Goal: Task Accomplishment & Management: Use online tool/utility

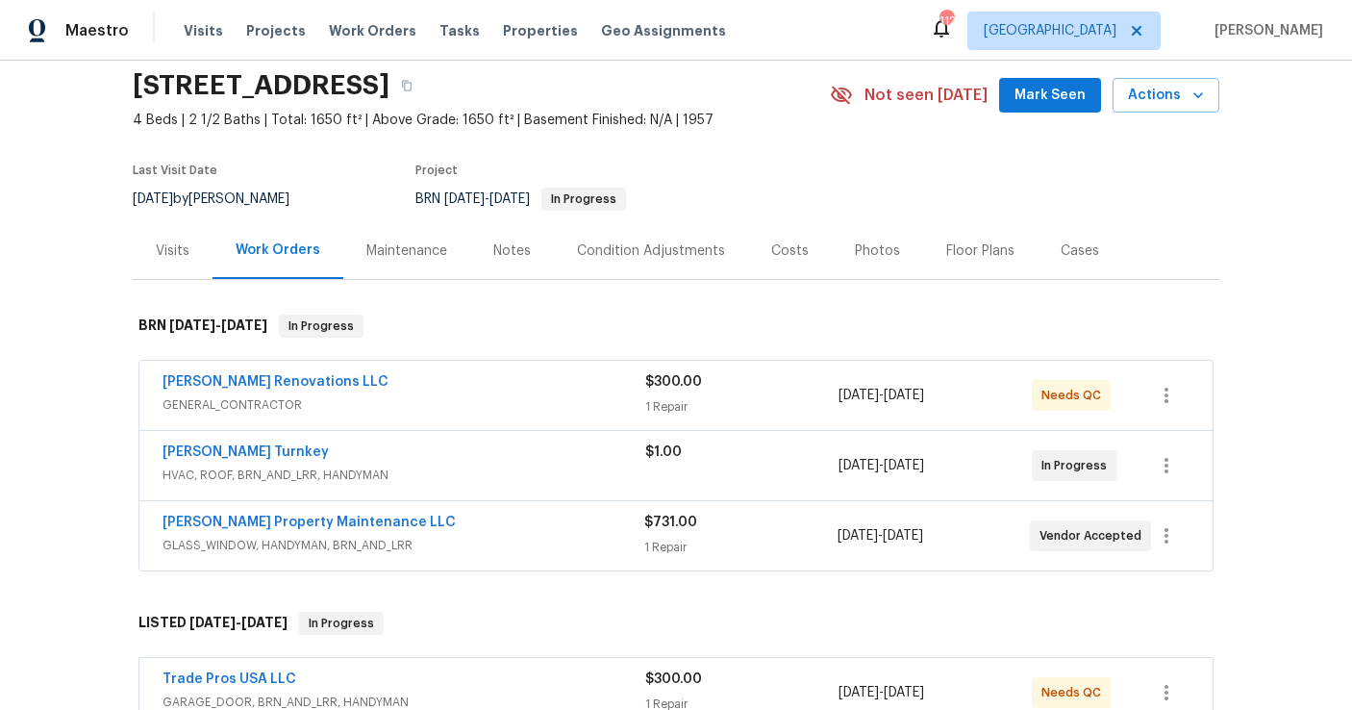
scroll to position [101, 0]
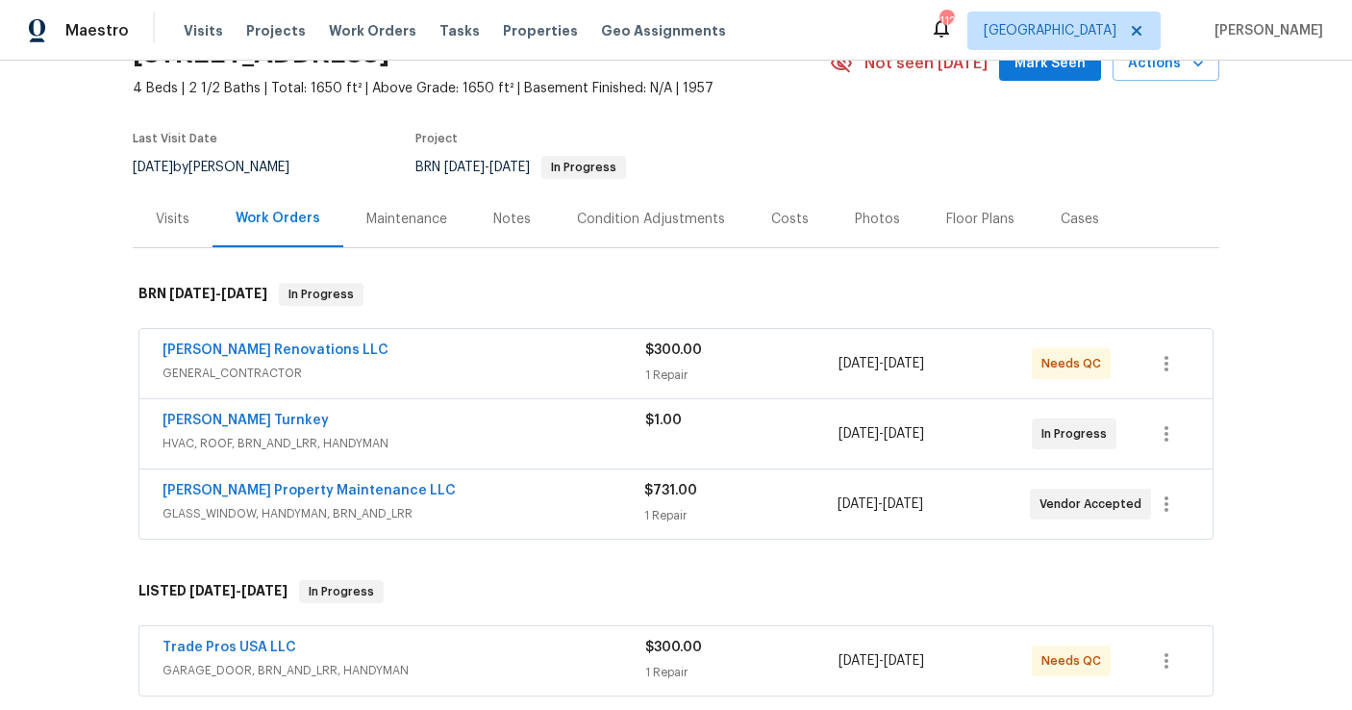
click at [373, 363] on div "[PERSON_NAME] Renovations LLC" at bounding box center [404, 351] width 483 height 23
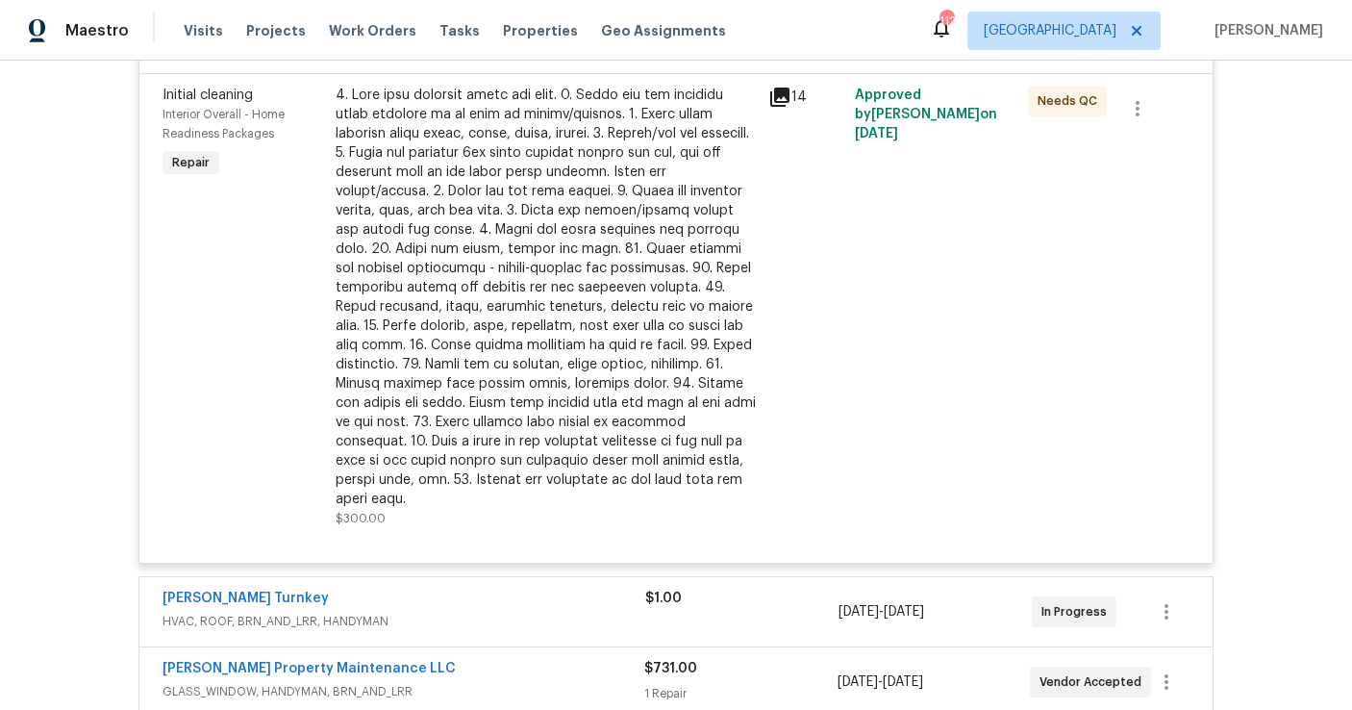
scroll to position [466, 0]
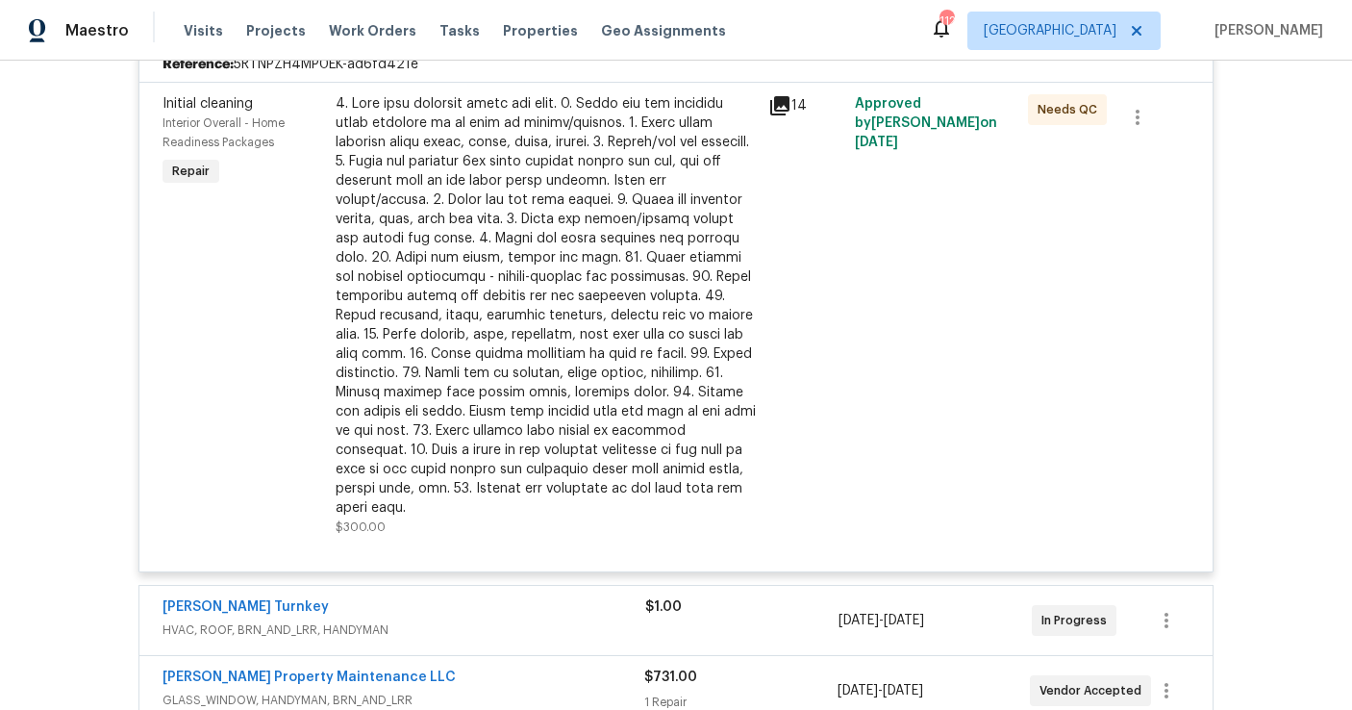
click at [501, 329] on div at bounding box center [546, 305] width 421 height 423
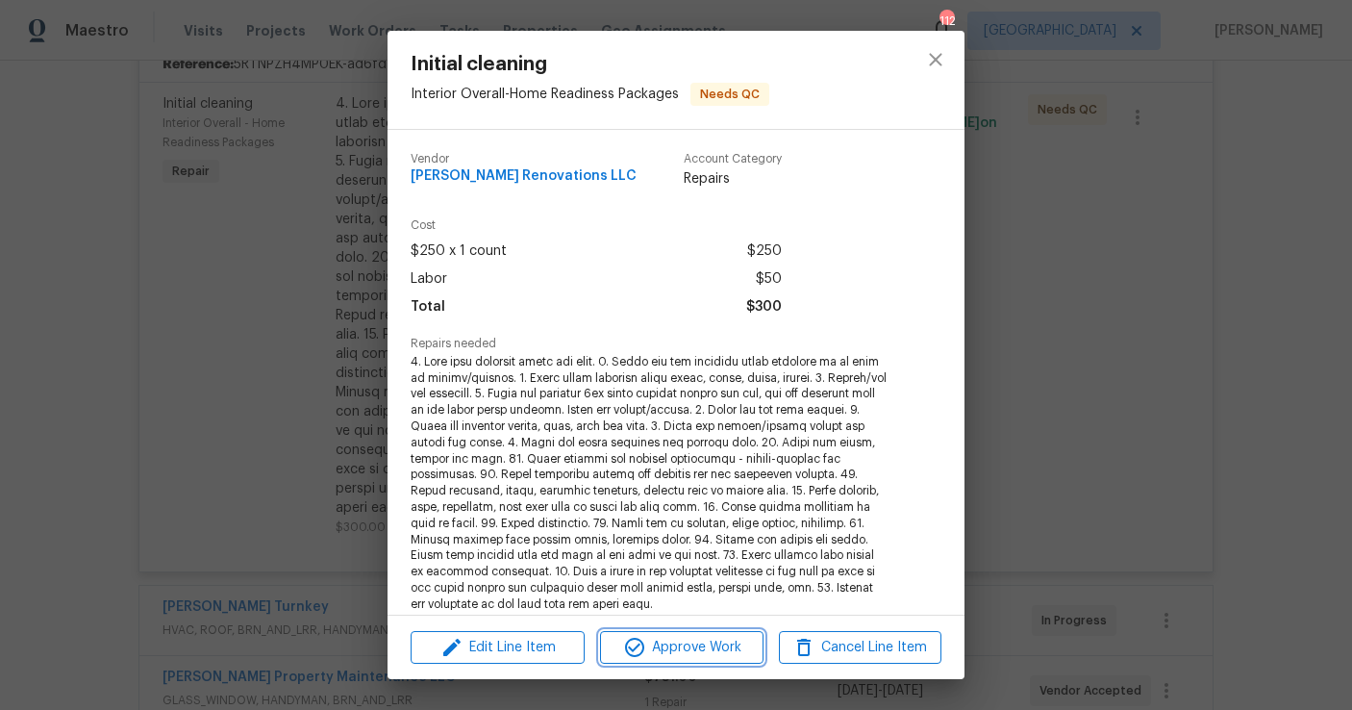
click at [690, 651] on span "Approve Work" at bounding box center [681, 648] width 151 height 24
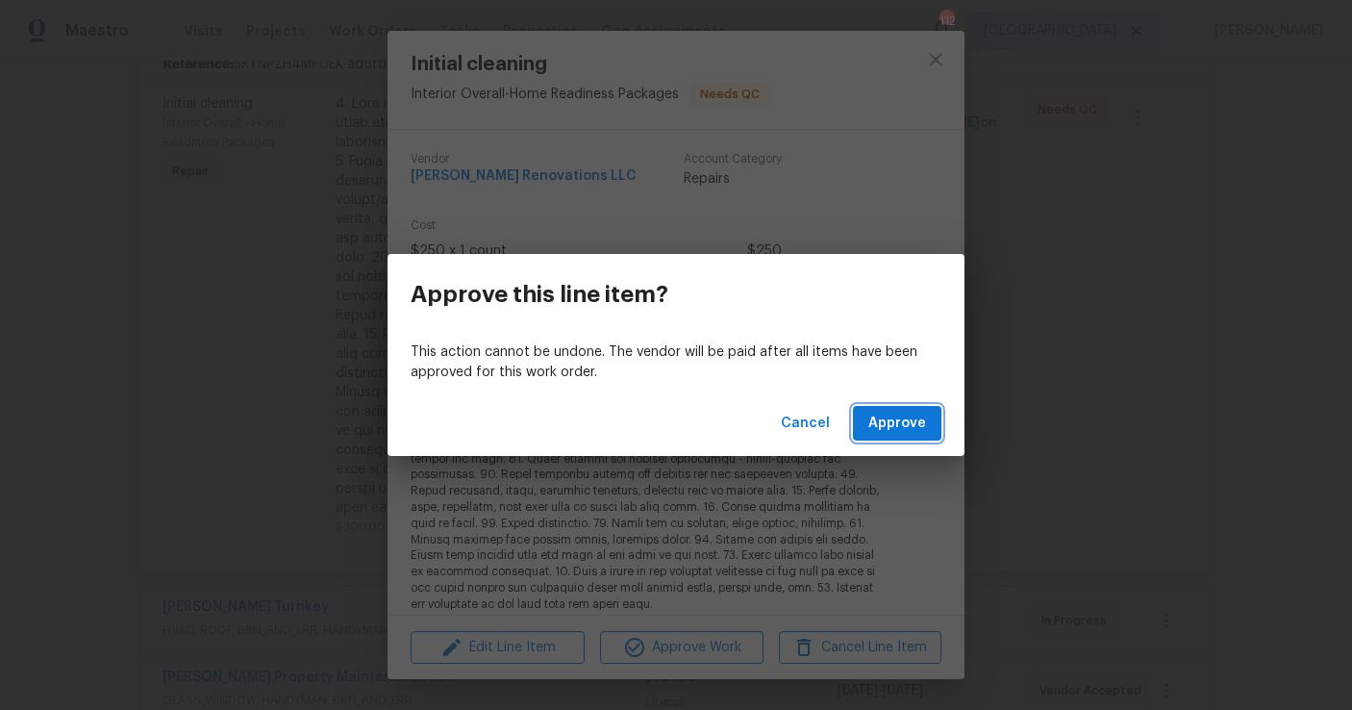
click at [895, 430] on span "Approve" at bounding box center [897, 424] width 58 height 24
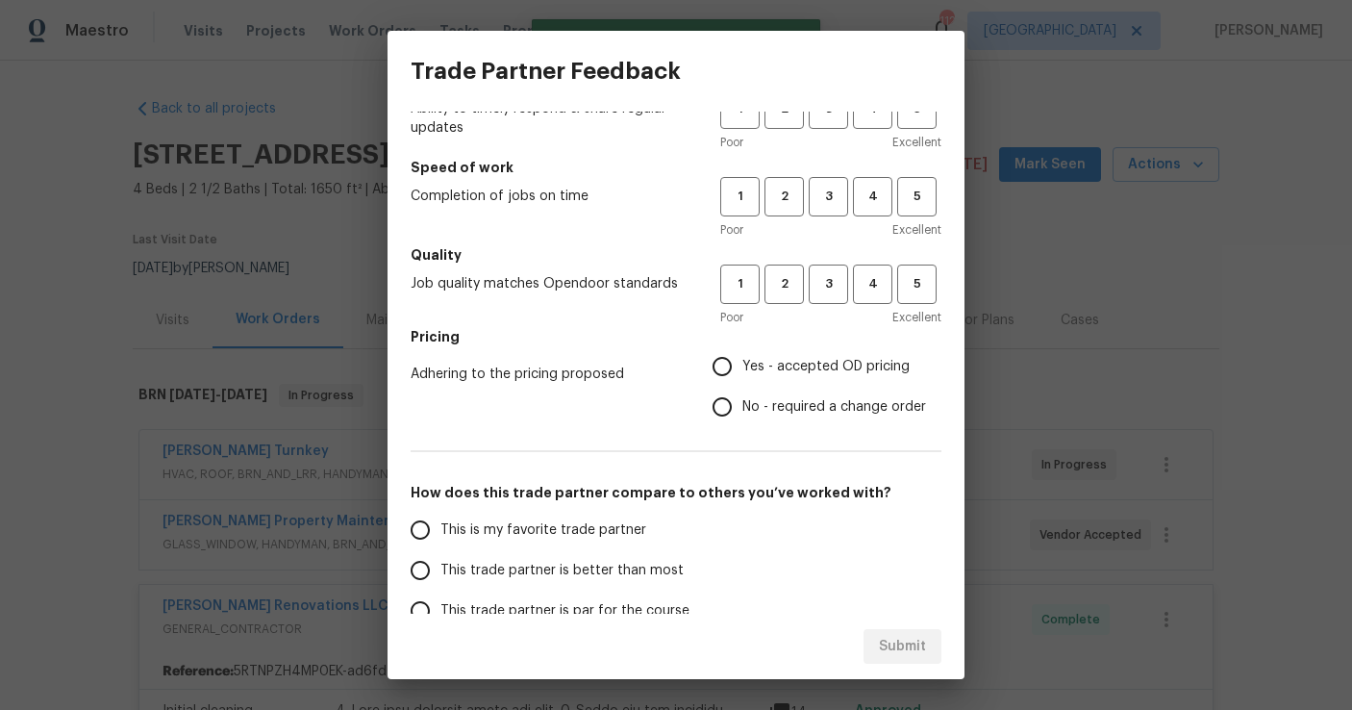
scroll to position [0, 0]
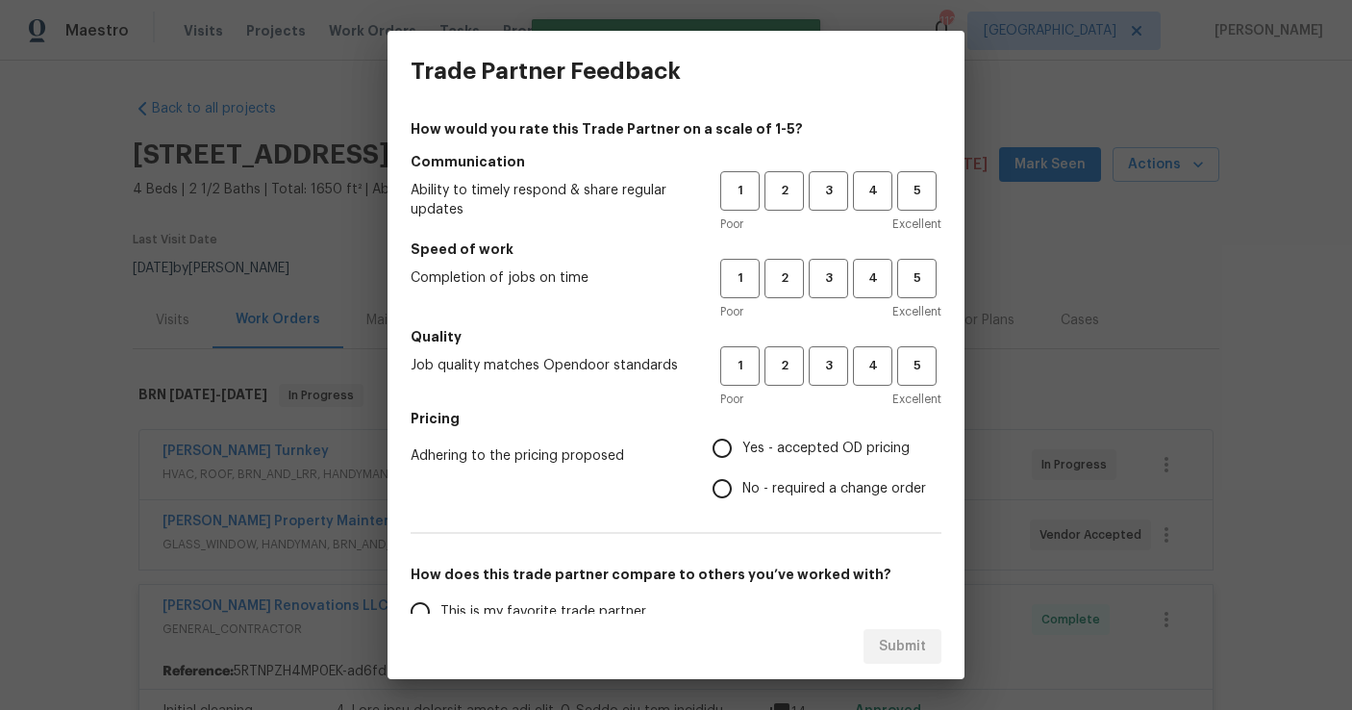
click at [823, 224] on div "Poor Excellent" at bounding box center [830, 223] width 221 height 19
click at [823, 201] on span "3" at bounding box center [829, 191] width 36 height 22
click at [825, 297] on button "3" at bounding box center [828, 278] width 39 height 39
click at [827, 362] on span "3" at bounding box center [829, 366] width 36 height 22
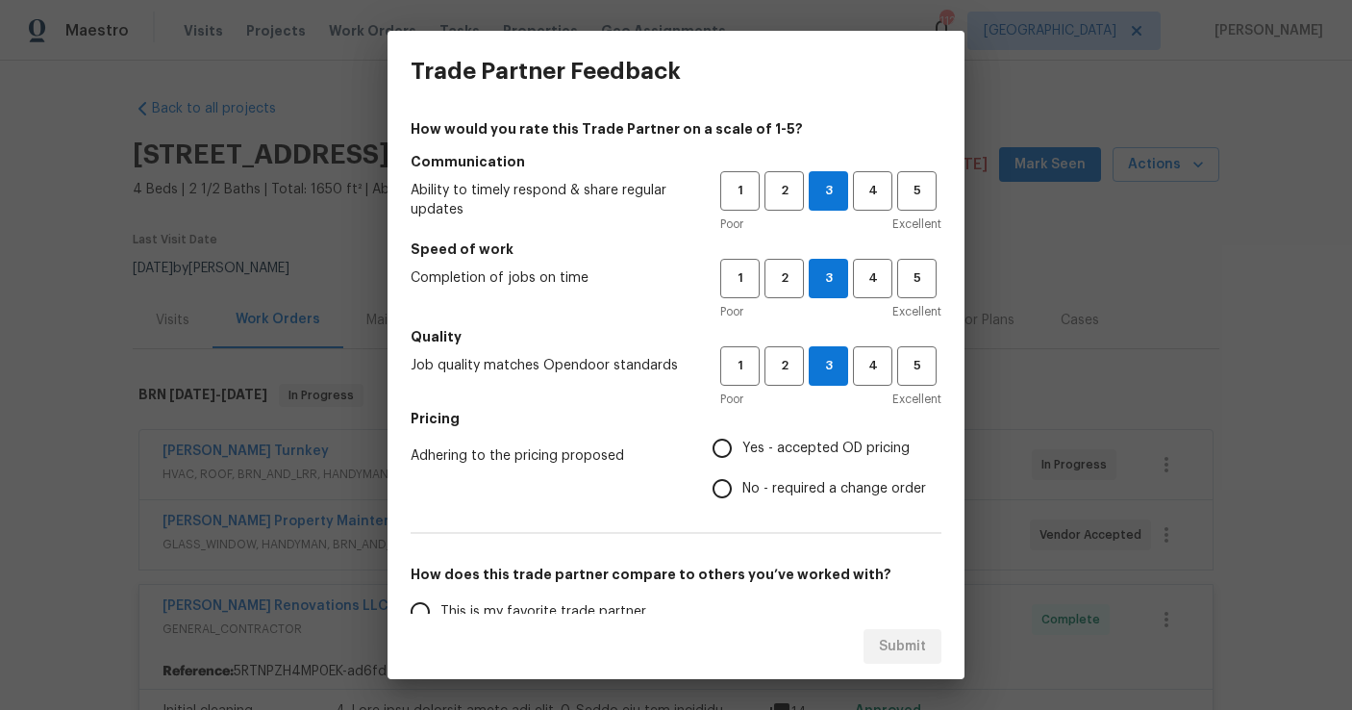
click at [726, 460] on input "Yes - accepted OD pricing" at bounding box center [722, 448] width 40 height 40
radio input "true"
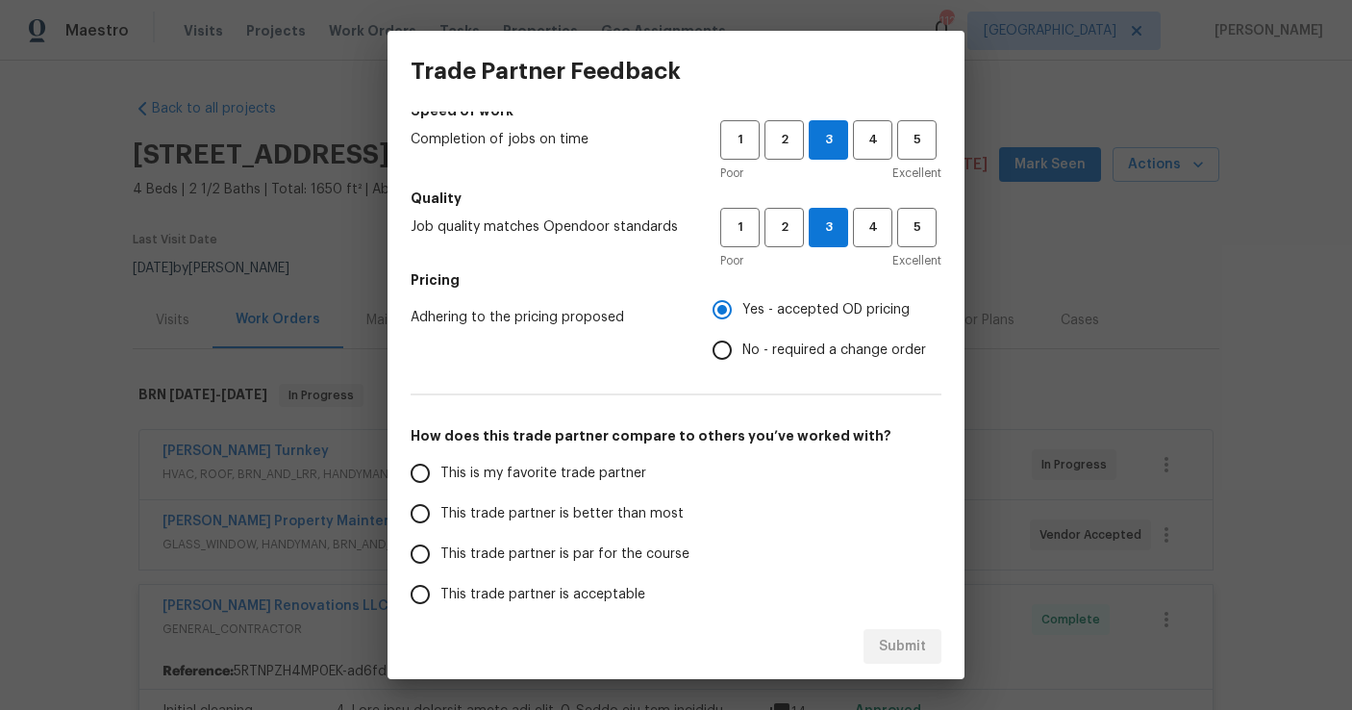
scroll to position [140, 0]
click at [524, 513] on span "This trade partner is better than most" at bounding box center [561, 512] width 243 height 20
click at [440, 513] on input "This trade partner is better than most" at bounding box center [420, 511] width 40 height 40
radio input "false"
click at [525, 545] on span "This trade partner is par for the course" at bounding box center [564, 552] width 249 height 20
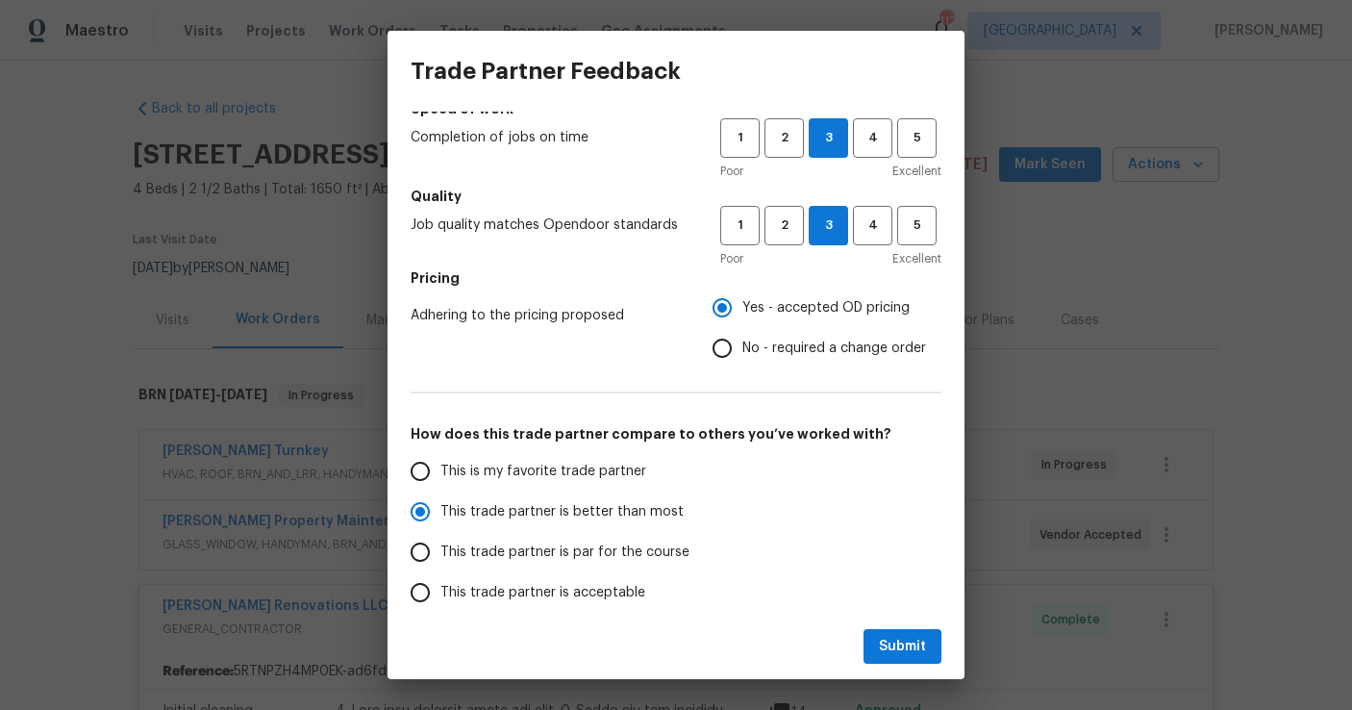
click at [440, 545] on input "This trade partner is par for the course" at bounding box center [420, 552] width 40 height 40
click at [896, 640] on span "Submit" at bounding box center [902, 647] width 47 height 24
radio input "true"
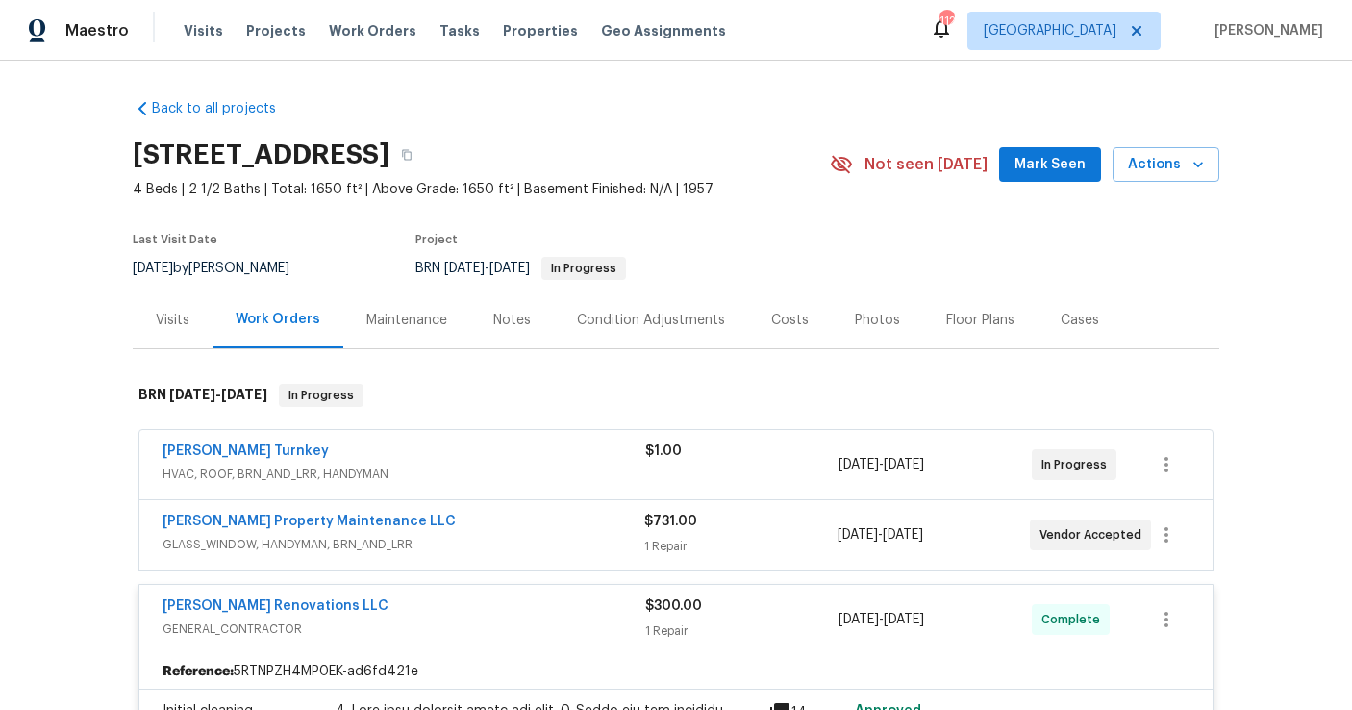
radio input "false"
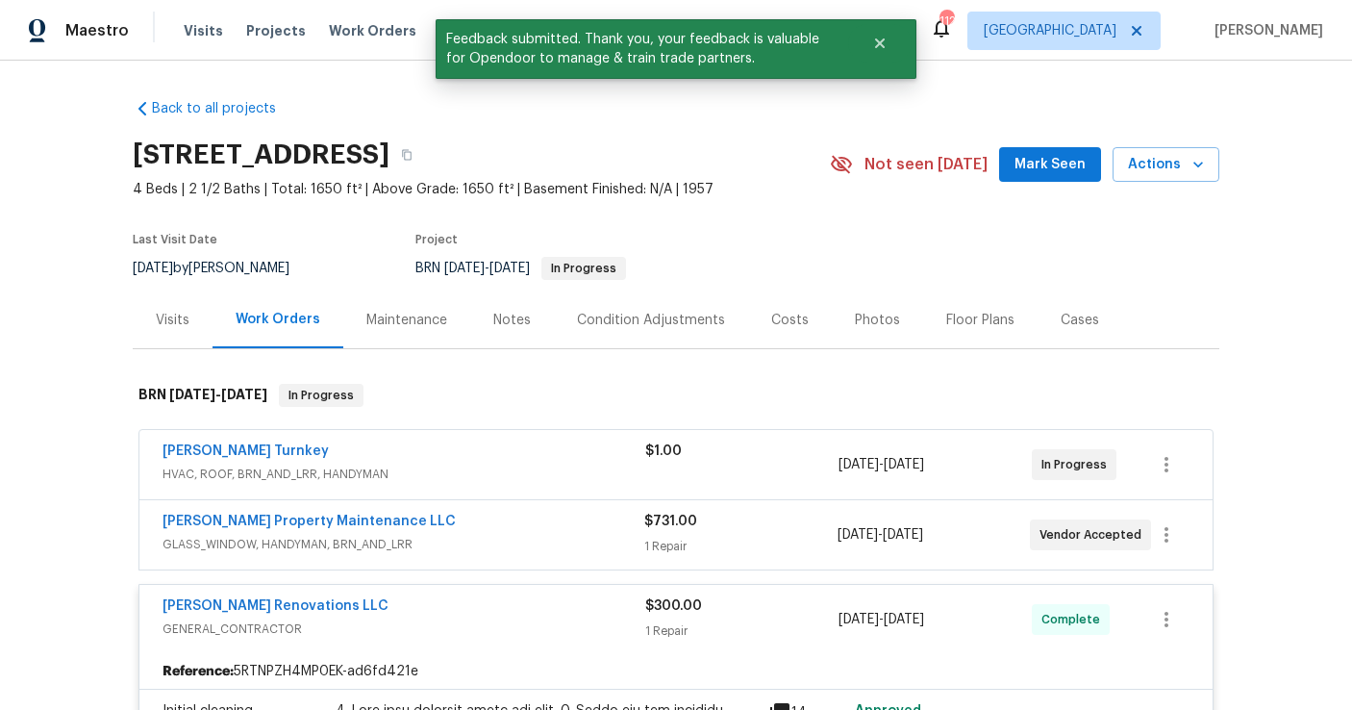
scroll to position [91, 0]
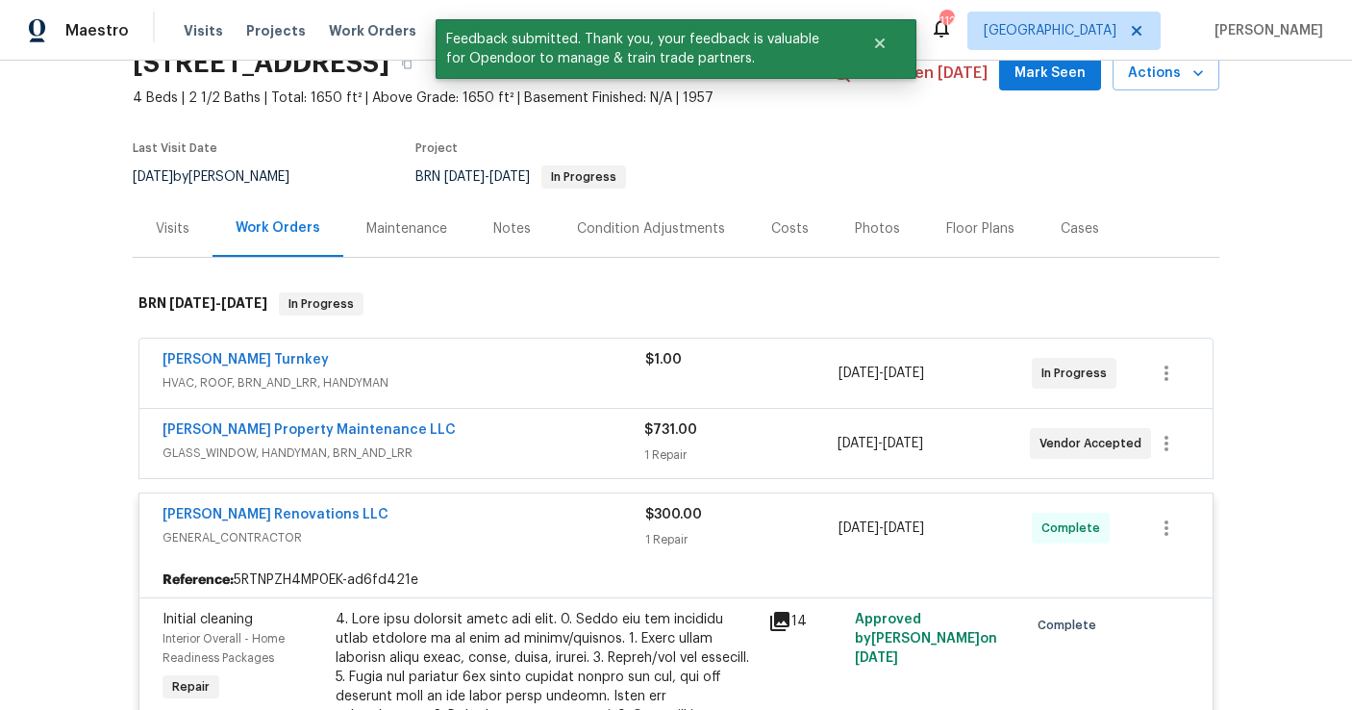
click at [401, 424] on div "[PERSON_NAME] Property Maintenance LLC" at bounding box center [404, 431] width 482 height 23
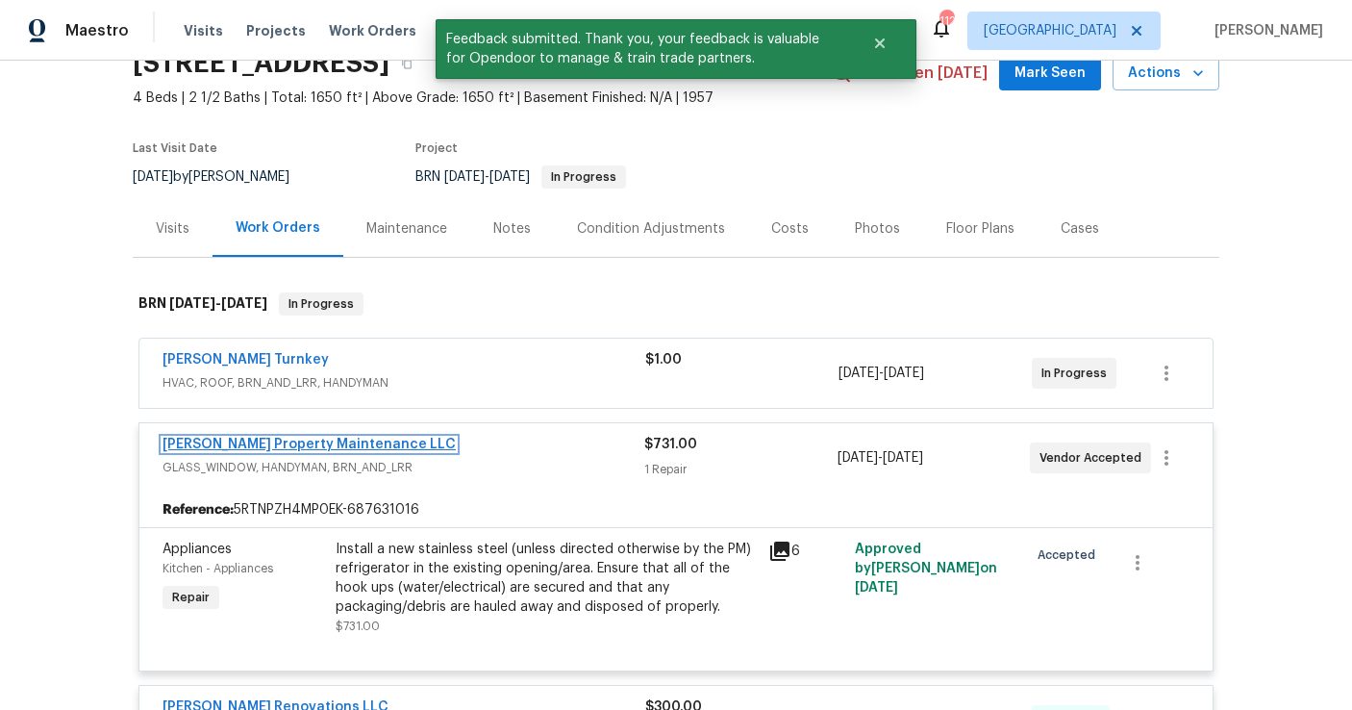
click at [315, 439] on link "[PERSON_NAME] Property Maintenance LLC" at bounding box center [309, 444] width 293 height 13
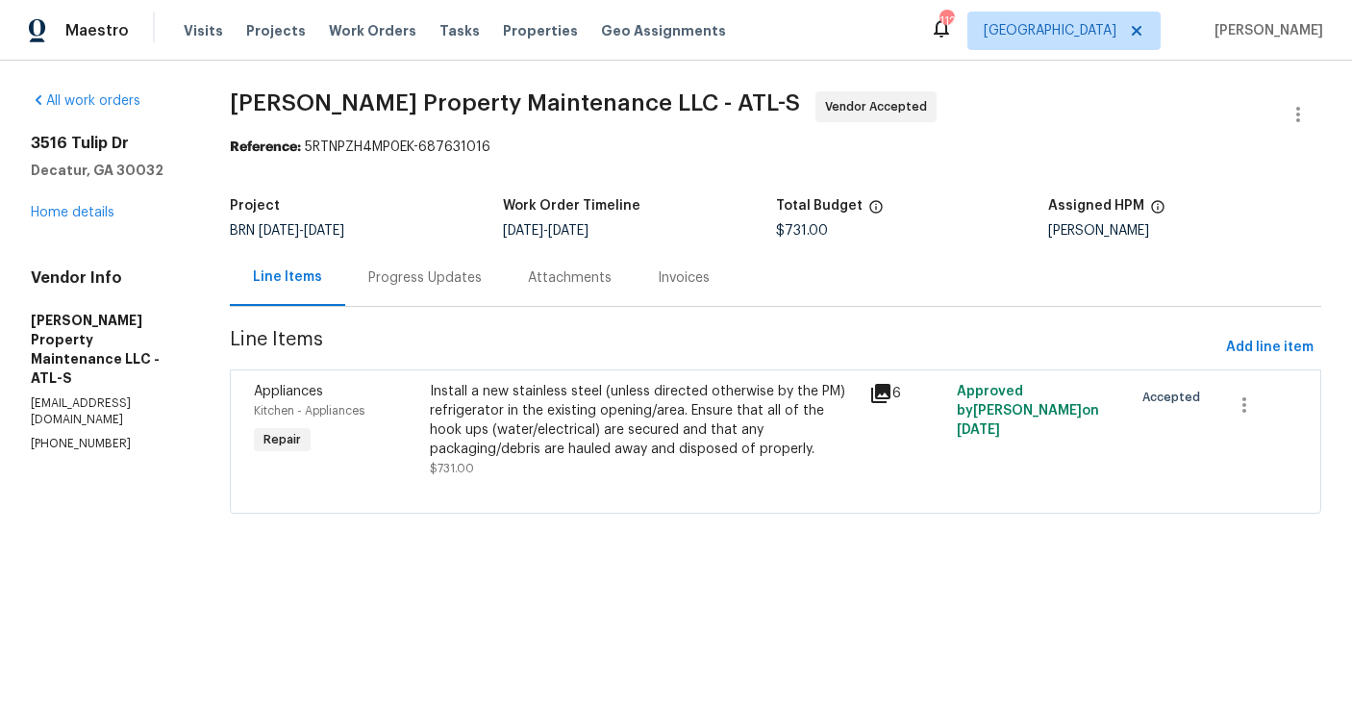
click at [434, 280] on div "Progress Updates" at bounding box center [424, 277] width 113 height 19
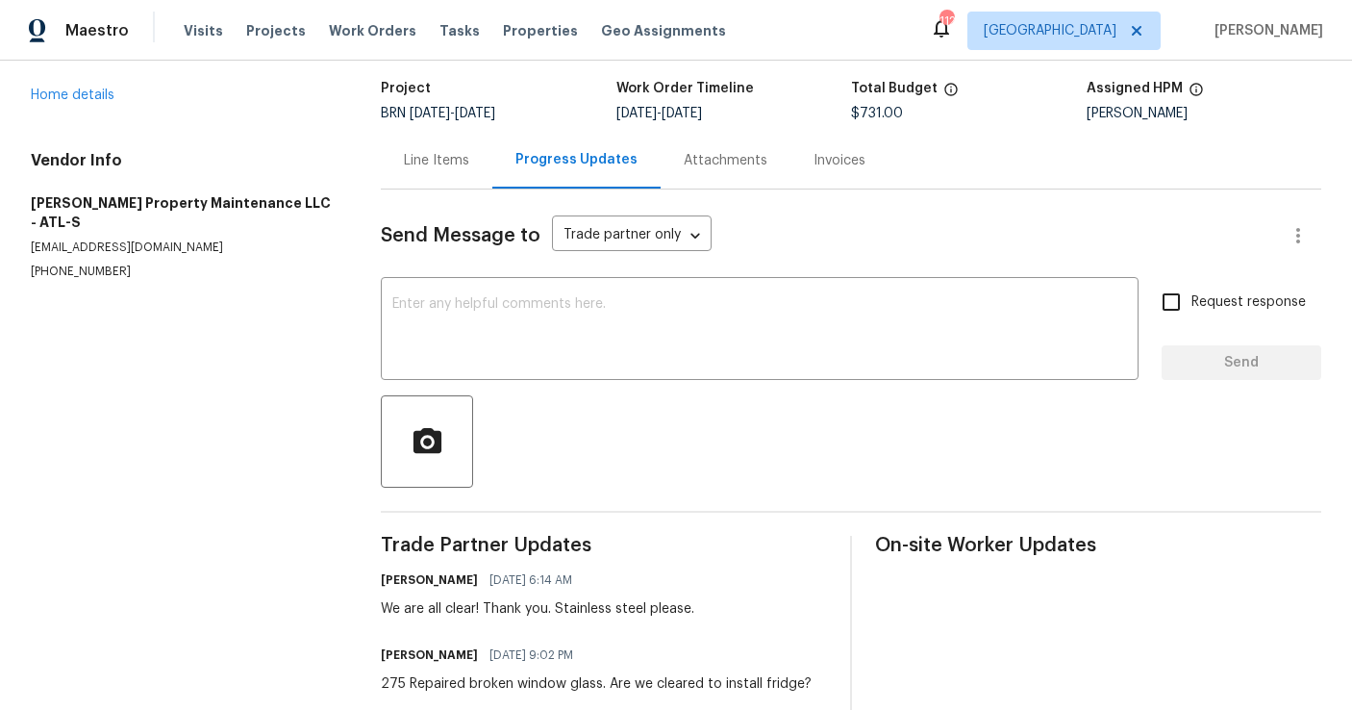
scroll to position [155, 0]
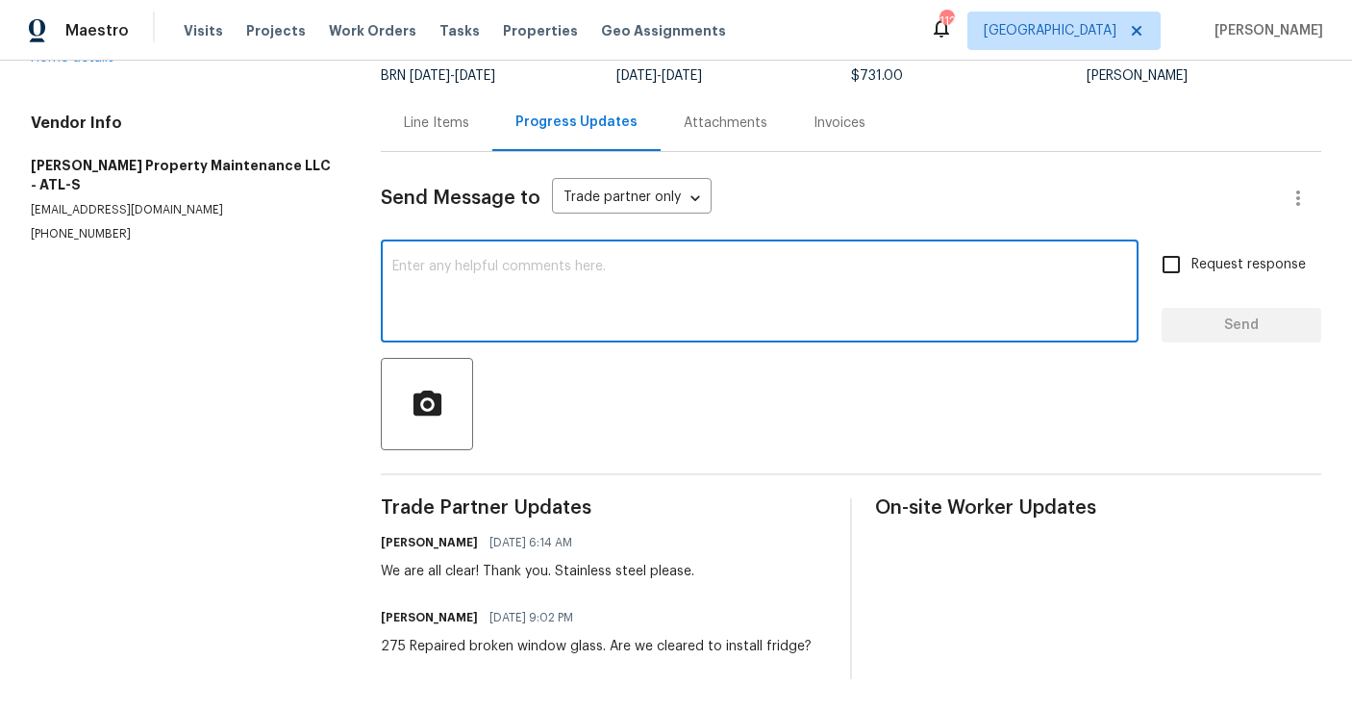
click at [545, 285] on textarea at bounding box center [759, 293] width 735 height 67
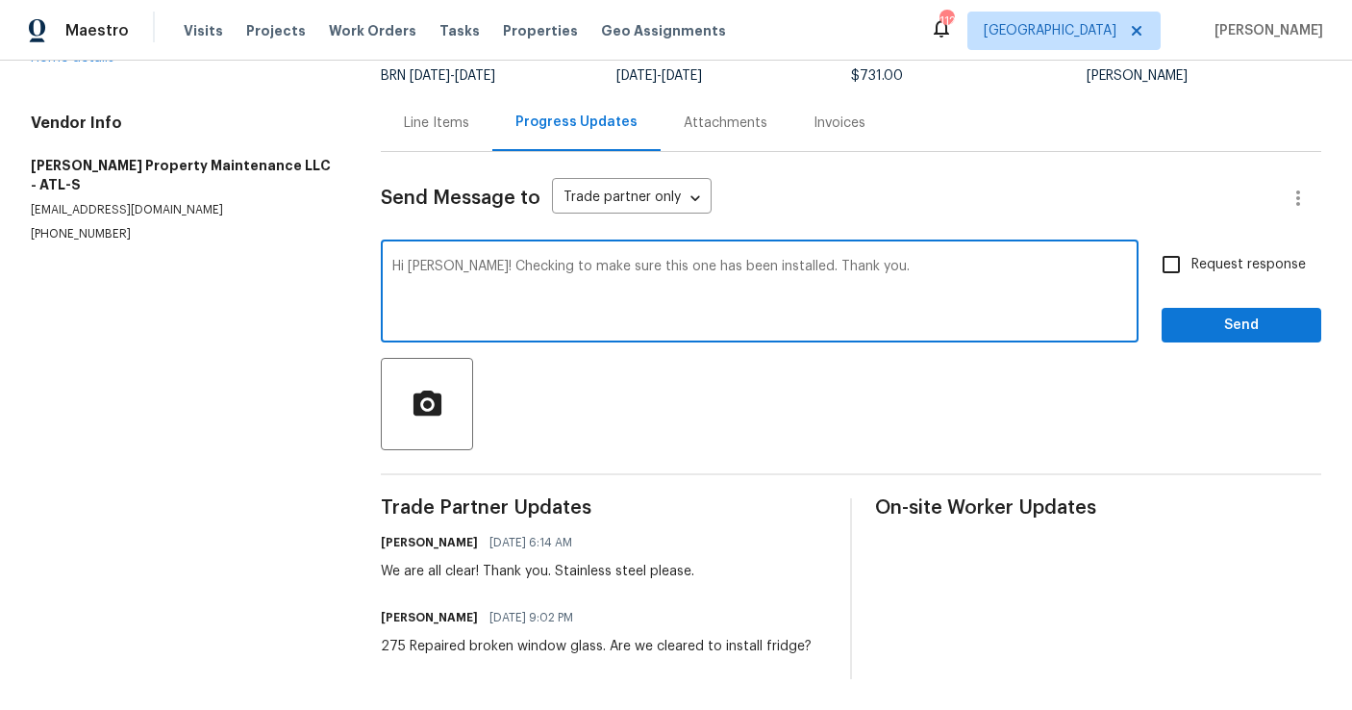
type textarea "Hi Danny! Checking to make sure this one has been installed. Thank you."
click at [1224, 324] on span "Send" at bounding box center [1241, 326] width 129 height 24
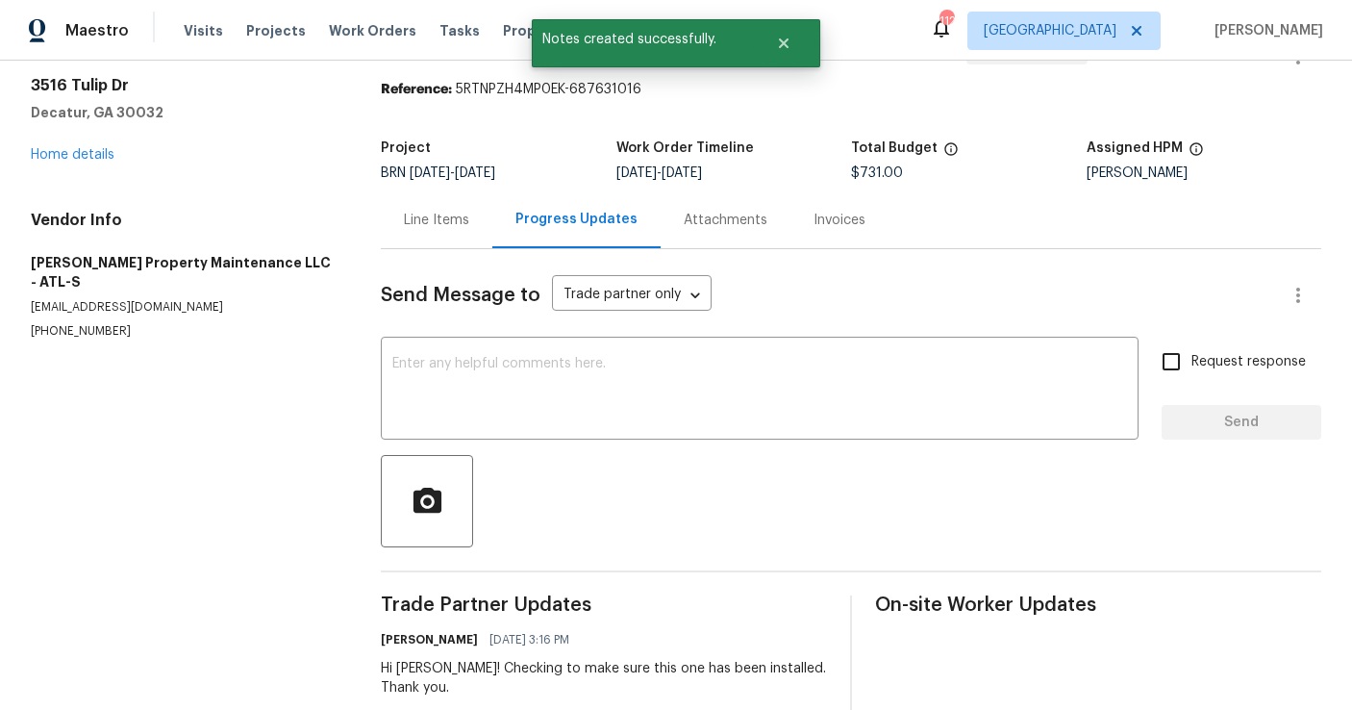
scroll to position [55, 0]
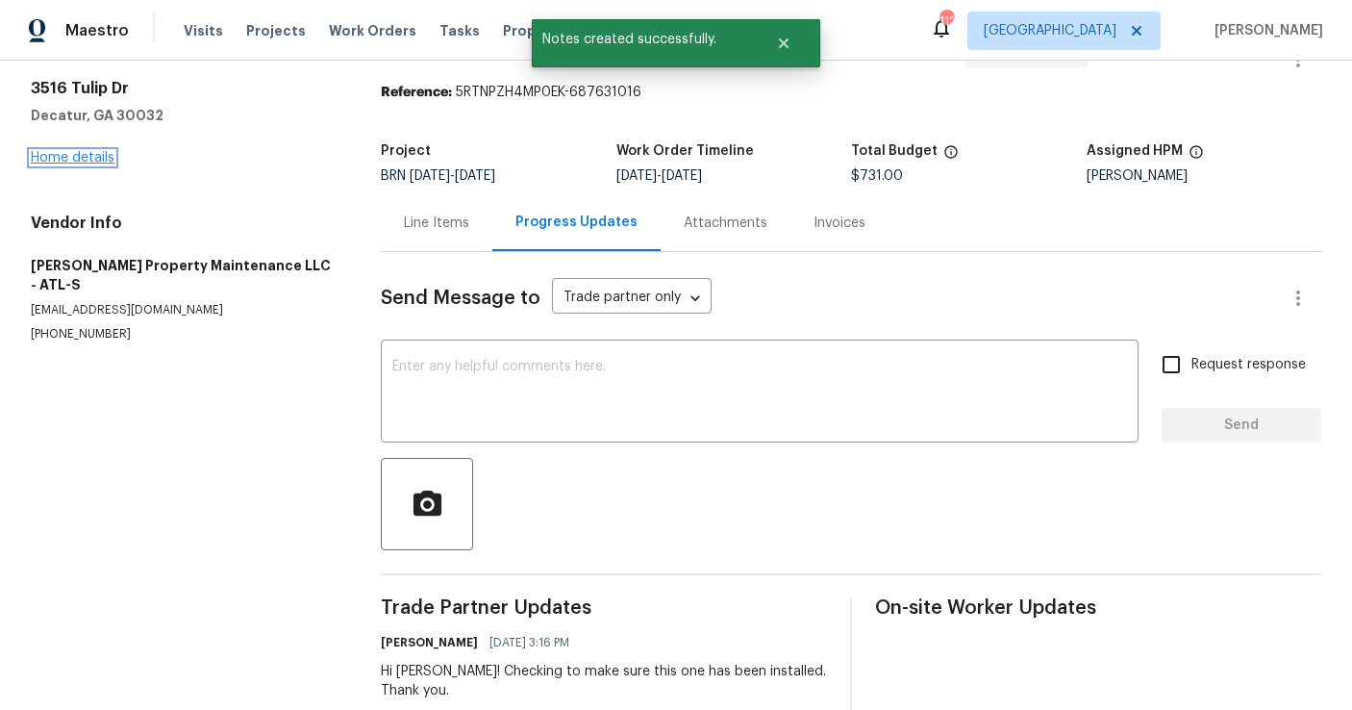
click at [95, 158] on link "Home details" at bounding box center [73, 157] width 84 height 13
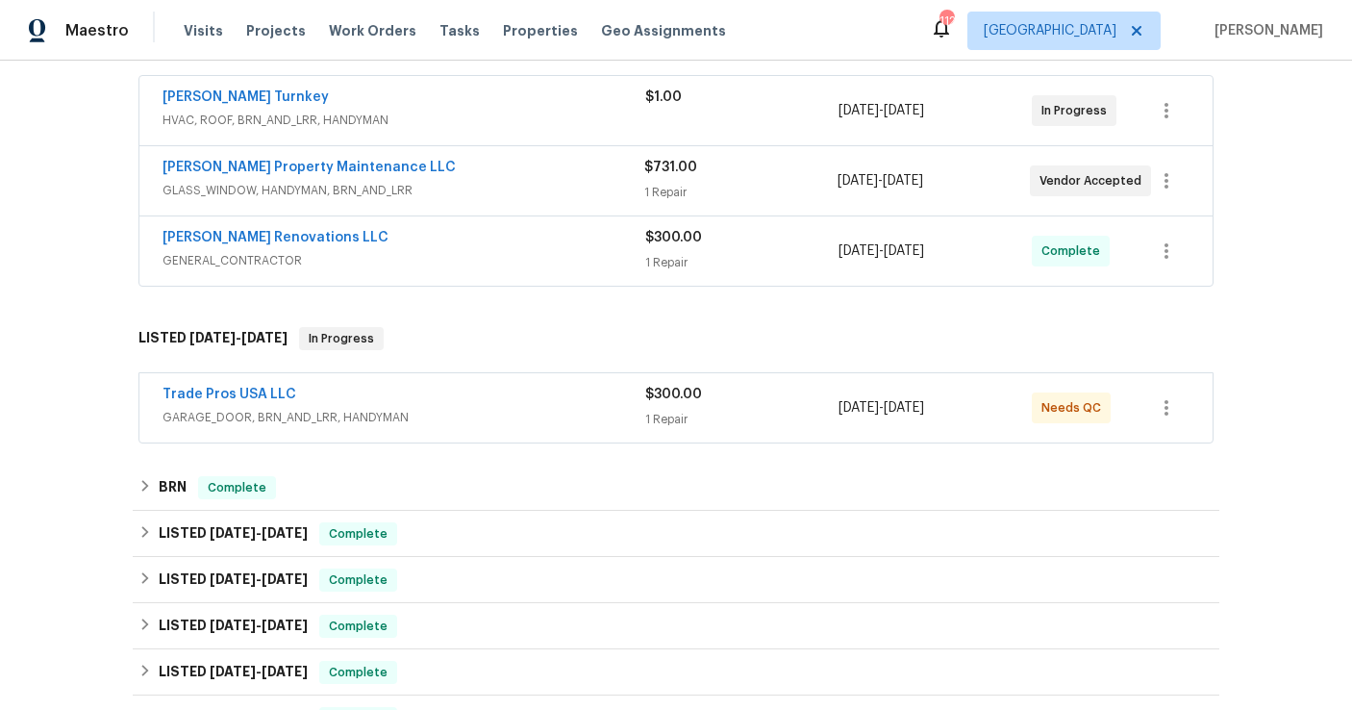
scroll to position [409, 0]
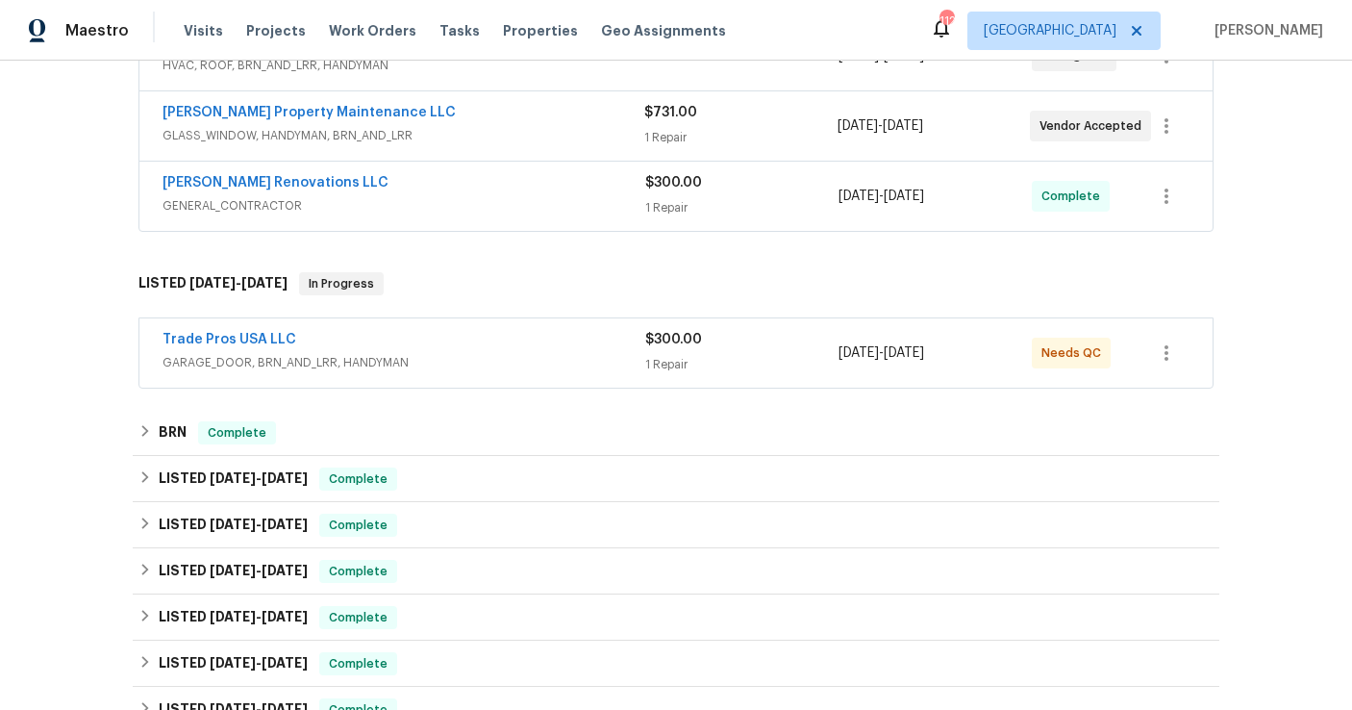
click at [519, 387] on div "Trade Pros USA LLC GARAGE_DOOR, BRN_AND_LRR, HANDYMAN $300.00 1 Repair 8/15/202…" at bounding box center [675, 352] width 1073 height 69
click at [280, 341] on link "Trade Pros USA LLC" at bounding box center [230, 339] width 134 height 13
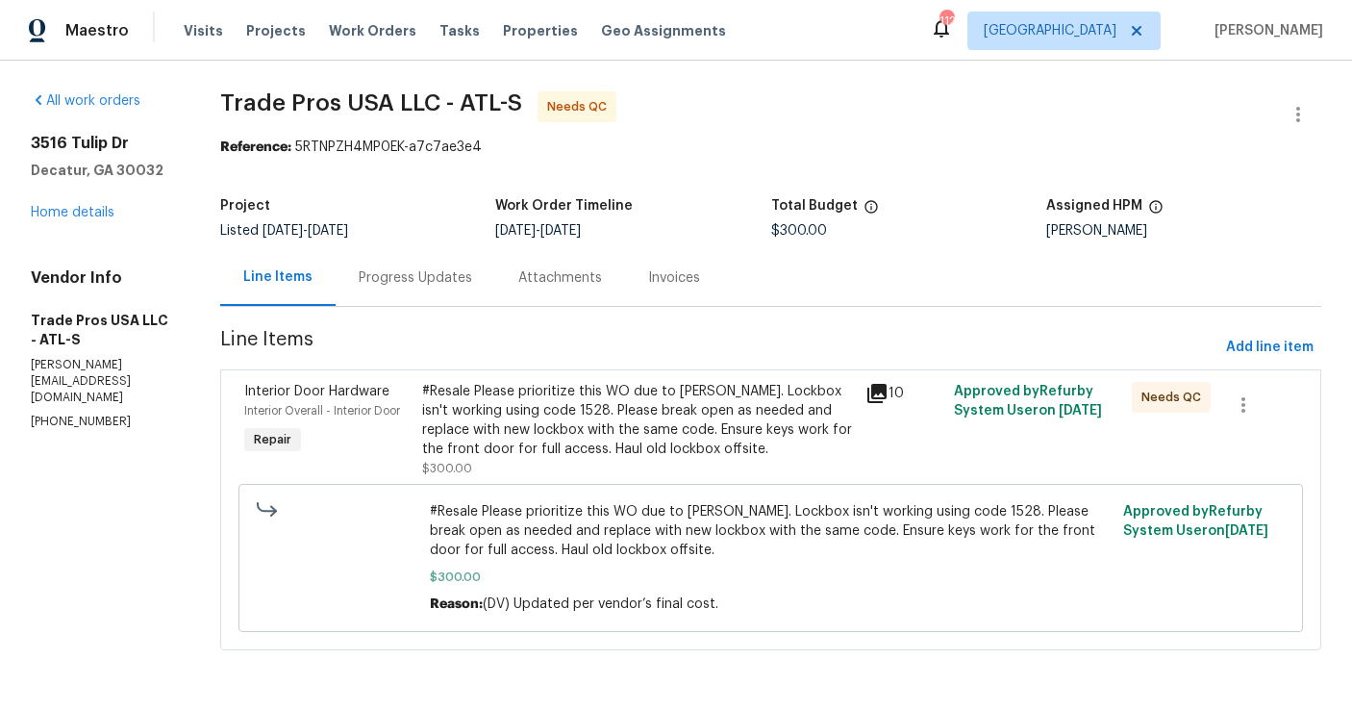
click at [436, 282] on div "Progress Updates" at bounding box center [415, 277] width 113 height 19
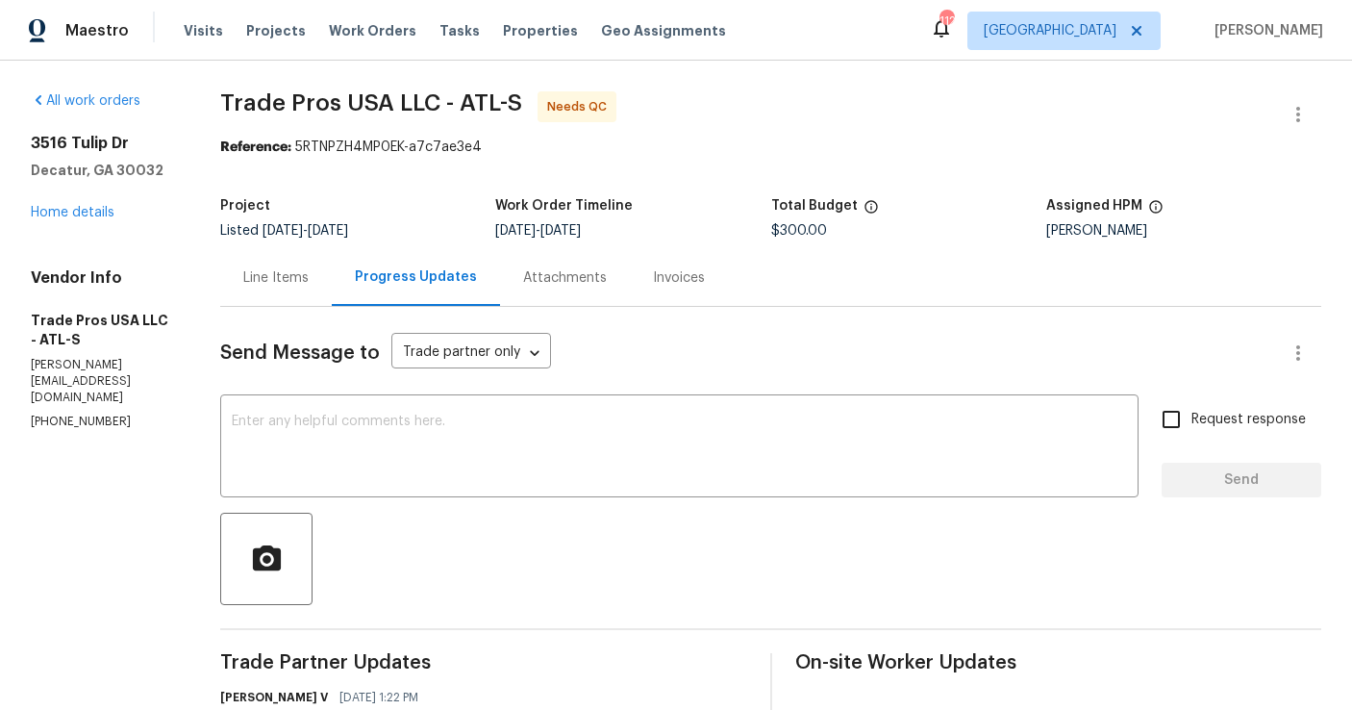
click at [288, 275] on div "Line Items" at bounding box center [275, 277] width 65 height 19
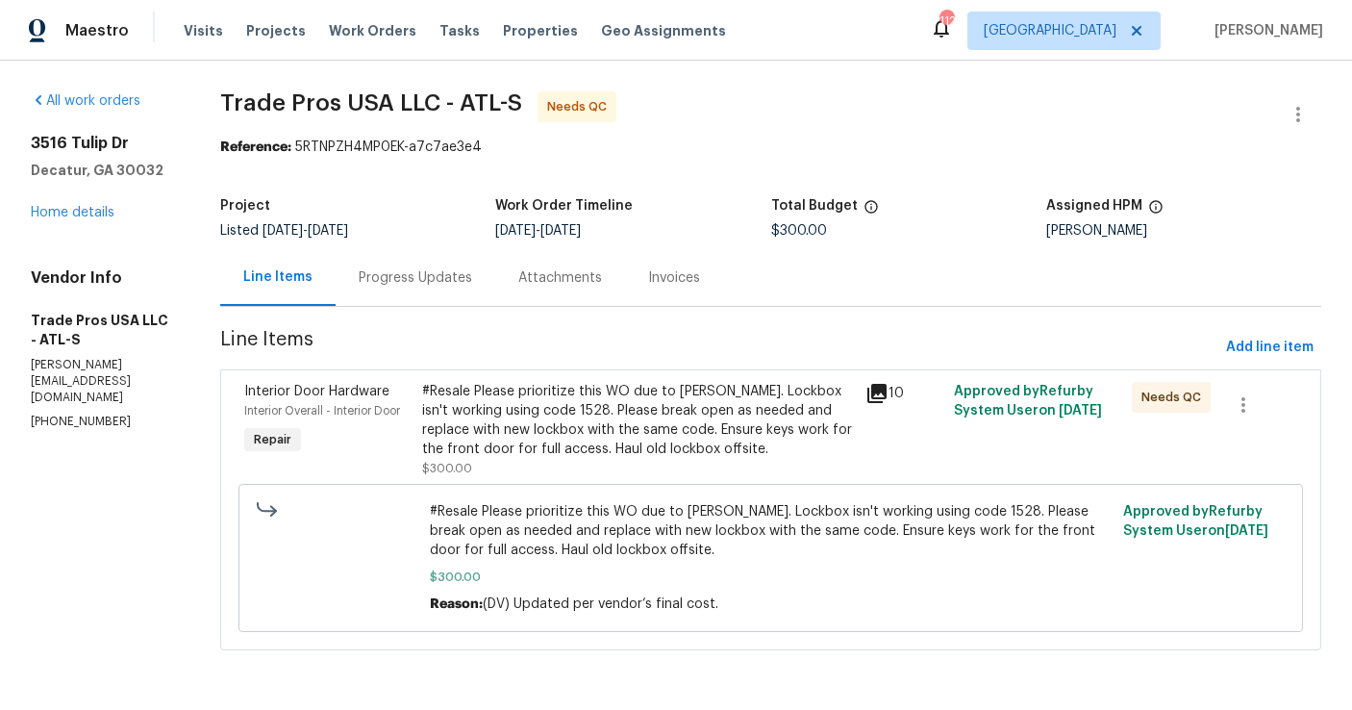
click at [511, 422] on div "#Resale Please prioritize this WO due to COE. Lockbox isn't working using code …" at bounding box center [638, 420] width 432 height 77
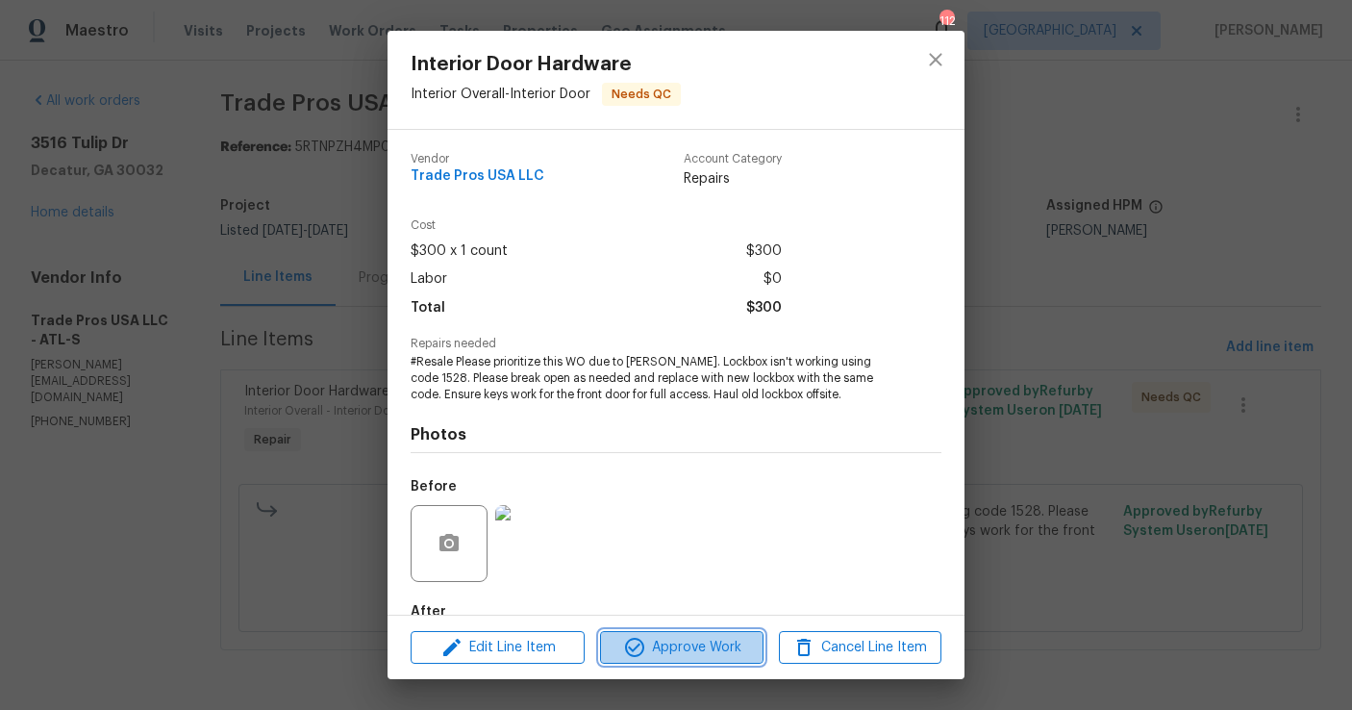
click at [681, 649] on span "Approve Work" at bounding box center [681, 648] width 151 height 24
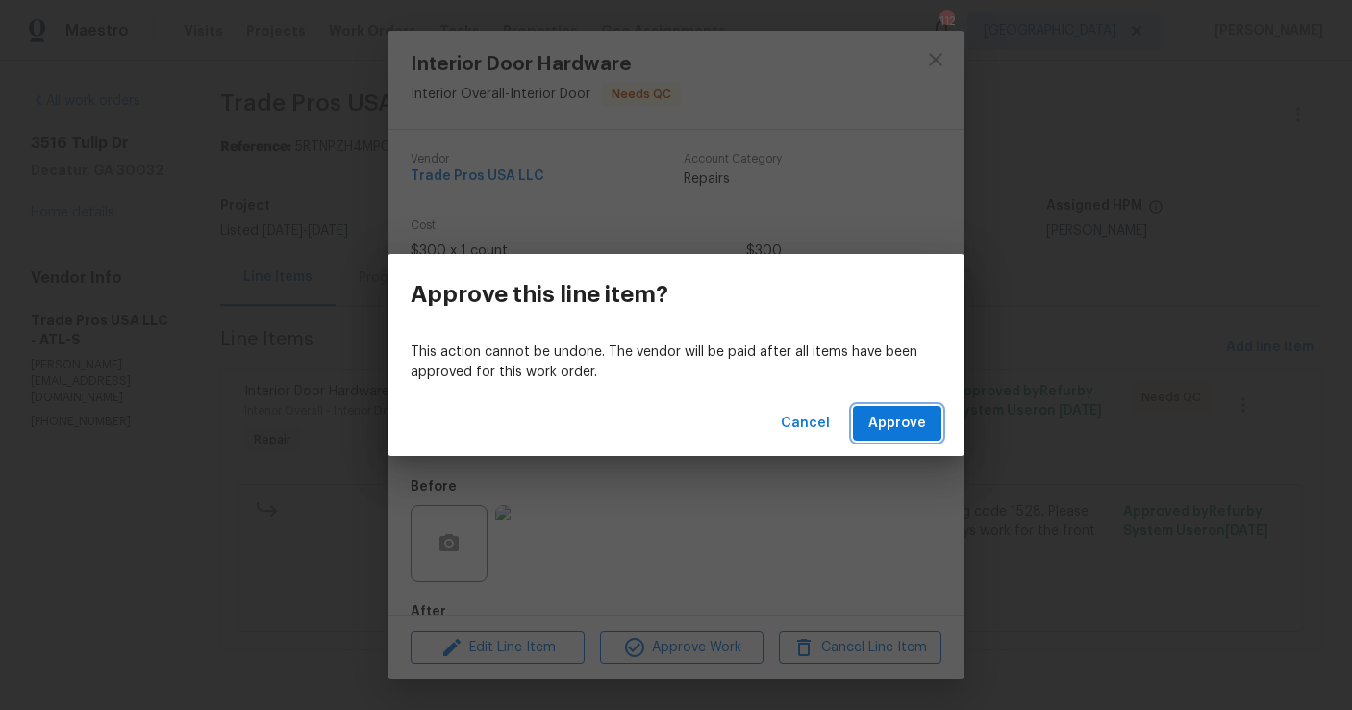
click at [866, 440] on button "Approve" at bounding box center [897, 424] width 88 height 36
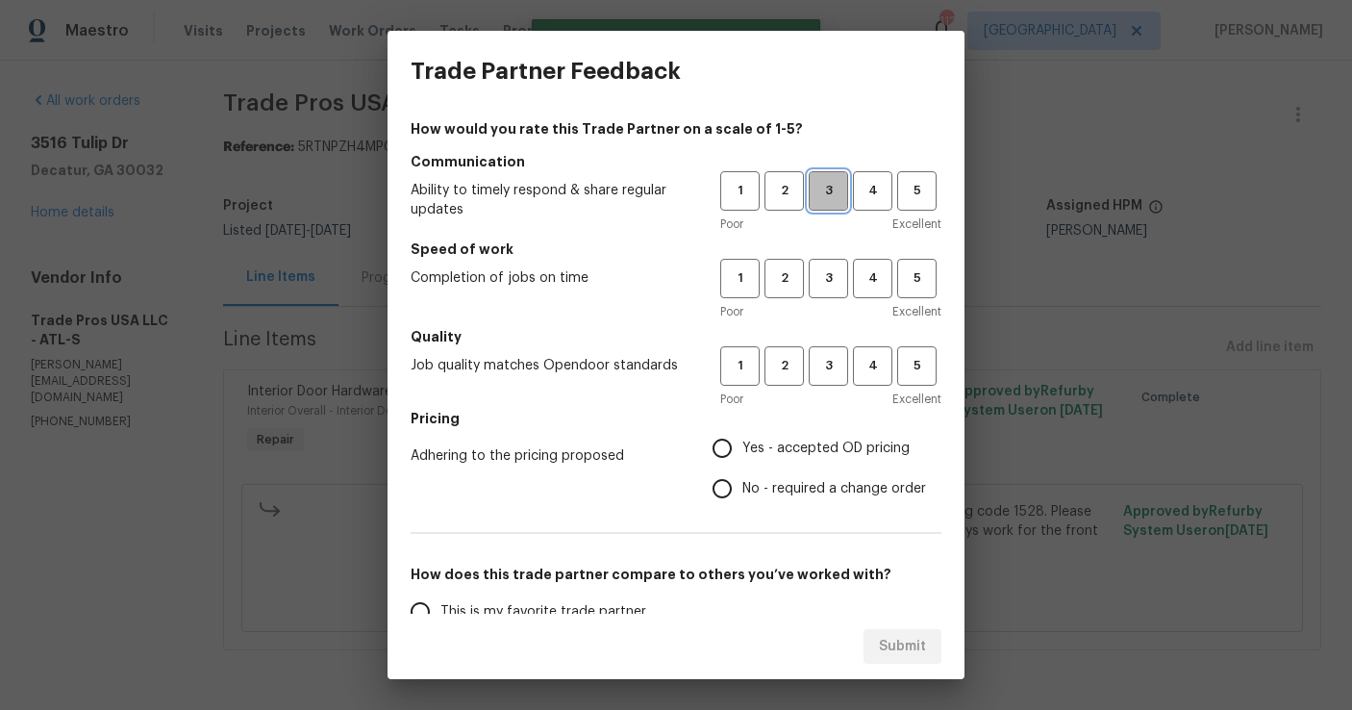
click at [811, 190] on span "3" at bounding box center [829, 191] width 36 height 22
click at [822, 284] on span "3" at bounding box center [829, 278] width 36 height 22
click at [827, 363] on span "3" at bounding box center [829, 366] width 36 height 22
click at [710, 463] on input "Yes - accepted OD pricing" at bounding box center [722, 448] width 40 height 40
radio input "true"
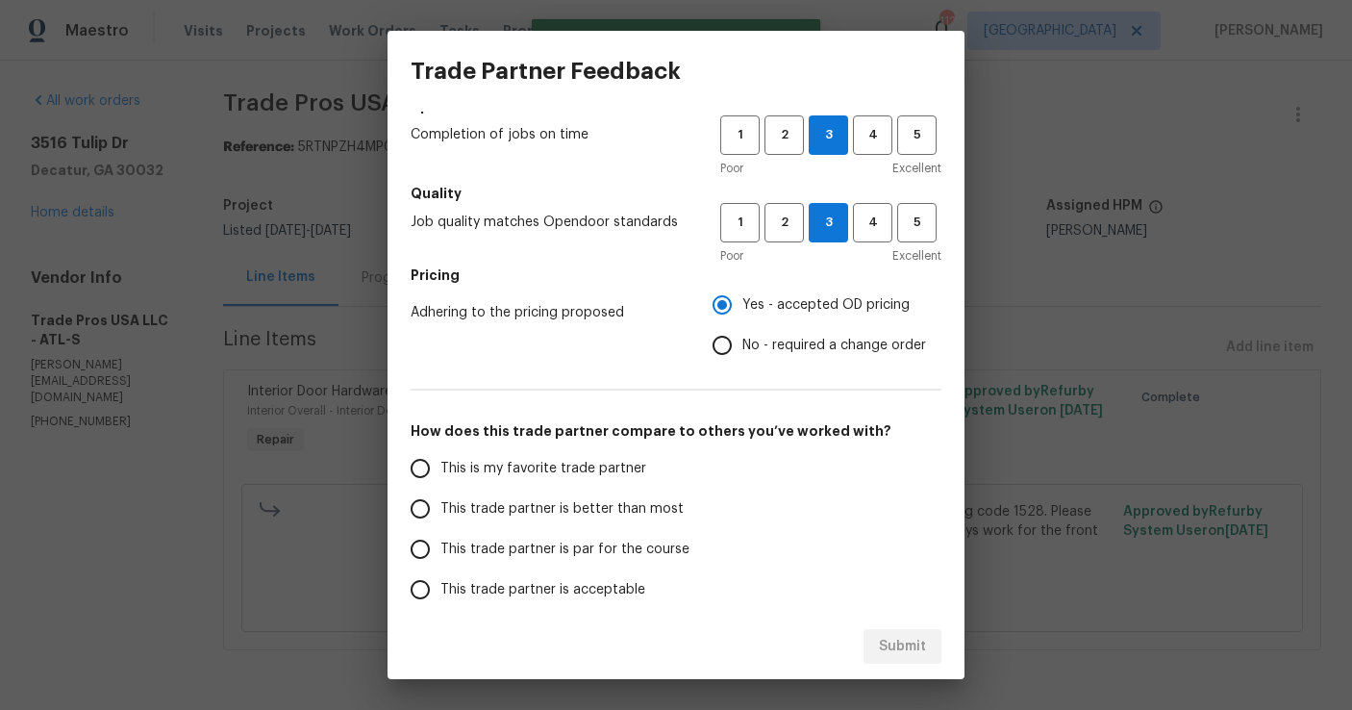
scroll to position [144, 0]
click at [534, 548] on span "This trade partner is par for the course" at bounding box center [564, 549] width 249 height 20
click at [440, 548] on input "This trade partner is par for the course" at bounding box center [420, 548] width 40 height 40
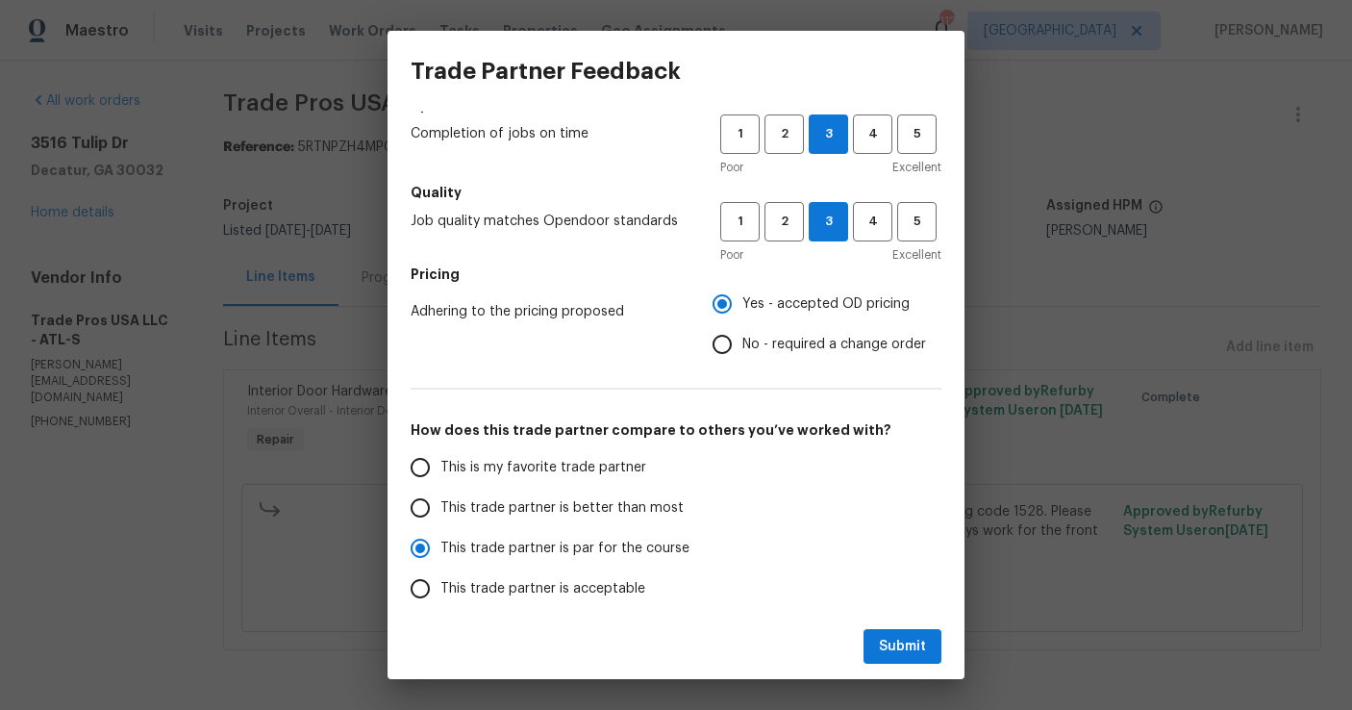
scroll to position [266, 0]
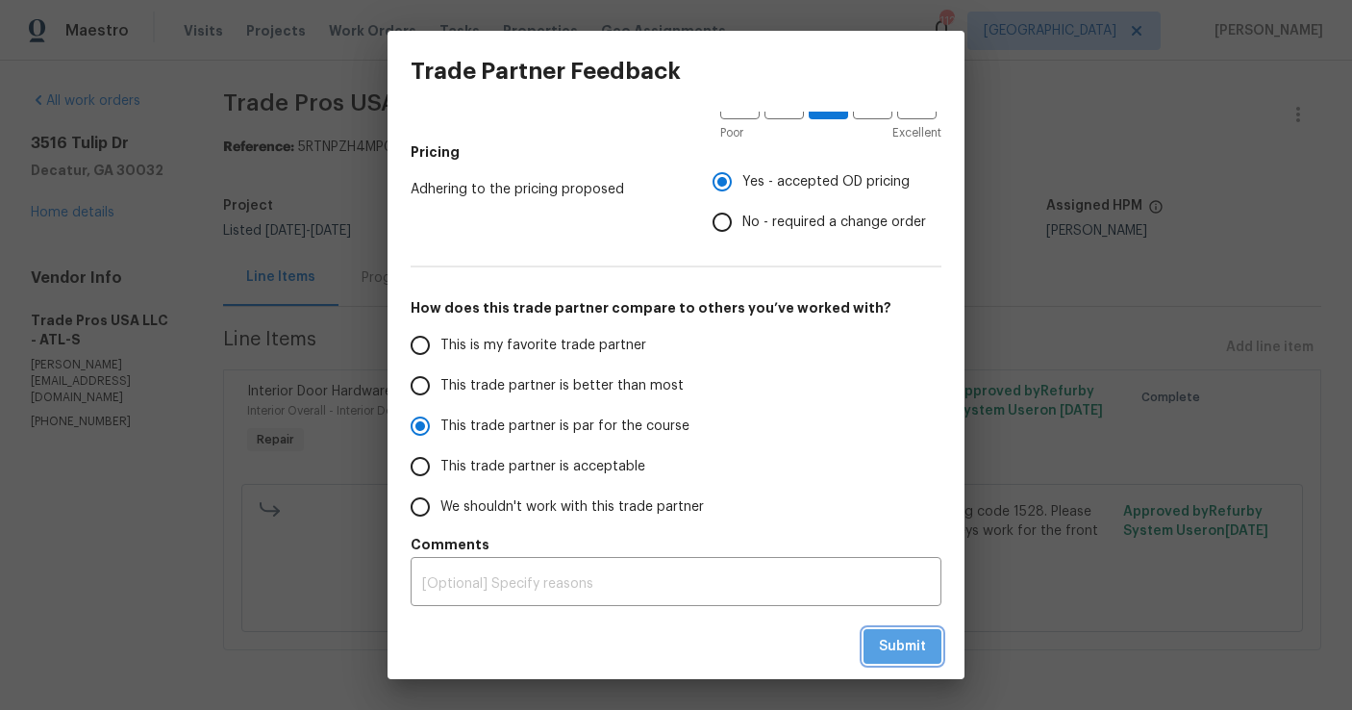
click at [893, 645] on span "Submit" at bounding box center [902, 647] width 47 height 24
radio input "true"
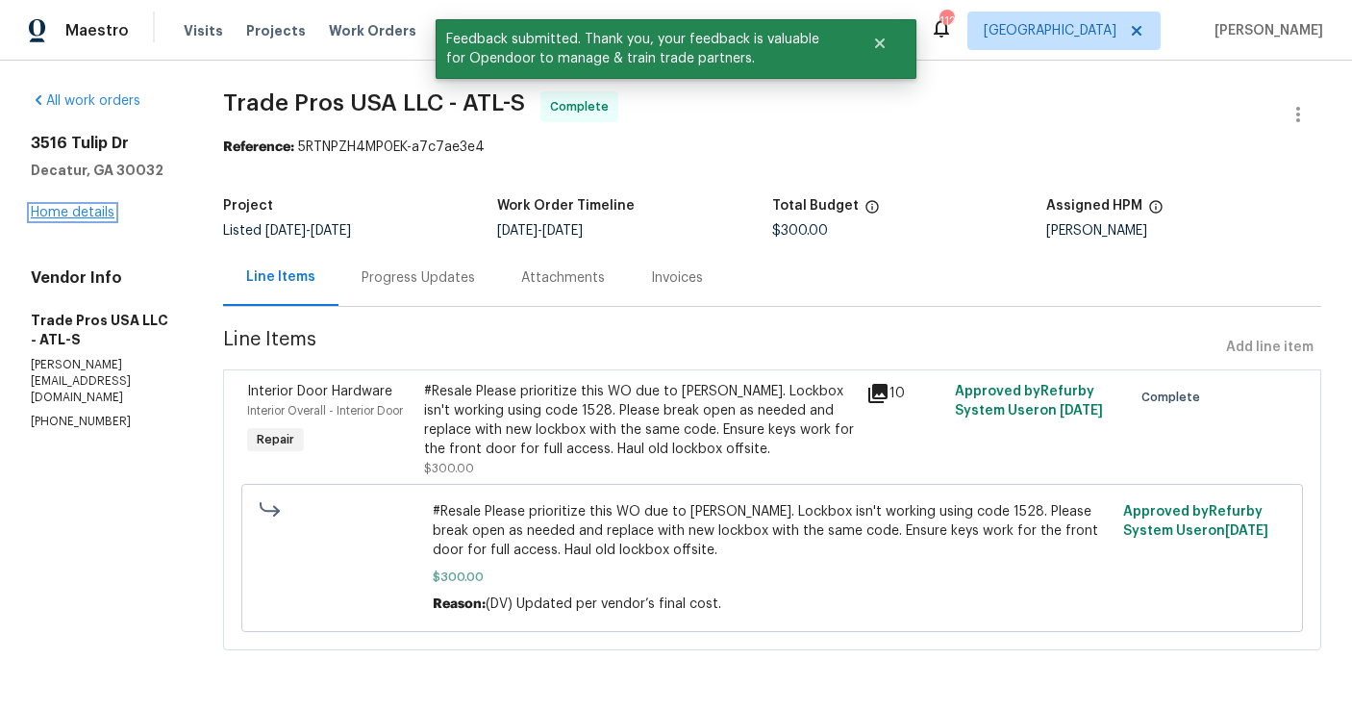
click at [86, 208] on link "Home details" at bounding box center [73, 212] width 84 height 13
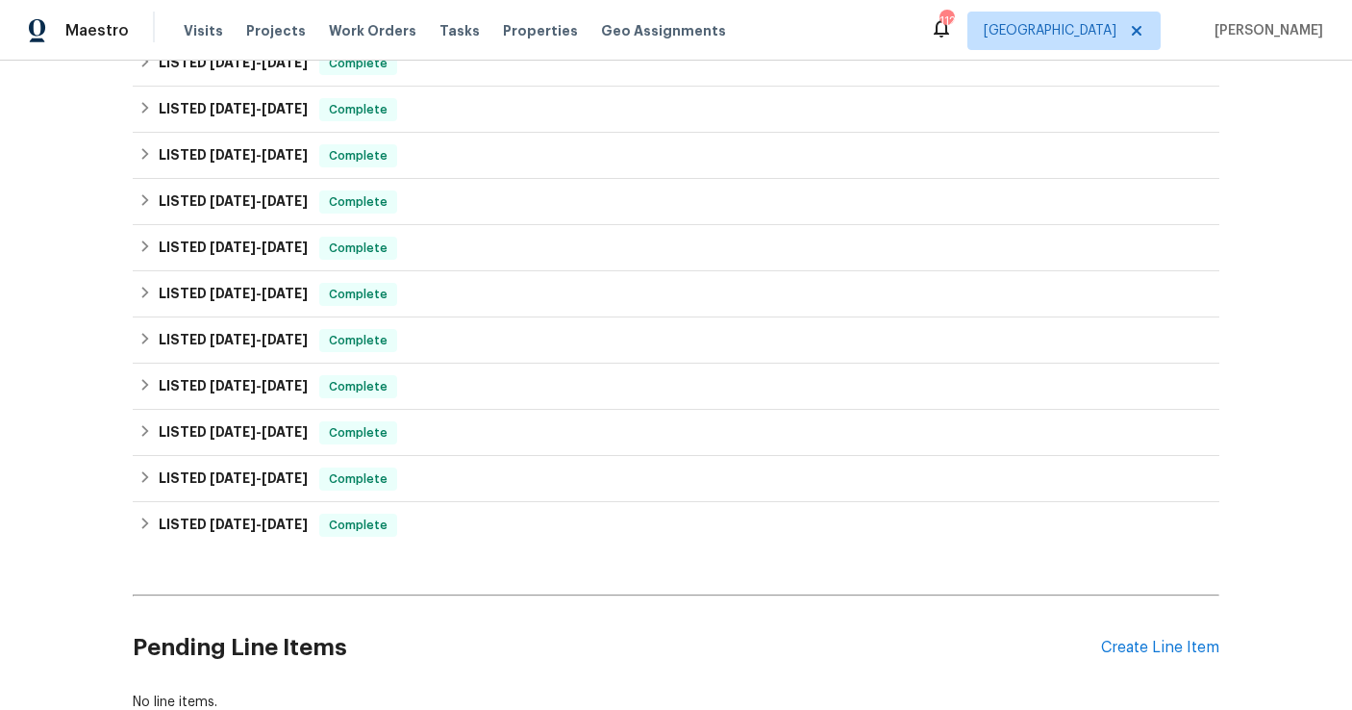
scroll to position [1123, 0]
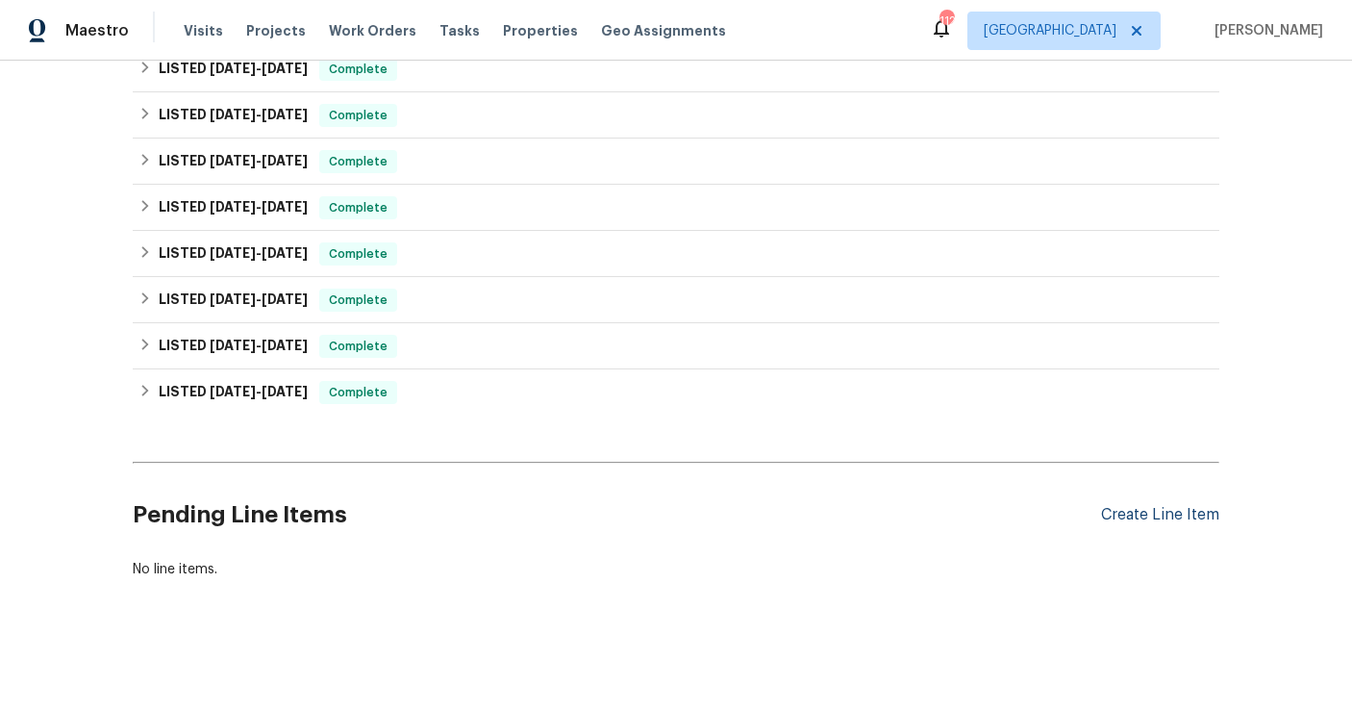
click at [1170, 515] on div "Create Line Item" at bounding box center [1160, 515] width 118 height 18
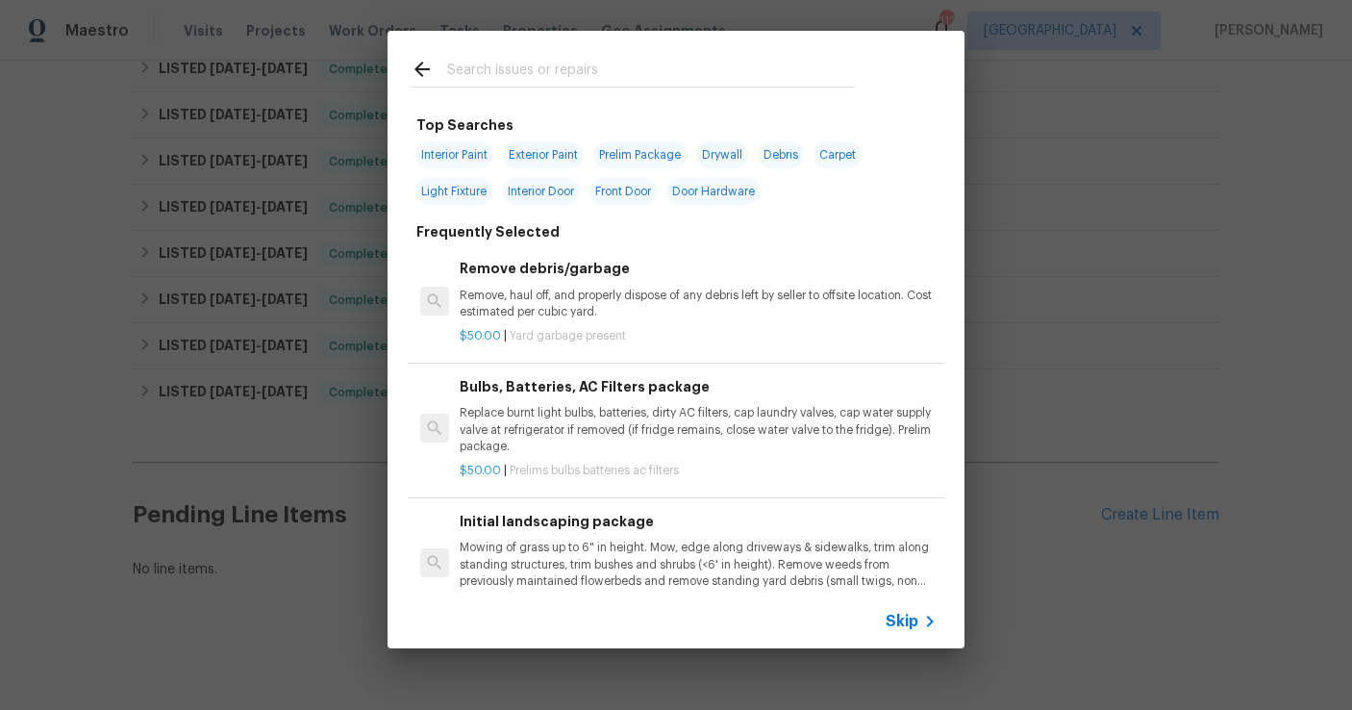
click at [596, 74] on input "text" at bounding box center [651, 72] width 408 height 29
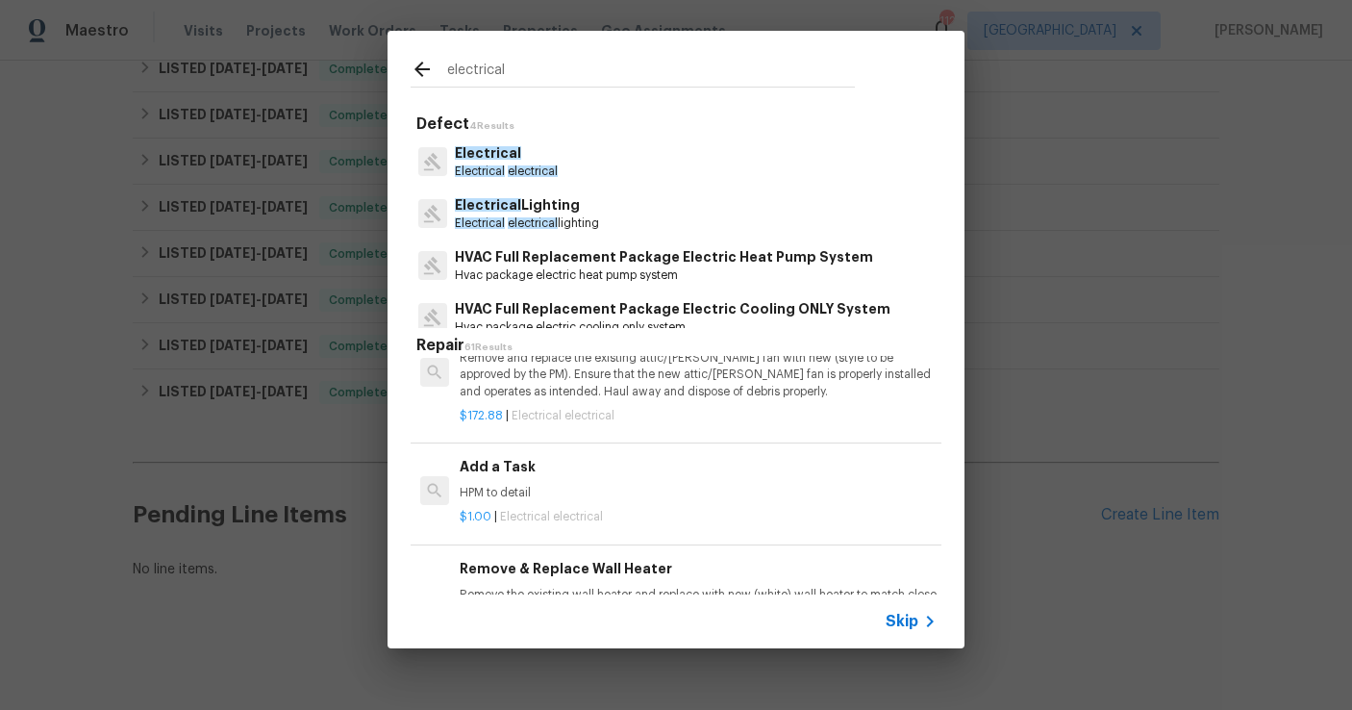
scroll to position [1249, 0]
type input "electrical"
click at [537, 465] on h6 "Add a Task" at bounding box center [698, 465] width 477 height 21
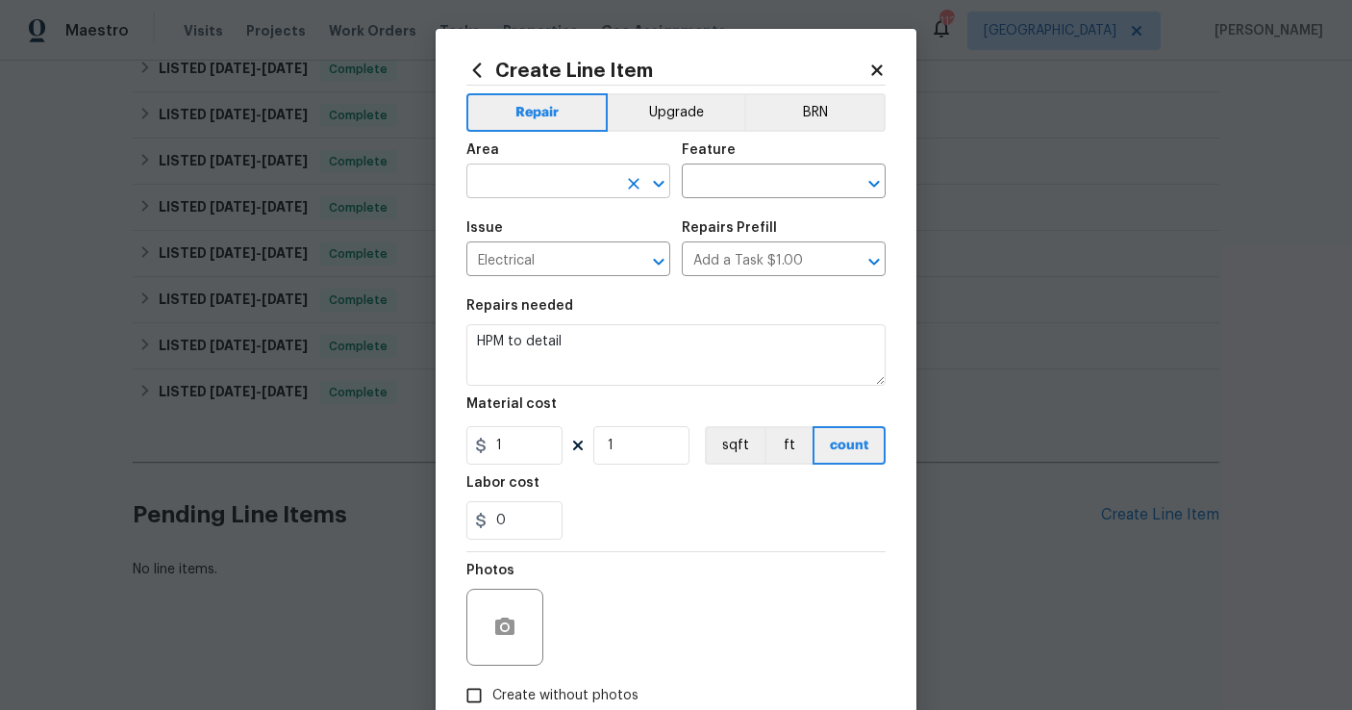
click at [528, 186] on input "text" at bounding box center [541, 183] width 150 height 30
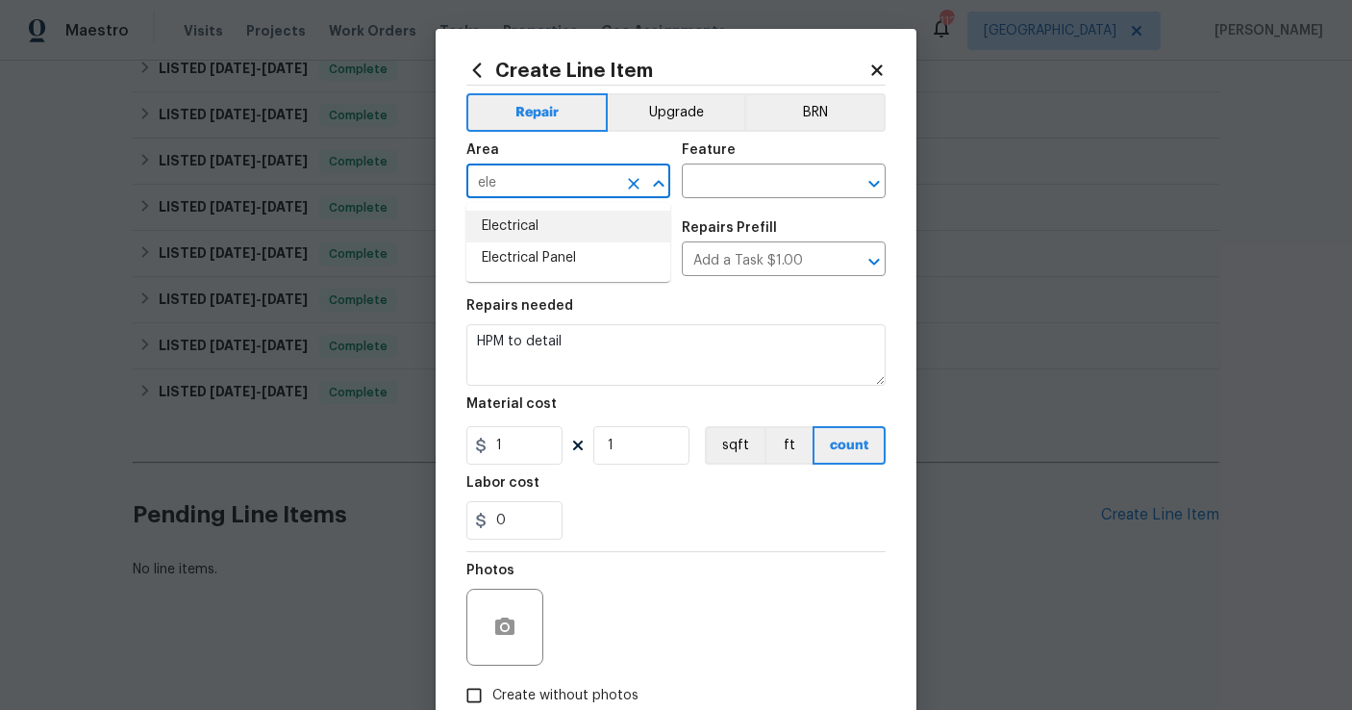
click at [550, 212] on li "Electrical" at bounding box center [568, 227] width 204 height 32
type input "Electrical"
click at [725, 174] on input "text" at bounding box center [757, 183] width 150 height 30
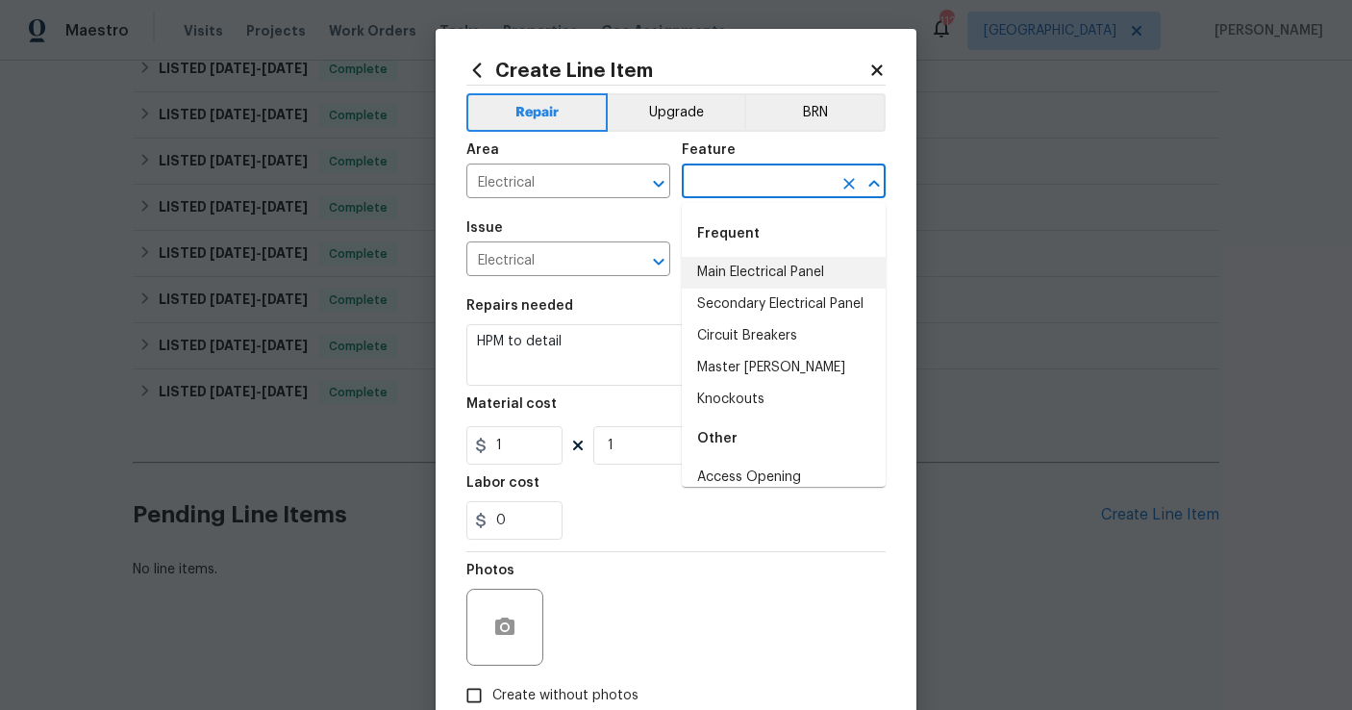
click at [709, 269] on li "Main Electrical Panel" at bounding box center [784, 273] width 204 height 32
type input "Main Electrical Panel"
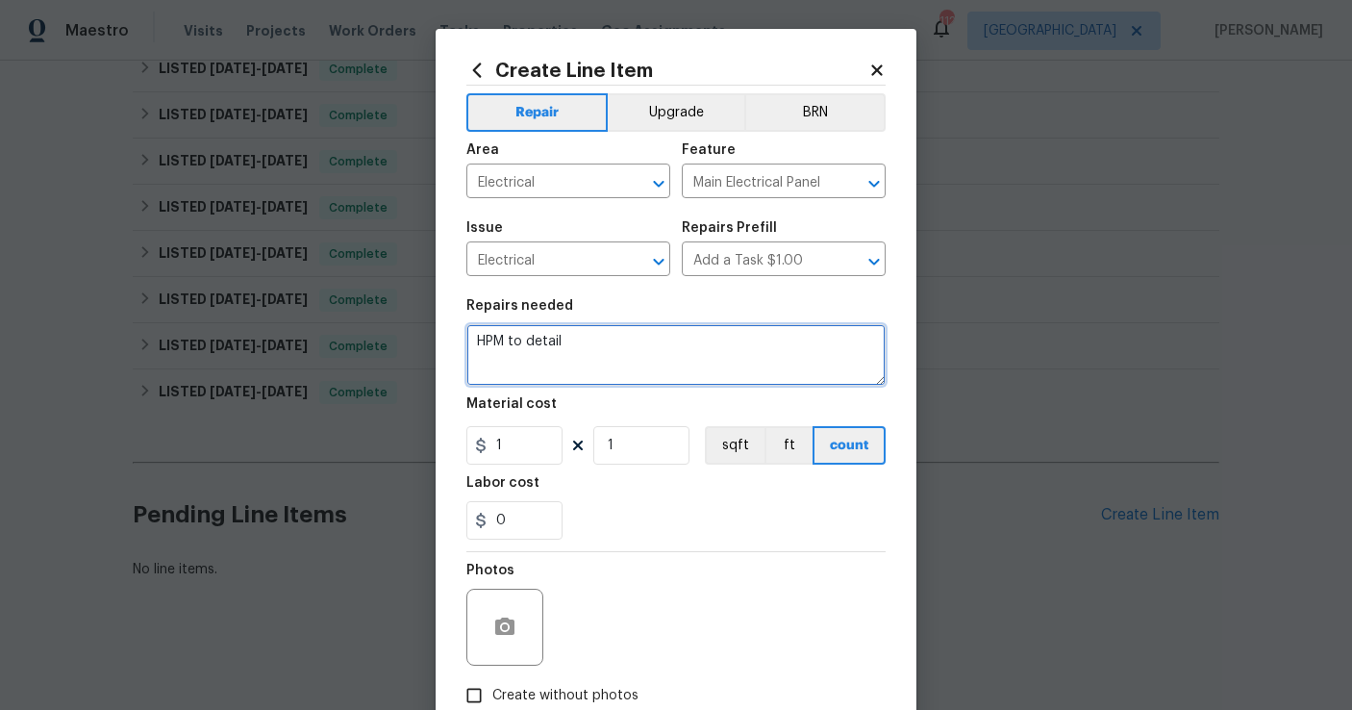
drag, startPoint x: 605, startPoint y: 343, endPoint x: 449, endPoint y: 339, distance: 155.9
click at [449, 339] on div "Create Line Item Repair Upgrade BRN Area Electrical ​ Feature Main Electrical P…" at bounding box center [676, 414] width 481 height 770
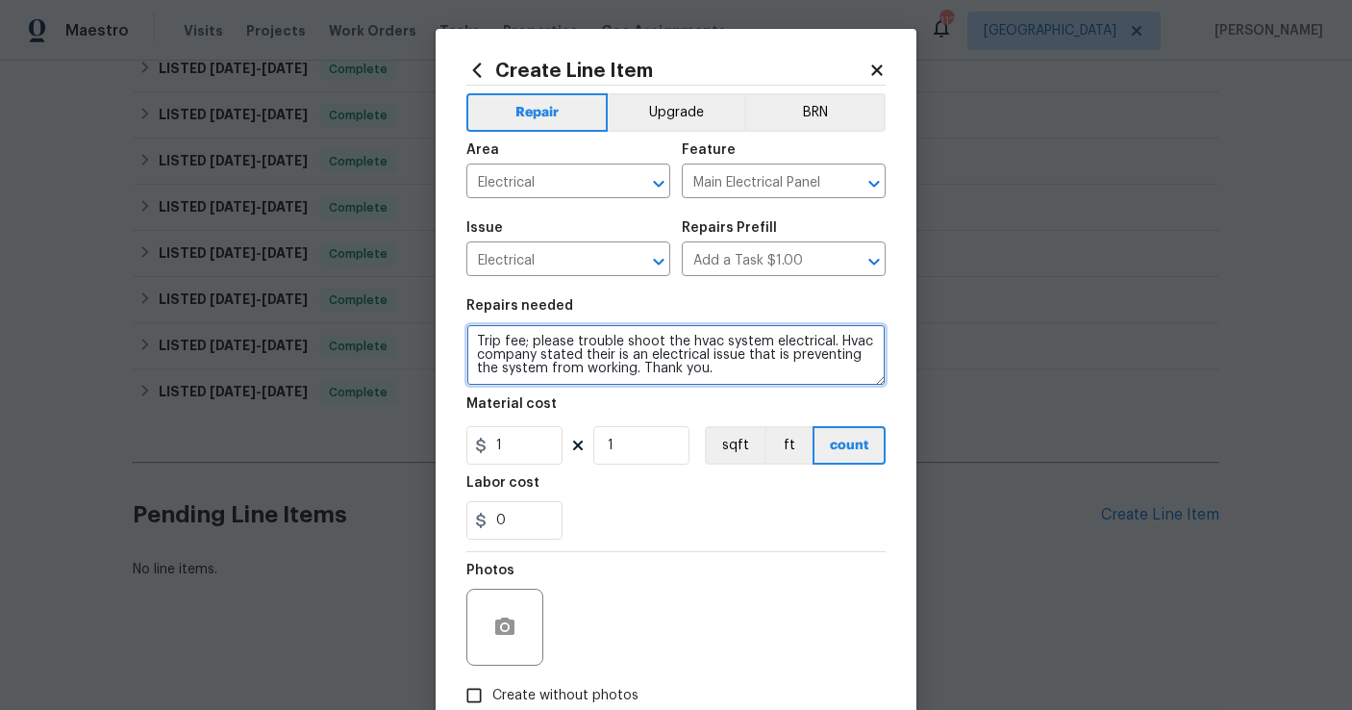
click at [593, 363] on textarea "Trip fee; please trouble shoot the hvac system electrical. Hvac company stated …" at bounding box center [675, 355] width 419 height 62
click at [605, 355] on textarea "Trip fee; please trouble shoot the hvac system electrical. Hvac company stated …" at bounding box center [675, 355] width 419 height 62
click at [605, 352] on textarea "Trip fee; please trouble shoot the hvac system electrical. Hvac company stated …" at bounding box center [675, 355] width 419 height 62
type textarea "Trip fee; please trouble shoot the hvac system electrical. Hvac company stated …"
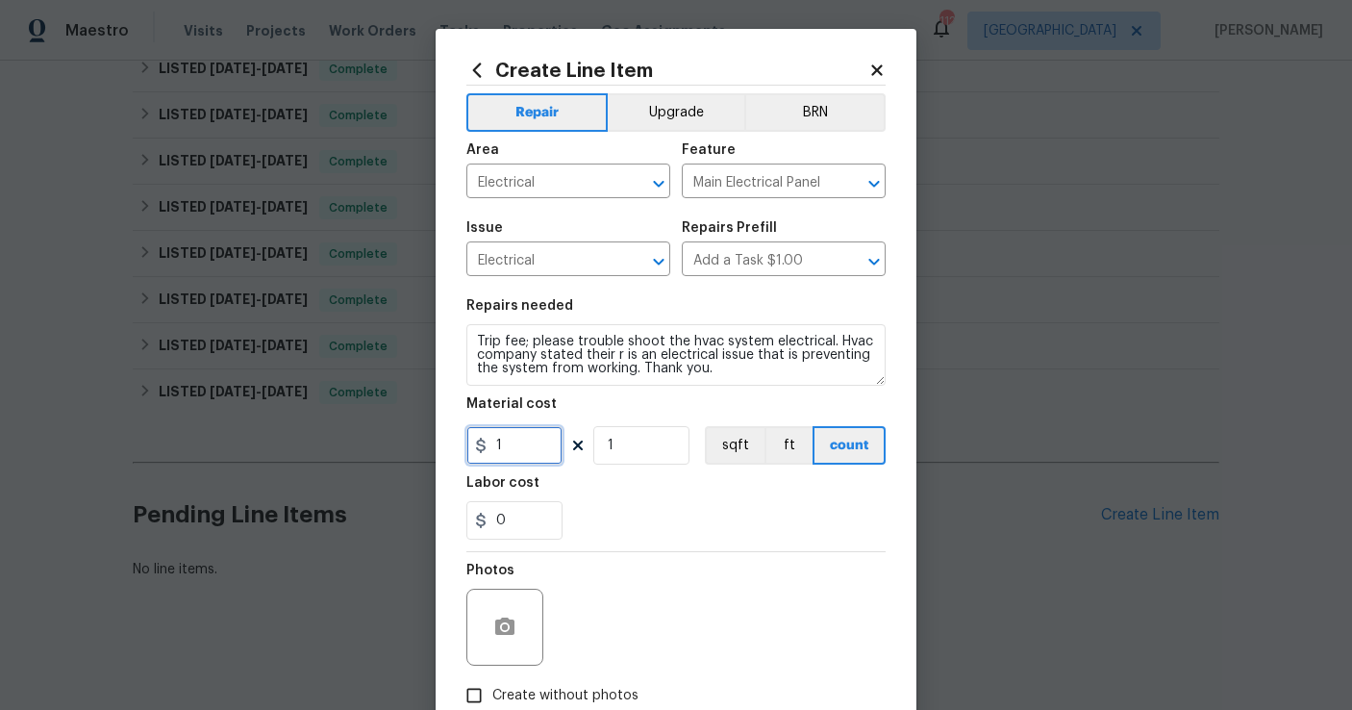
click at [536, 449] on input "1" at bounding box center [514, 445] width 96 height 38
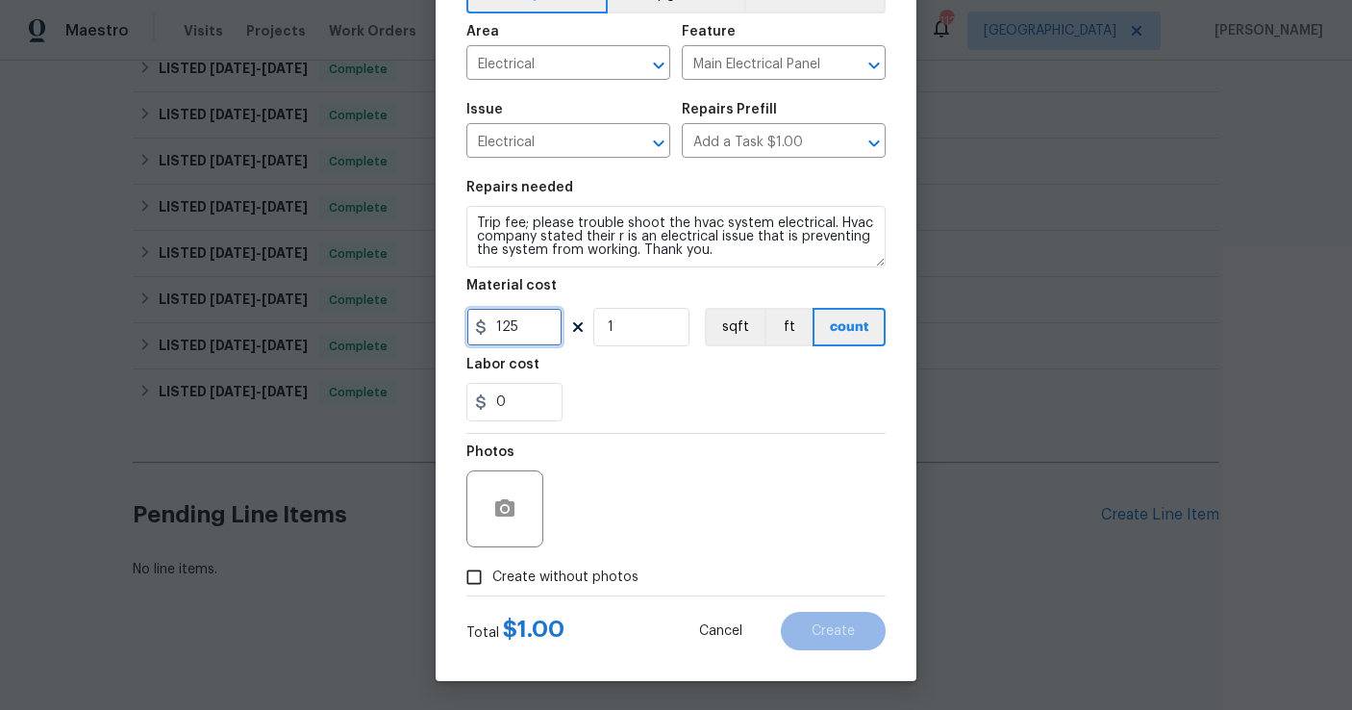
type input "125"
click at [475, 576] on input "Create without photos" at bounding box center [474, 577] width 37 height 37
checkbox input "true"
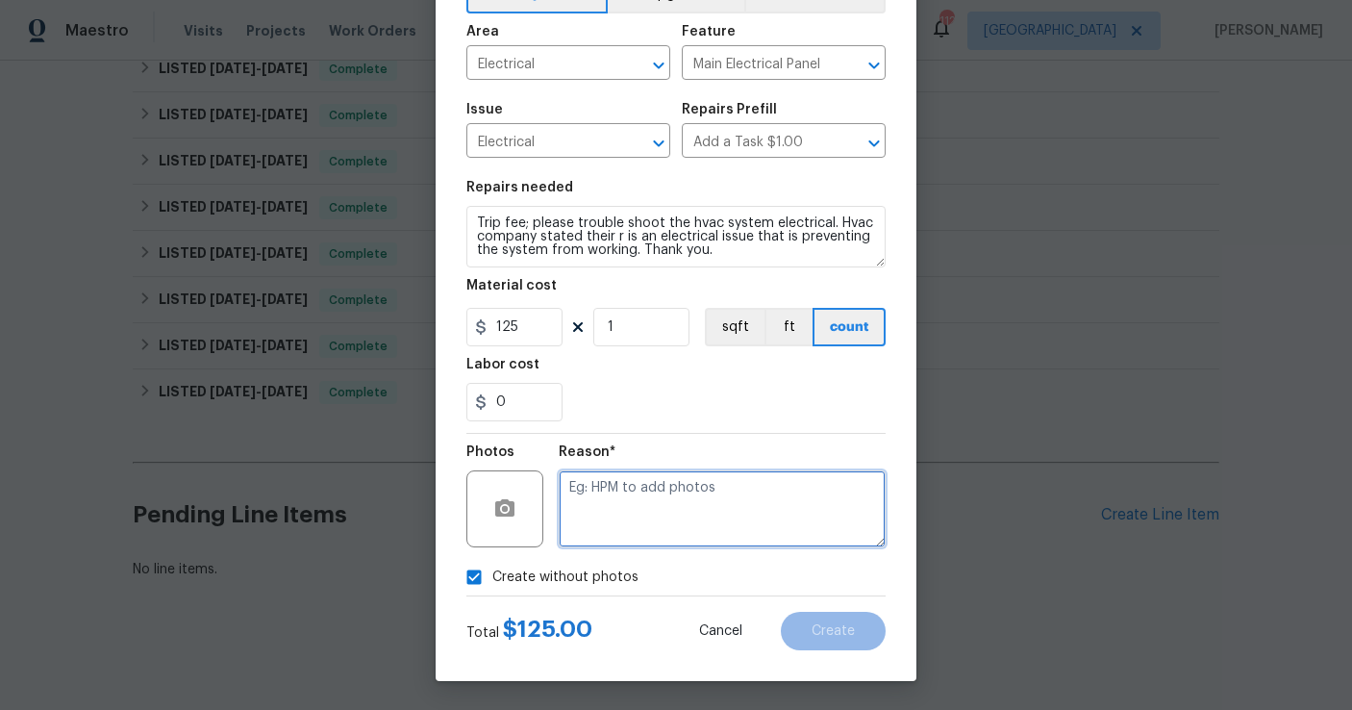
click at [643, 524] on textarea at bounding box center [722, 508] width 327 height 77
type textarea "n/a"
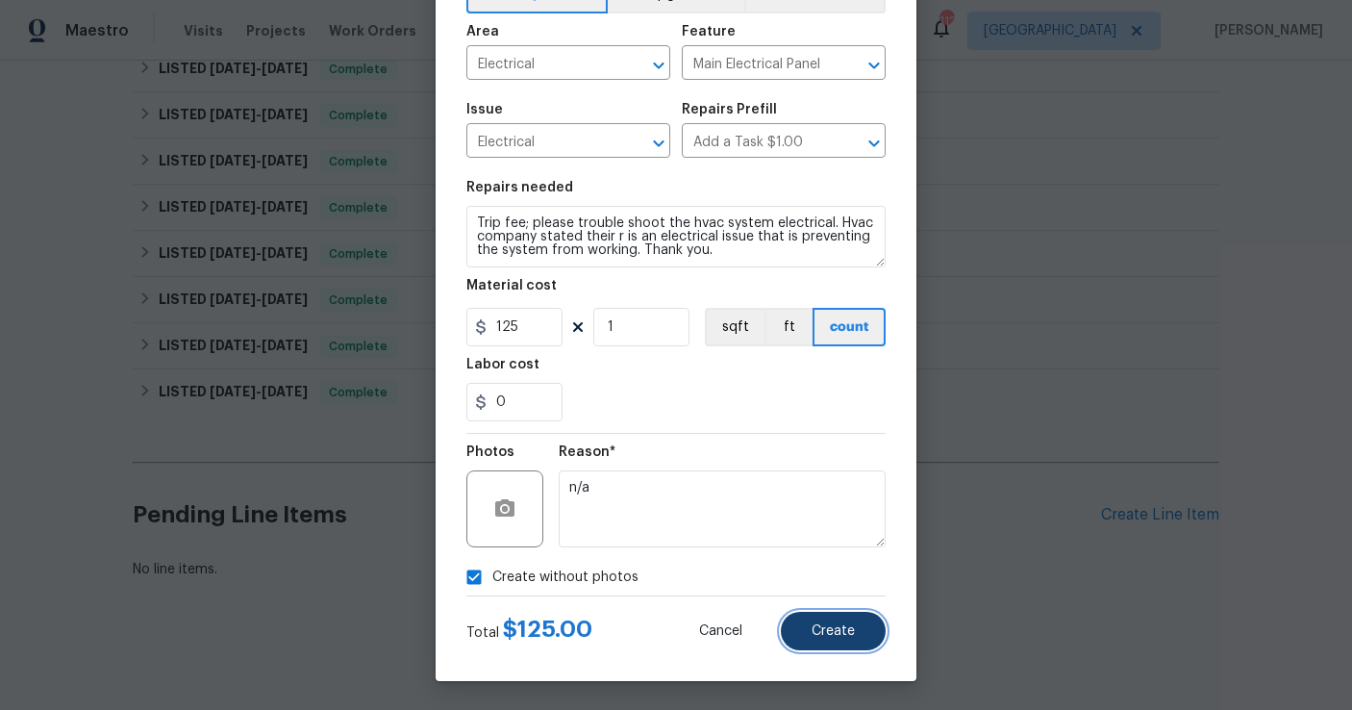
click at [837, 621] on button "Create" at bounding box center [833, 631] width 105 height 38
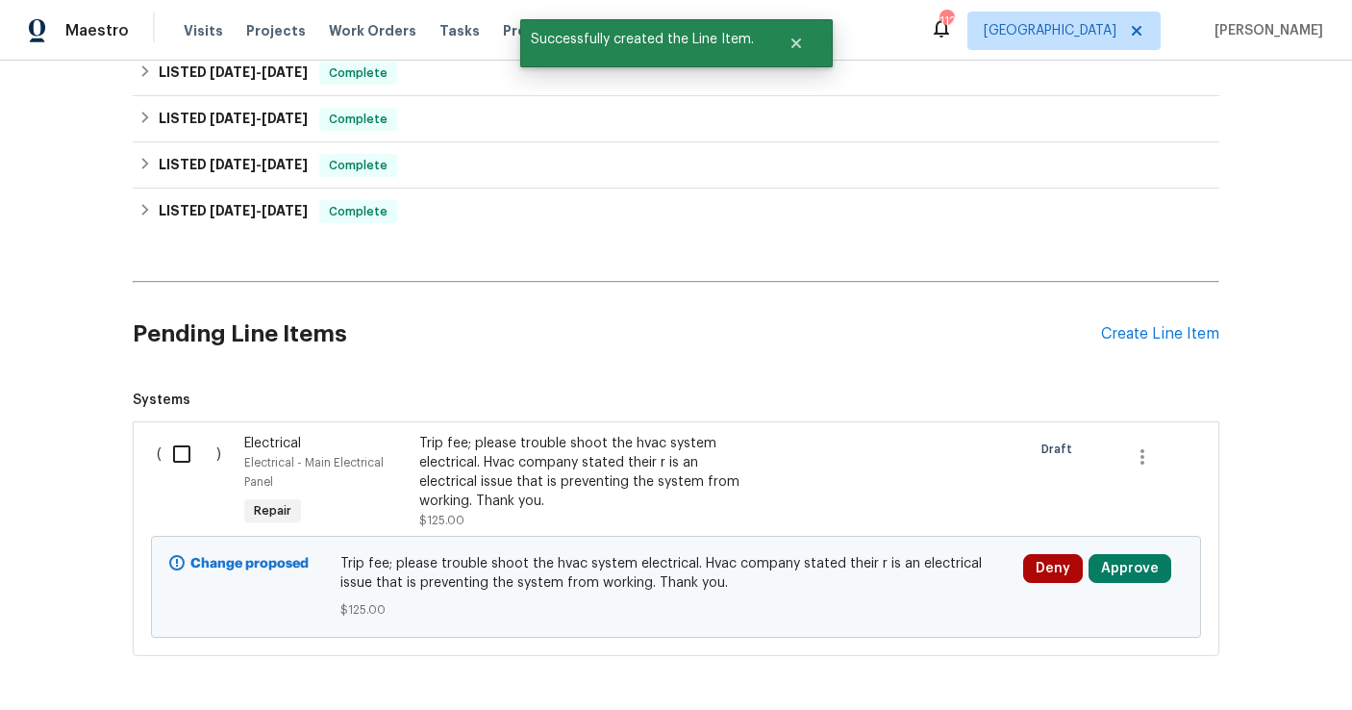
scroll to position [1382, 0]
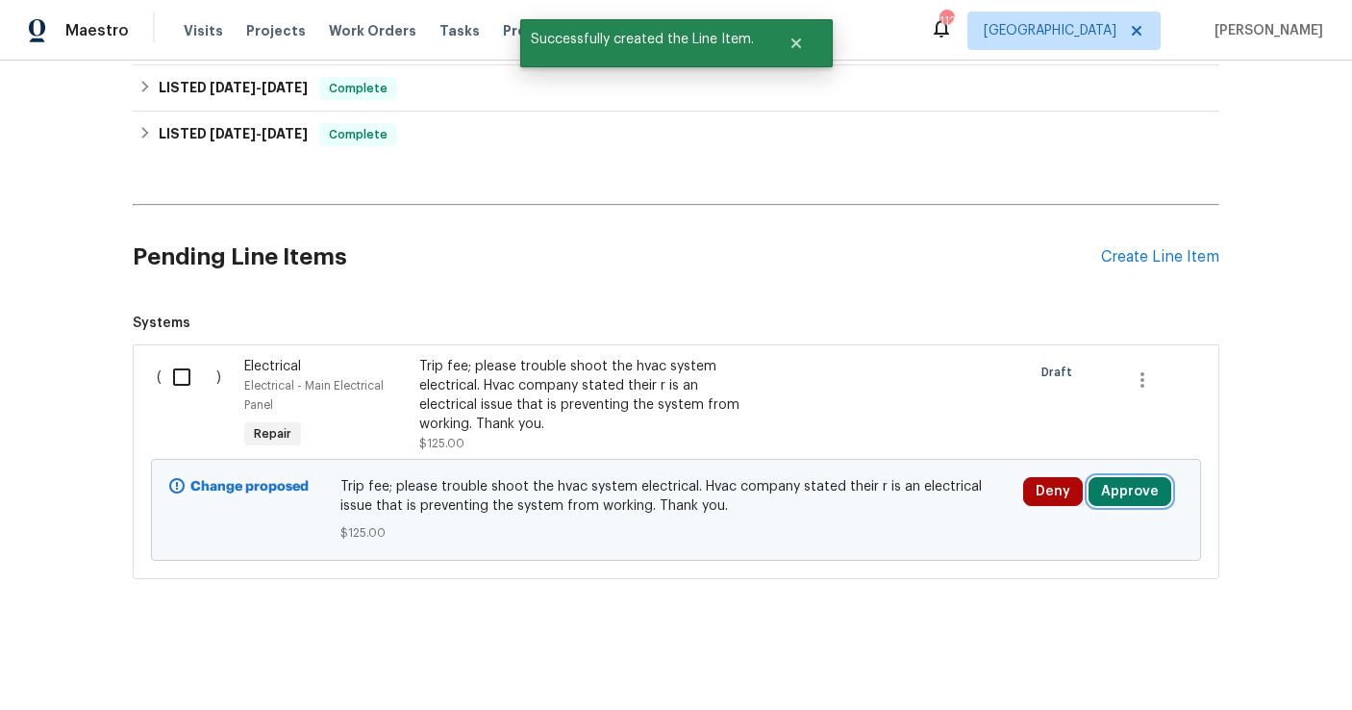
click at [1126, 491] on button "Approve" at bounding box center [1130, 491] width 83 height 29
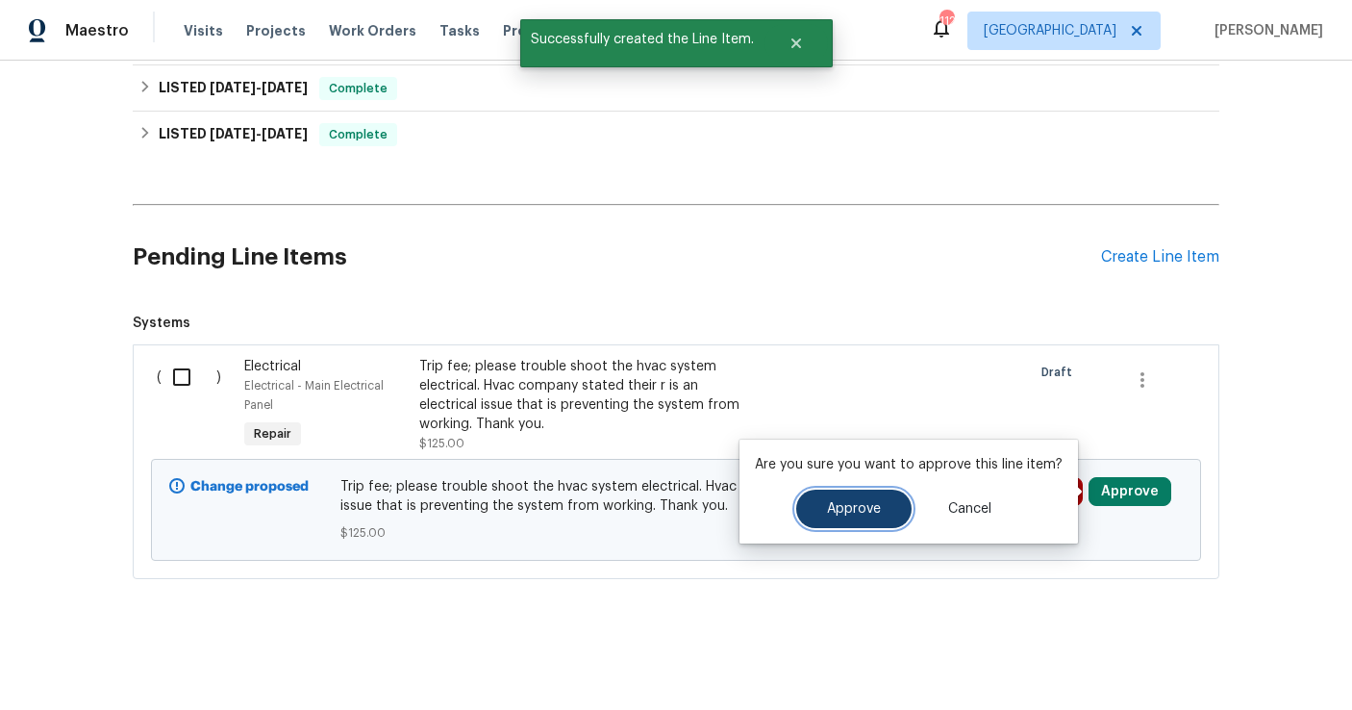
click at [863, 504] on span "Approve" at bounding box center [854, 509] width 54 height 14
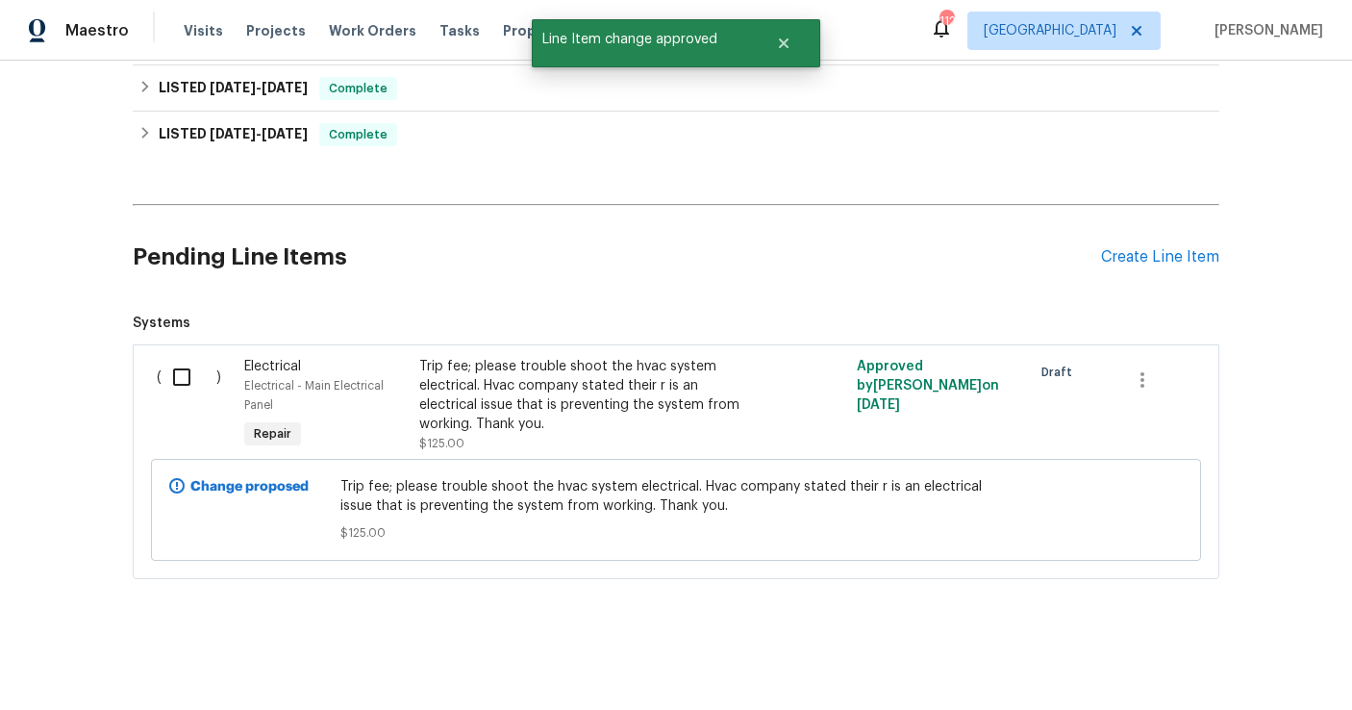
click at [181, 378] on input "checkbox" at bounding box center [189, 377] width 55 height 40
checkbox input "true"
click at [1237, 676] on button "Create Work Order" at bounding box center [1242, 662] width 159 height 36
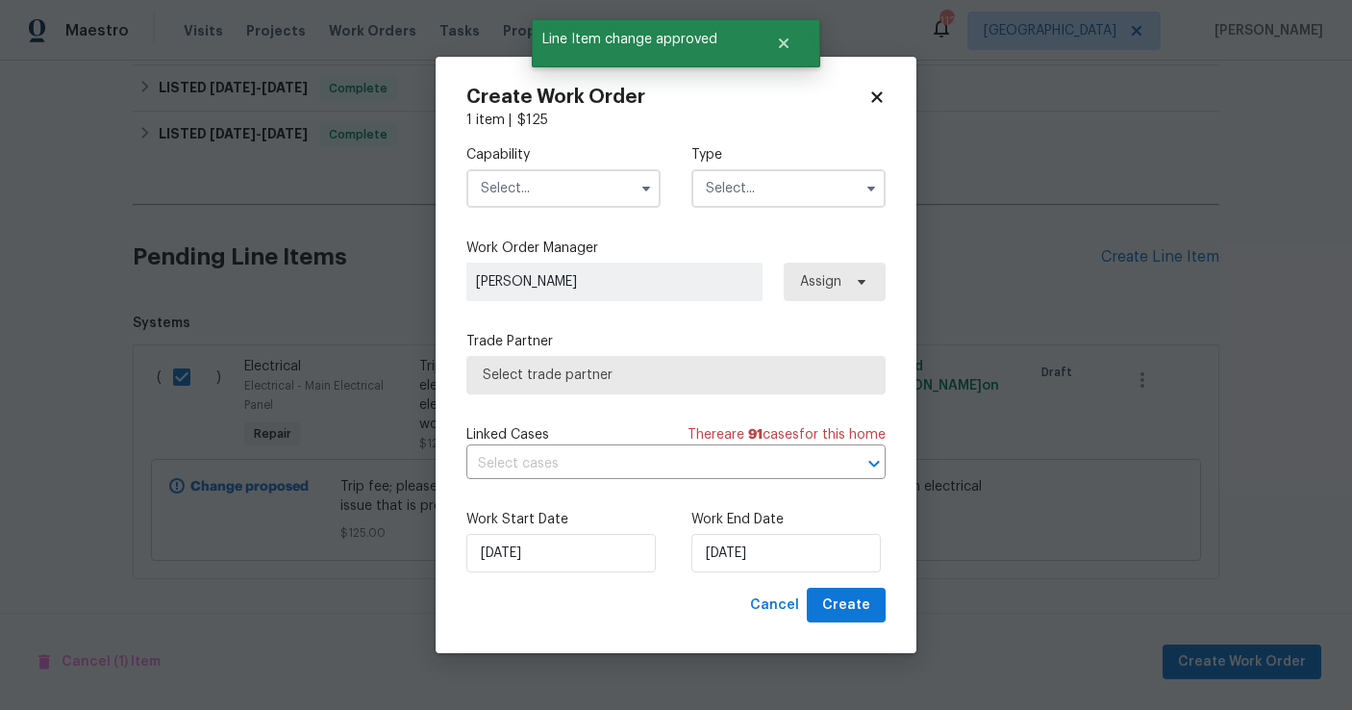
click at [549, 192] on input "text" at bounding box center [563, 188] width 194 height 38
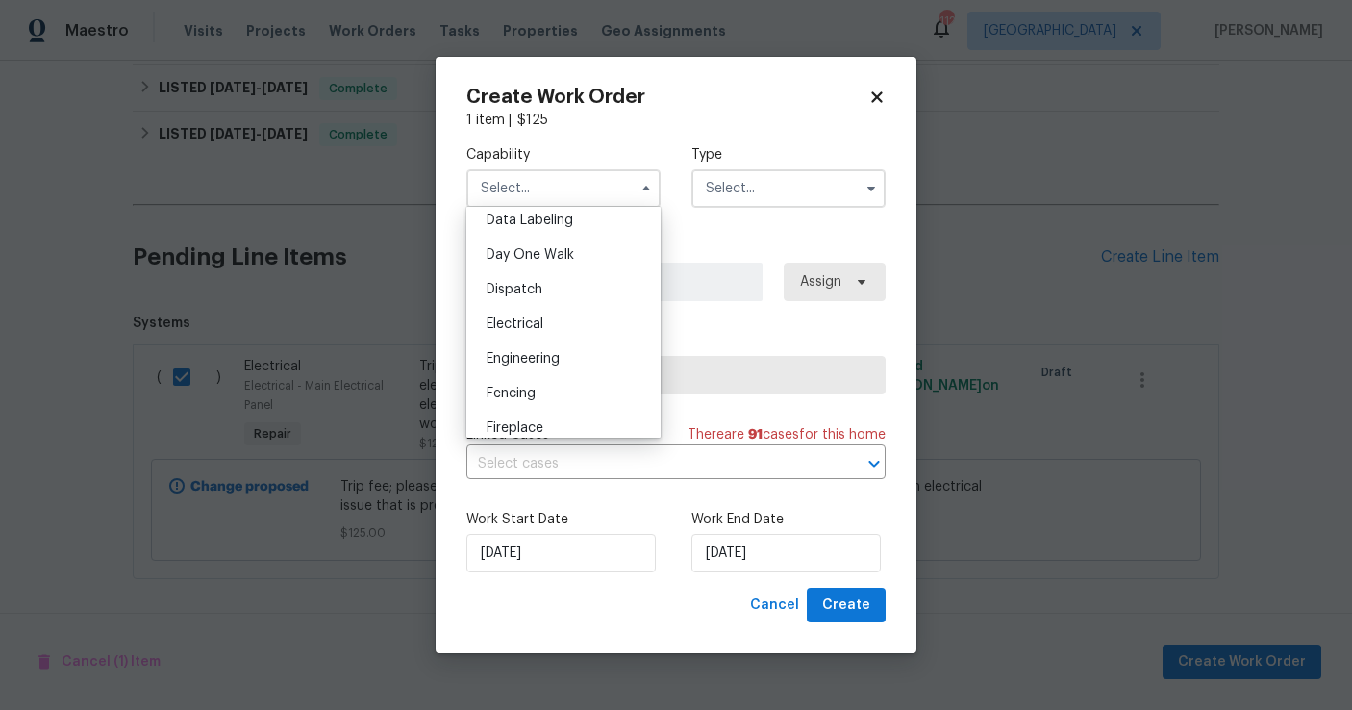
scroll to position [518, 0]
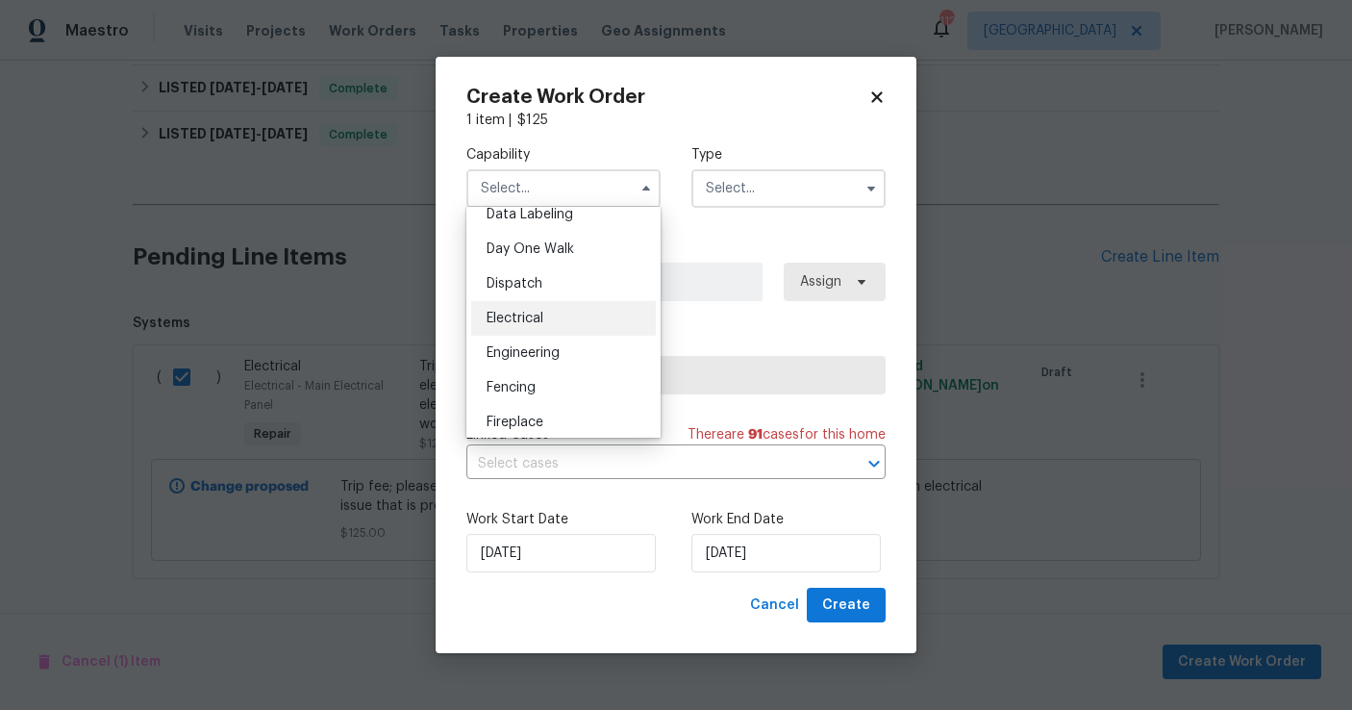
click at [537, 323] on span "Electrical" at bounding box center [515, 318] width 57 height 13
type input "Electrical"
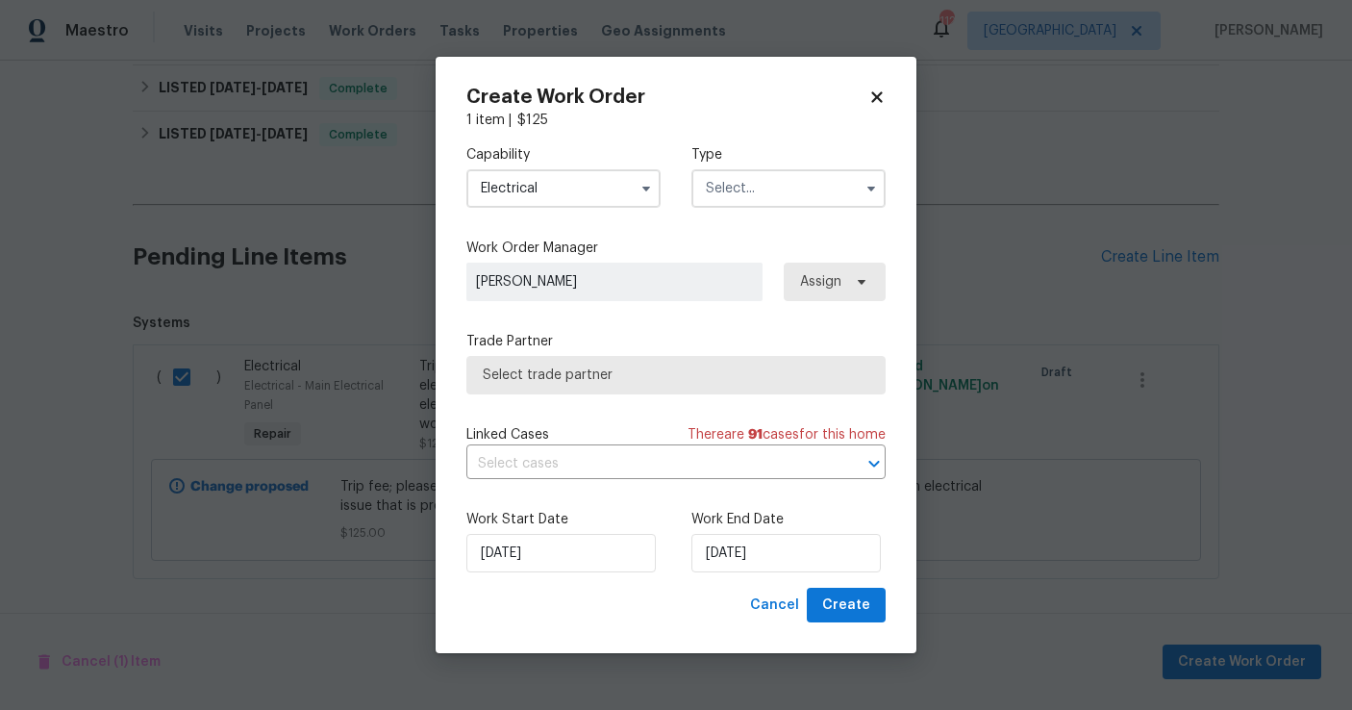
click at [714, 188] on input "text" at bounding box center [789, 188] width 194 height 38
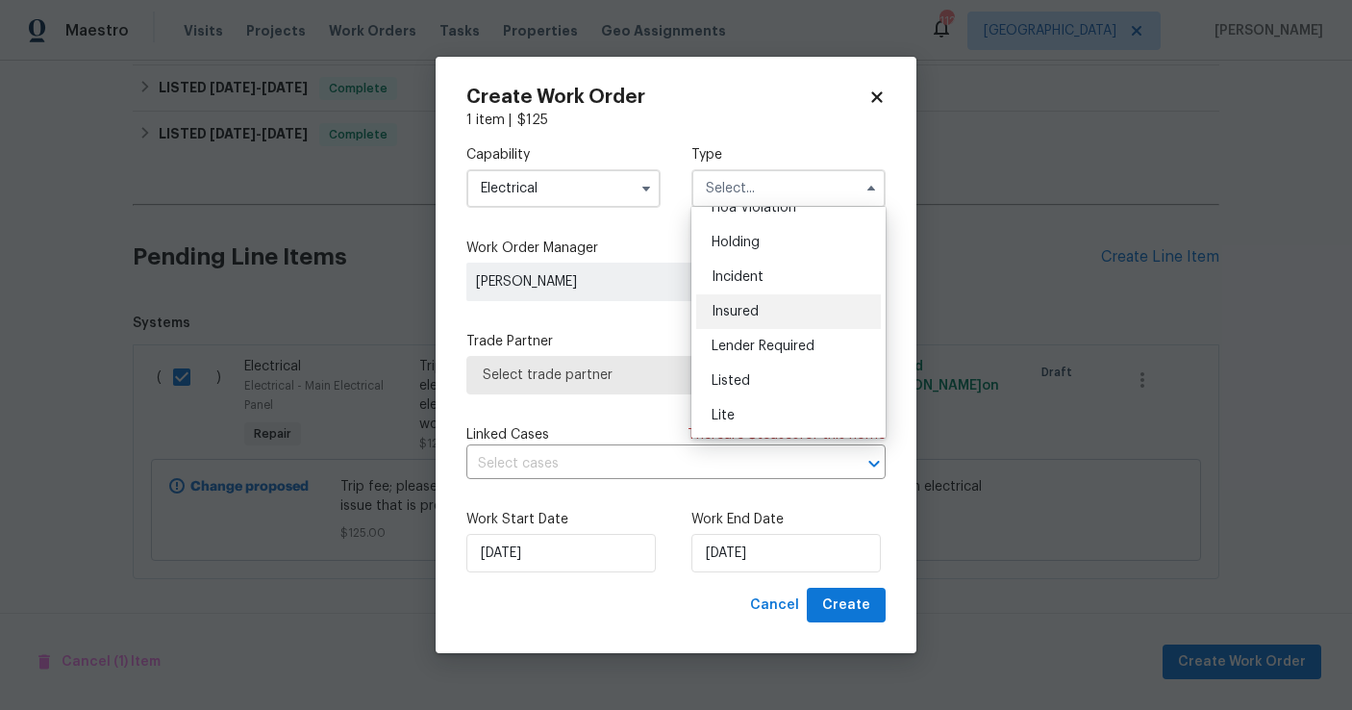
scroll to position [62, 0]
click at [743, 376] on span "Listed" at bounding box center [731, 374] width 38 height 13
type input "Listed"
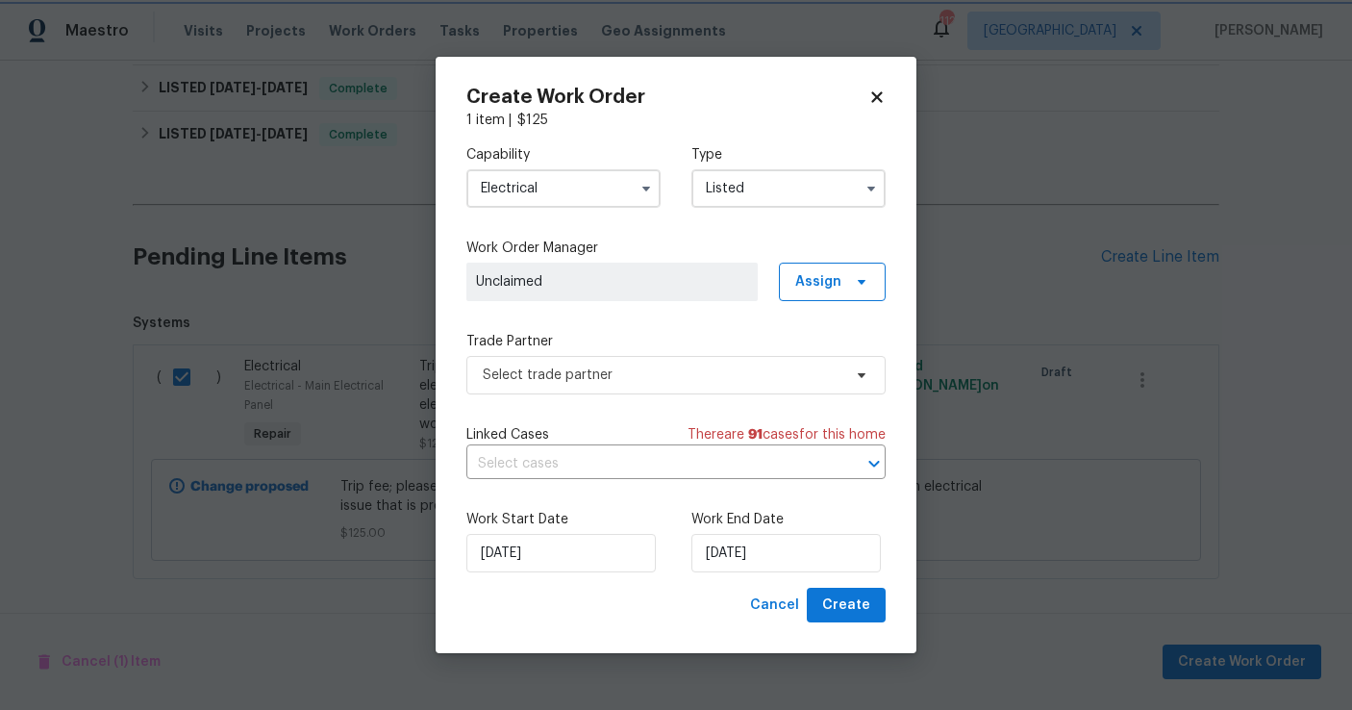
scroll to position [0, 0]
click at [809, 270] on span "Assign" at bounding box center [832, 282] width 107 height 38
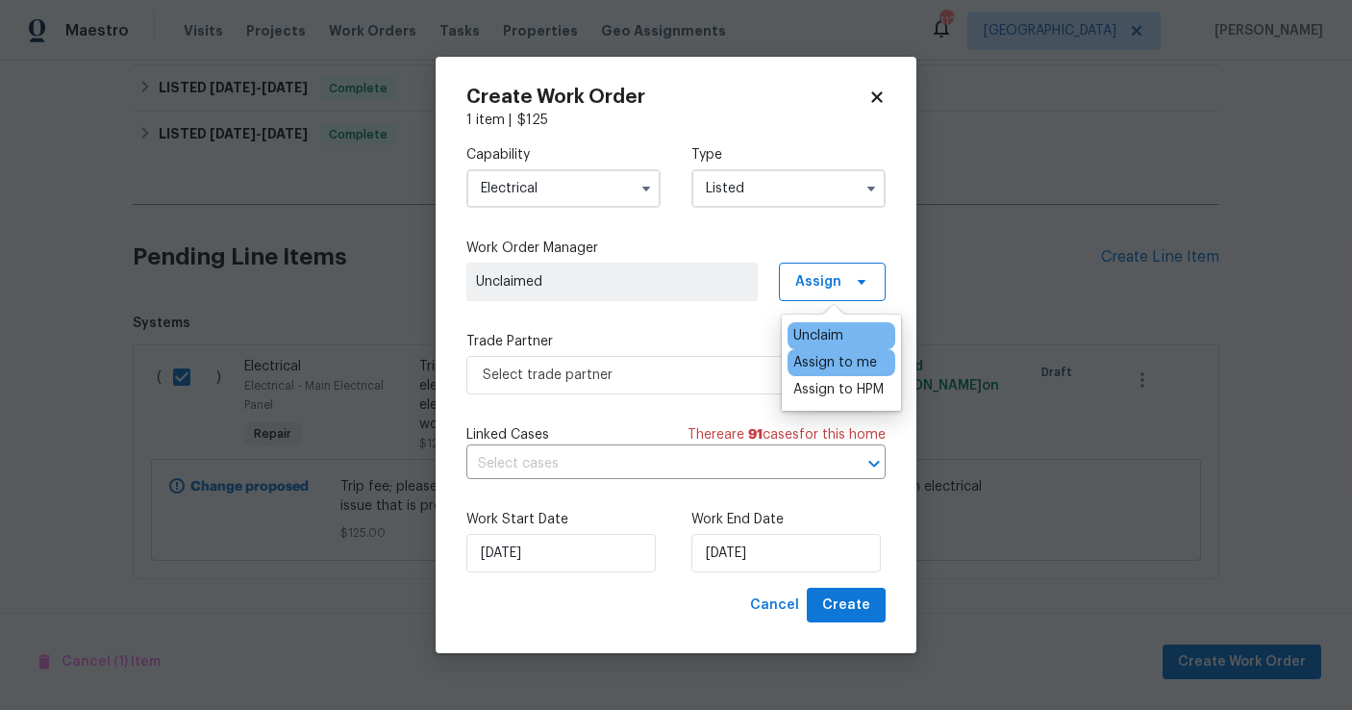
click at [825, 370] on div "Assign to me" at bounding box center [835, 362] width 84 height 19
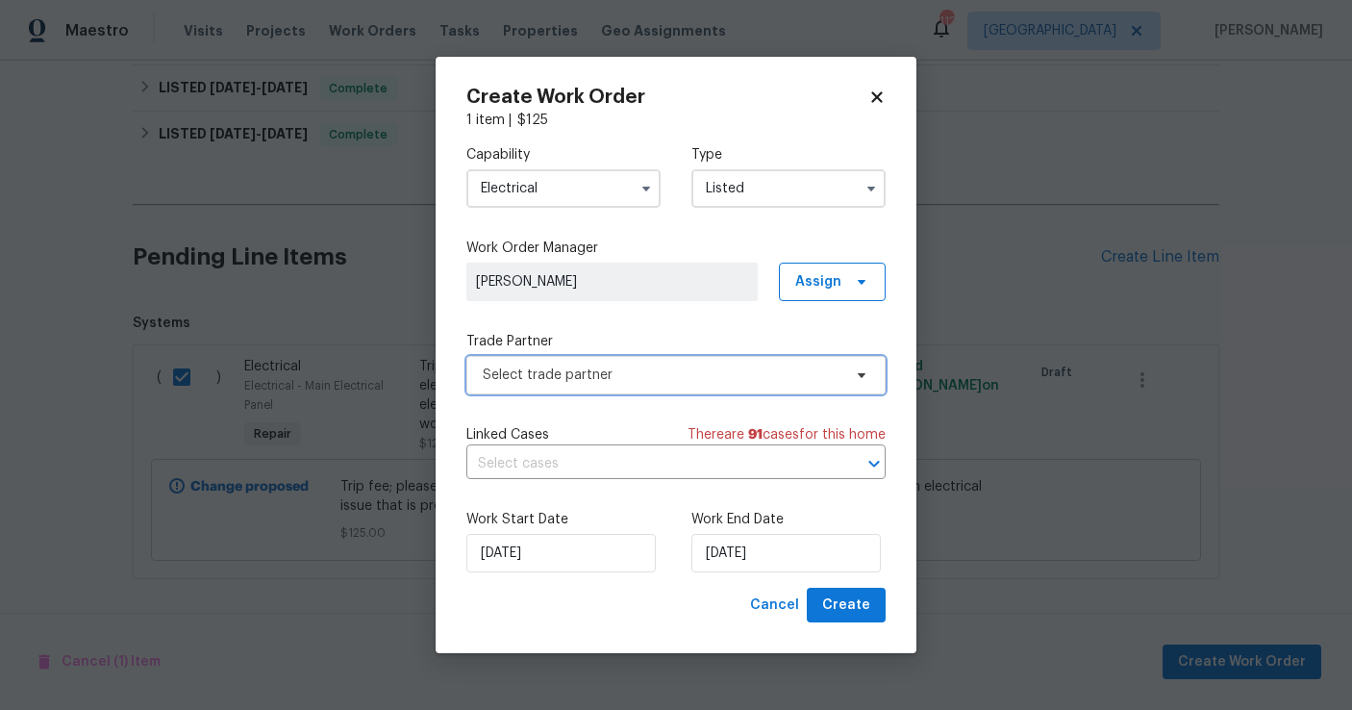
click at [666, 379] on span "Select trade partner" at bounding box center [662, 374] width 359 height 19
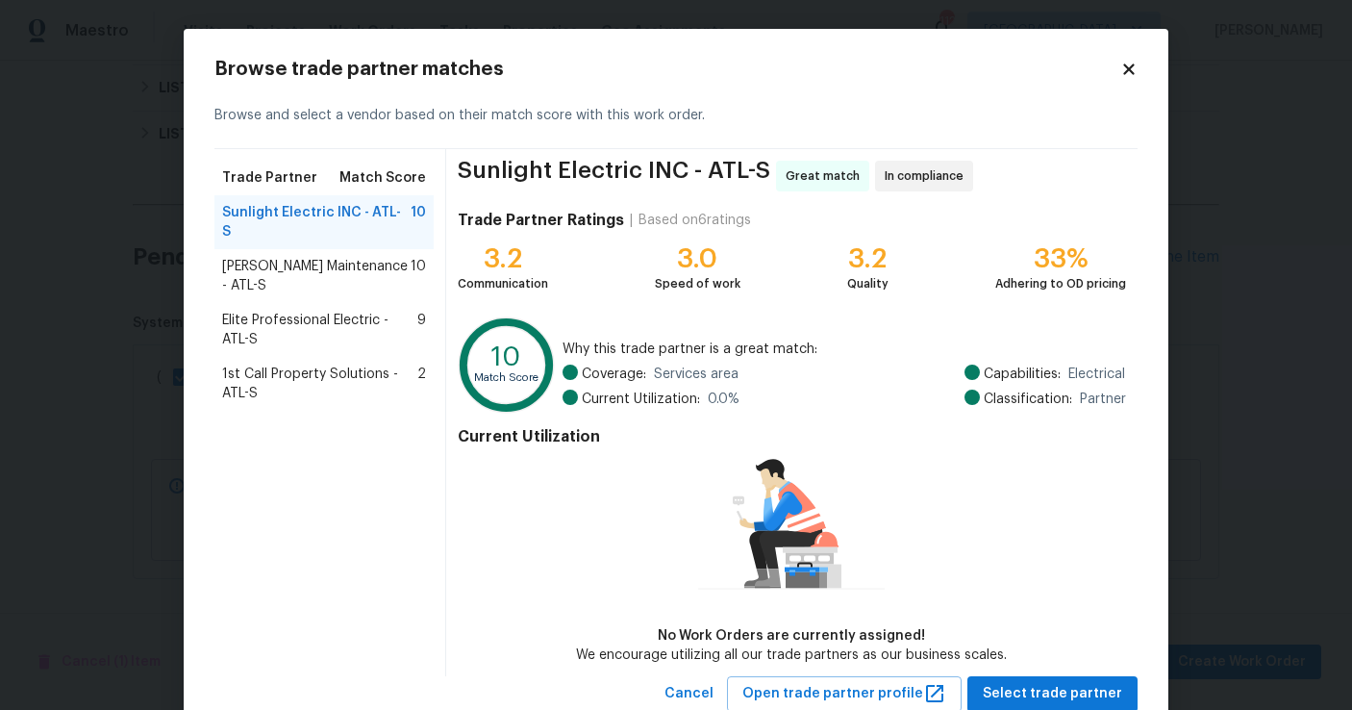
click at [358, 257] on span "[PERSON_NAME] Maintenance - ATL-S" at bounding box center [316, 276] width 189 height 38
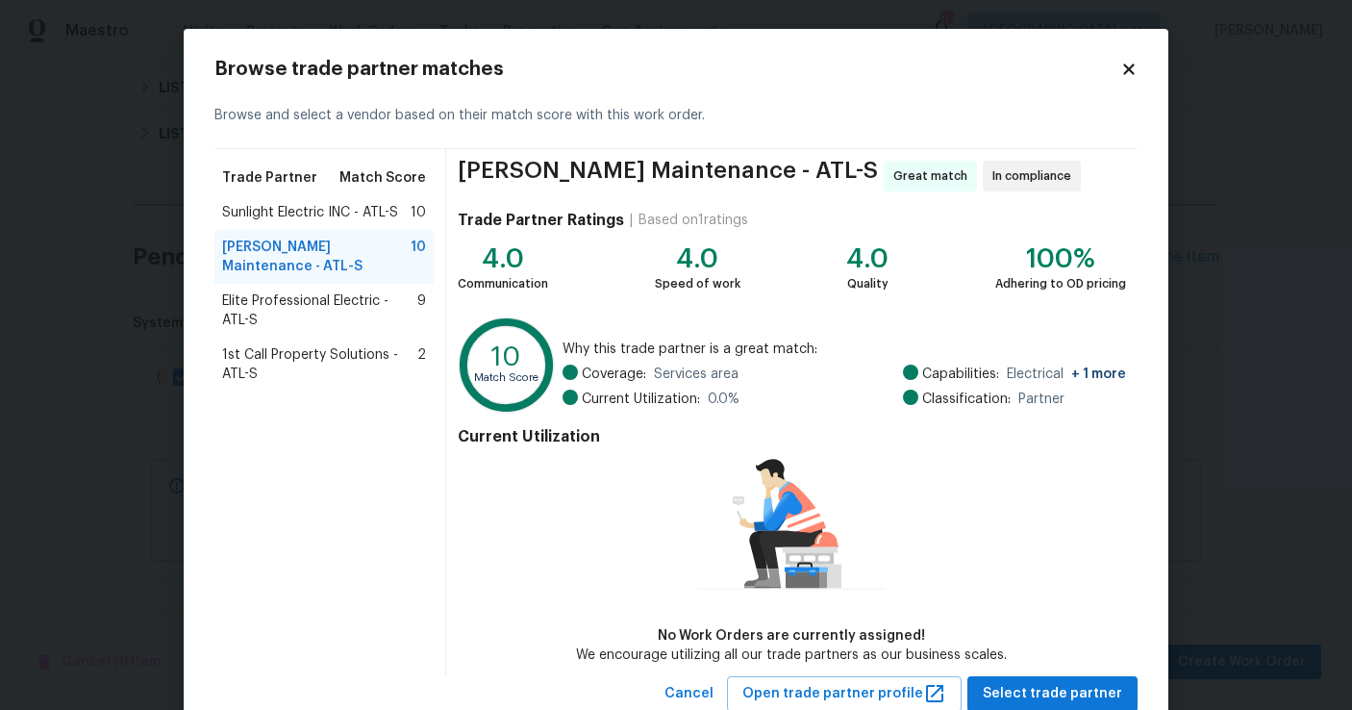
scroll to position [60, 0]
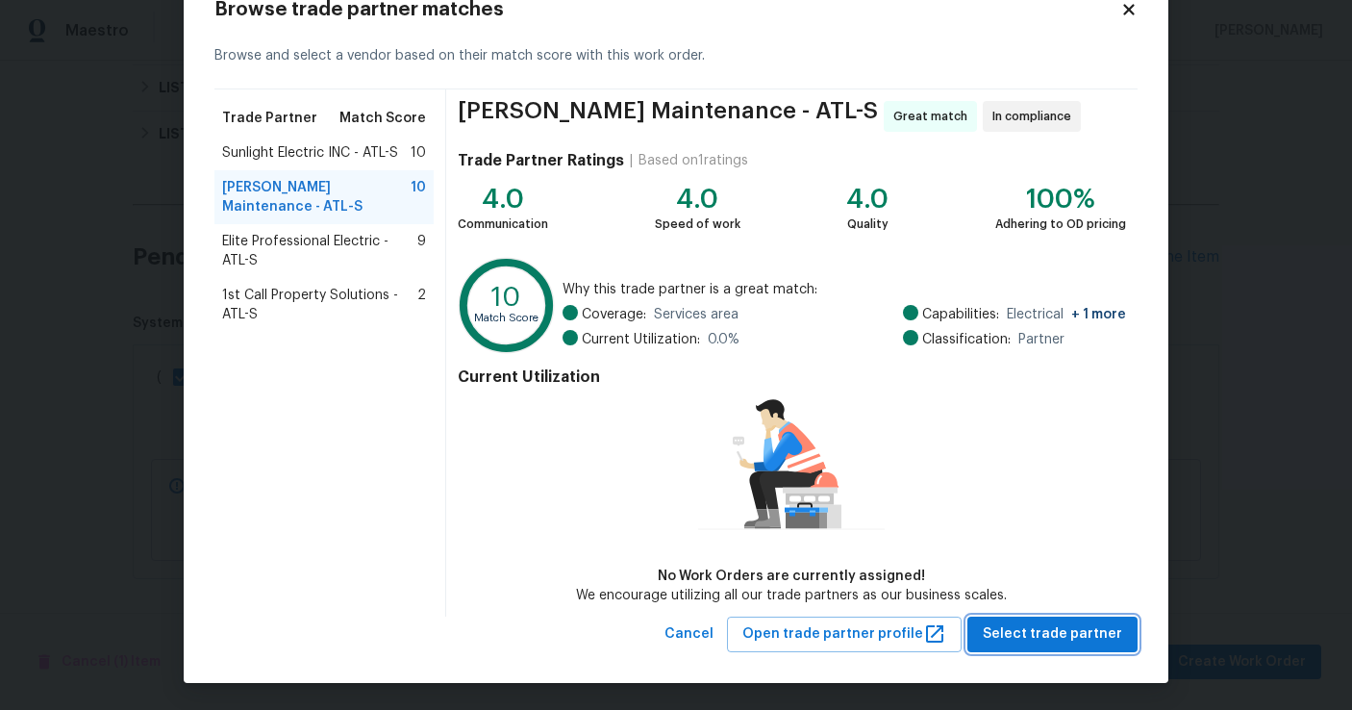
click at [1038, 645] on button "Select trade partner" at bounding box center [1053, 635] width 170 height 36
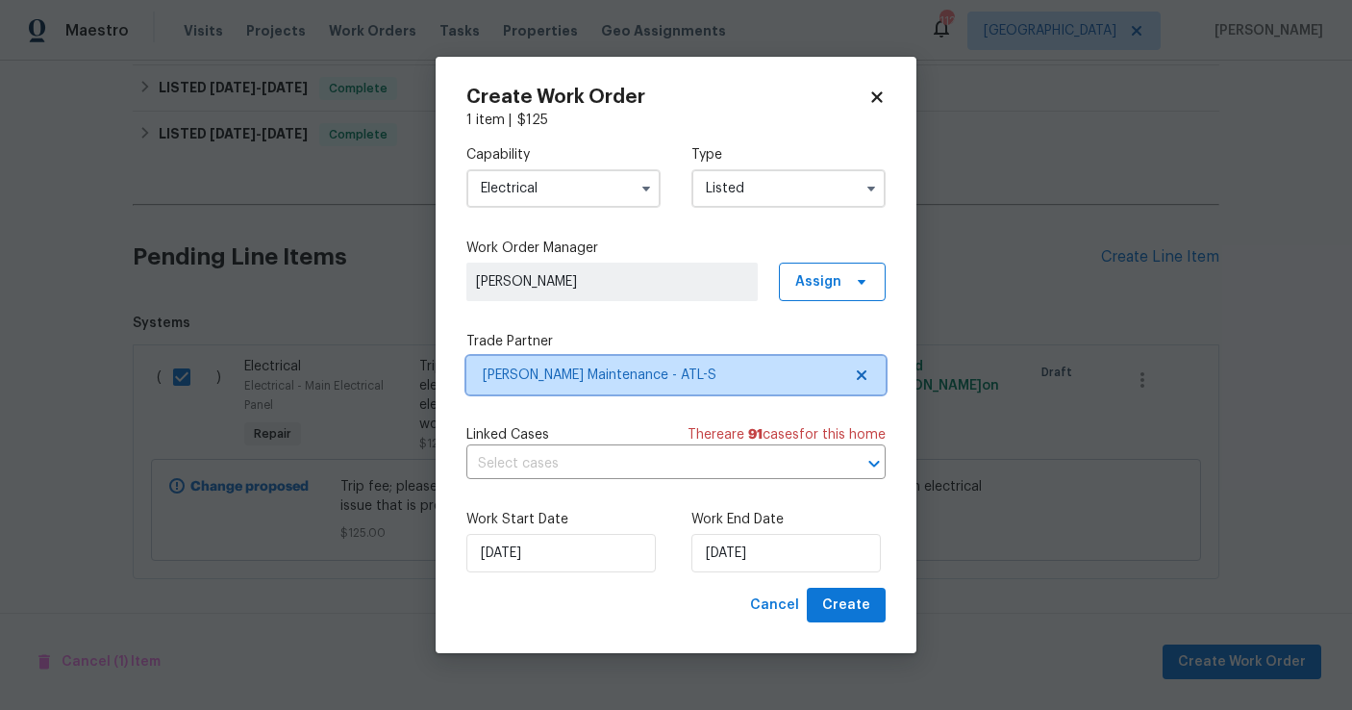
scroll to position [0, 0]
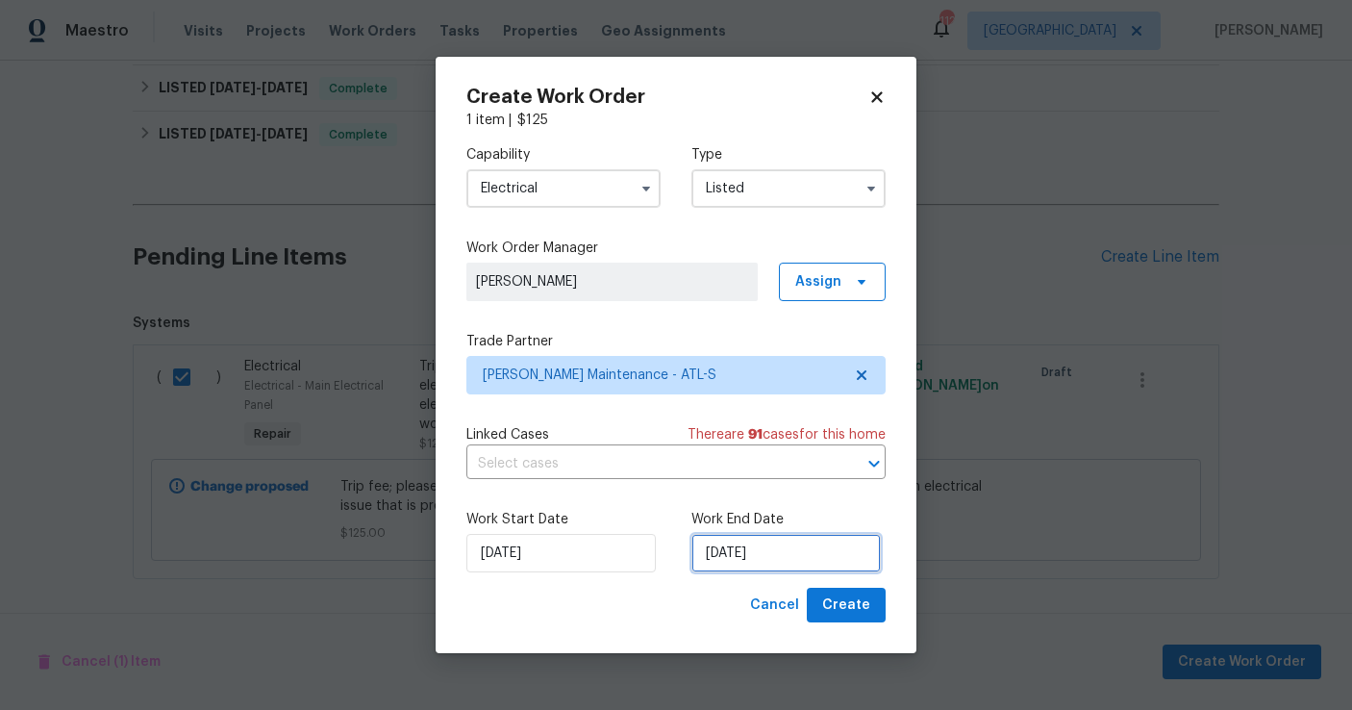
click at [789, 550] on input "[DATE]" at bounding box center [786, 553] width 189 height 38
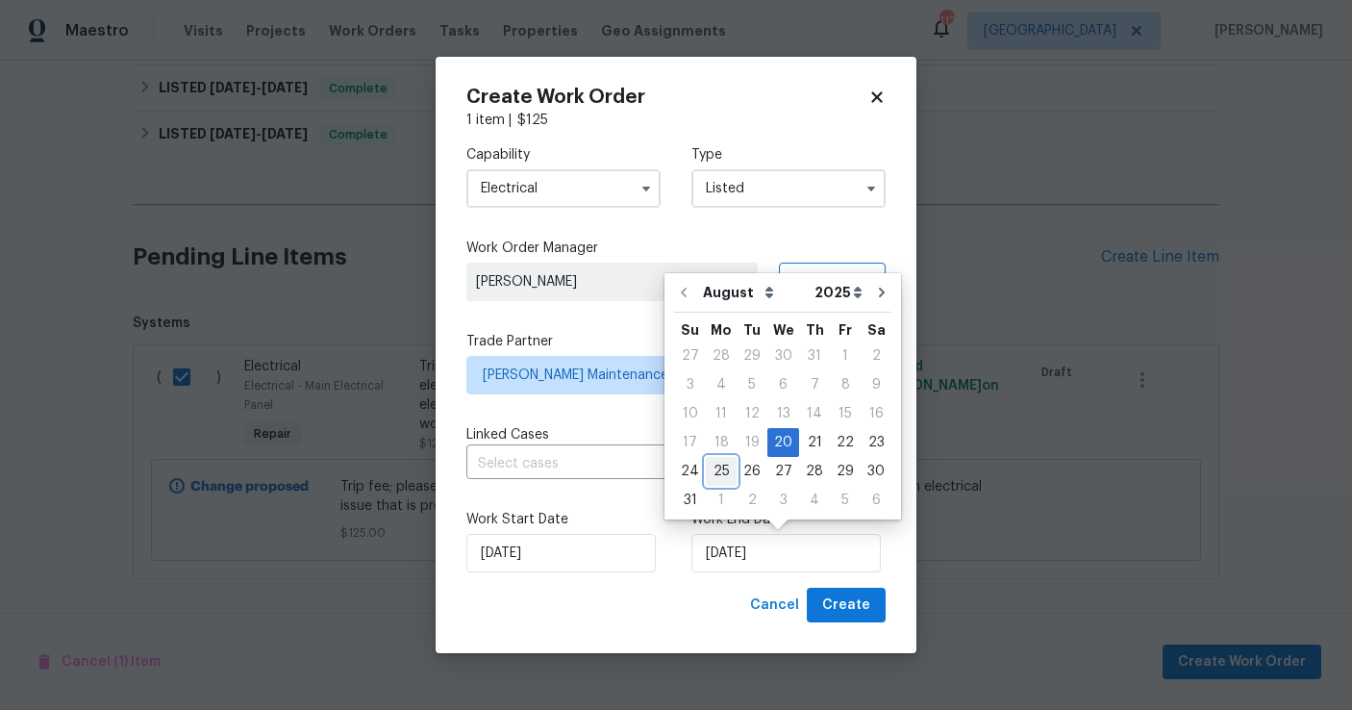
click at [725, 468] on div "25" at bounding box center [721, 471] width 31 height 27
type input "[DATE]"
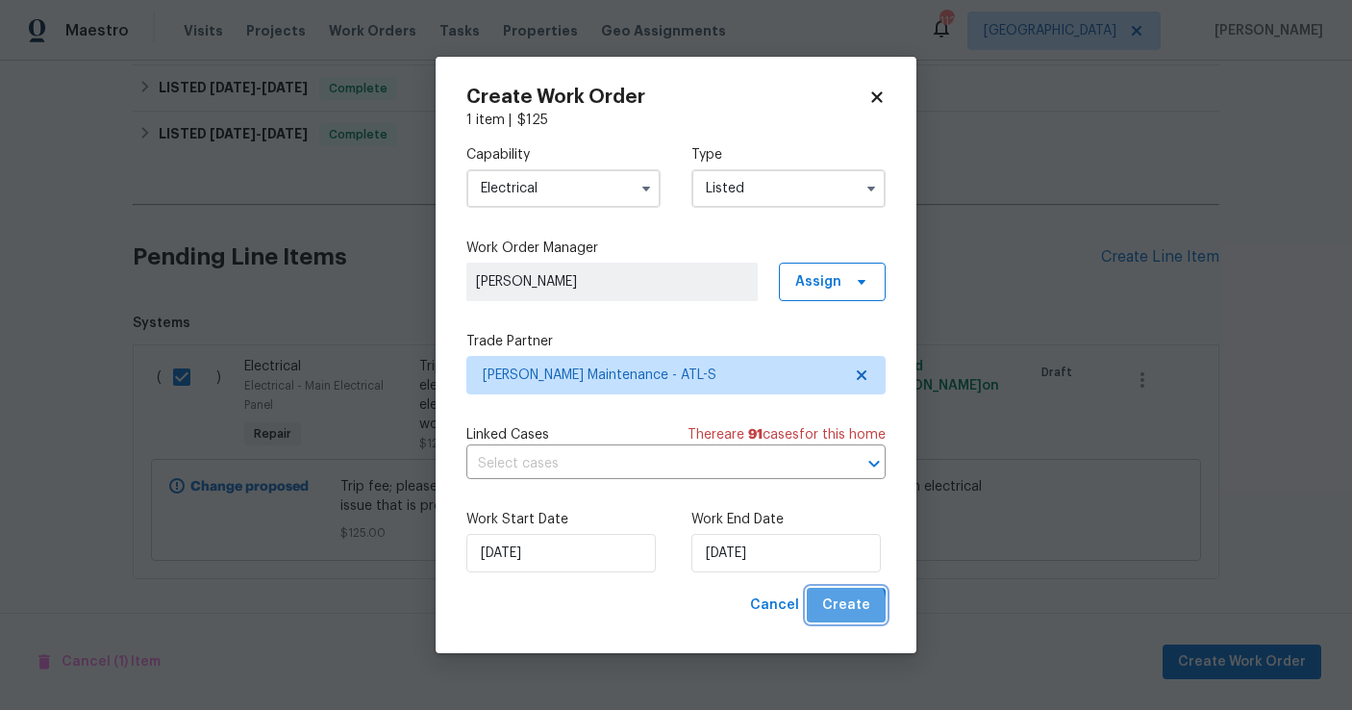
click at [834, 609] on span "Create" at bounding box center [846, 605] width 48 height 24
checkbox input "false"
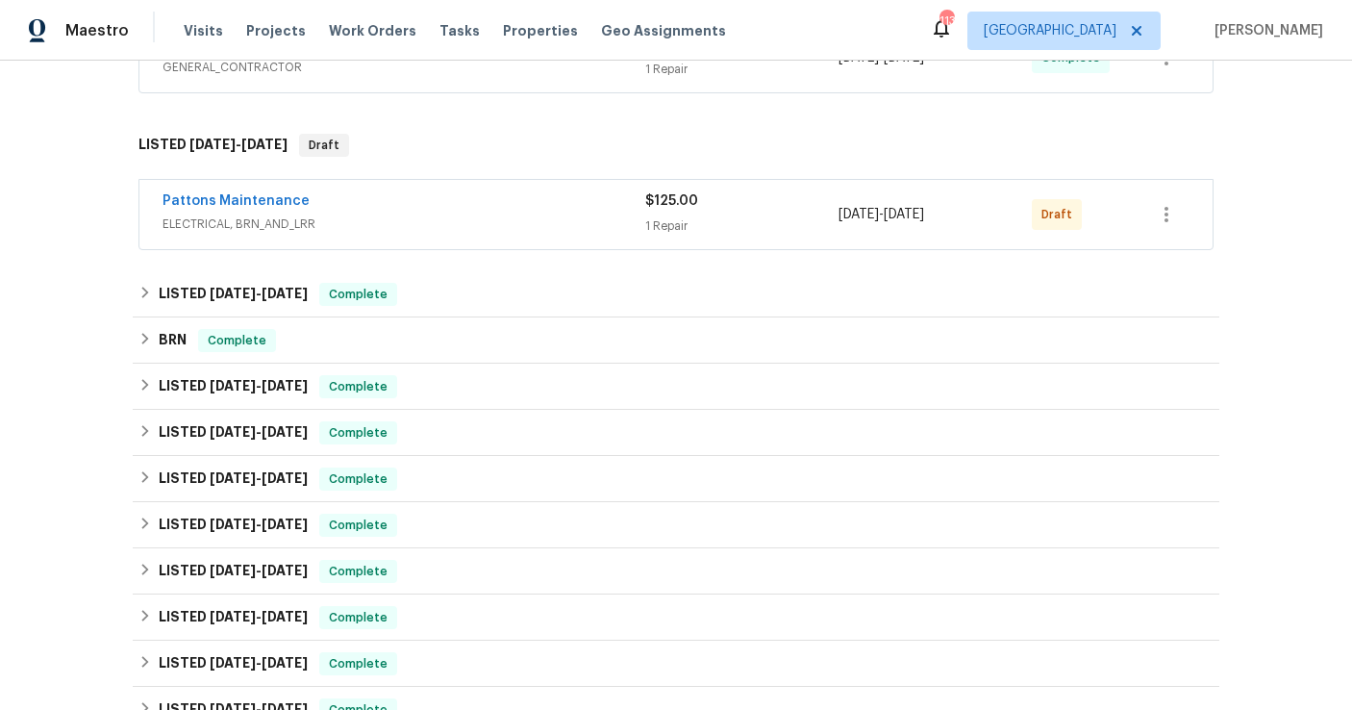
scroll to position [540, 0]
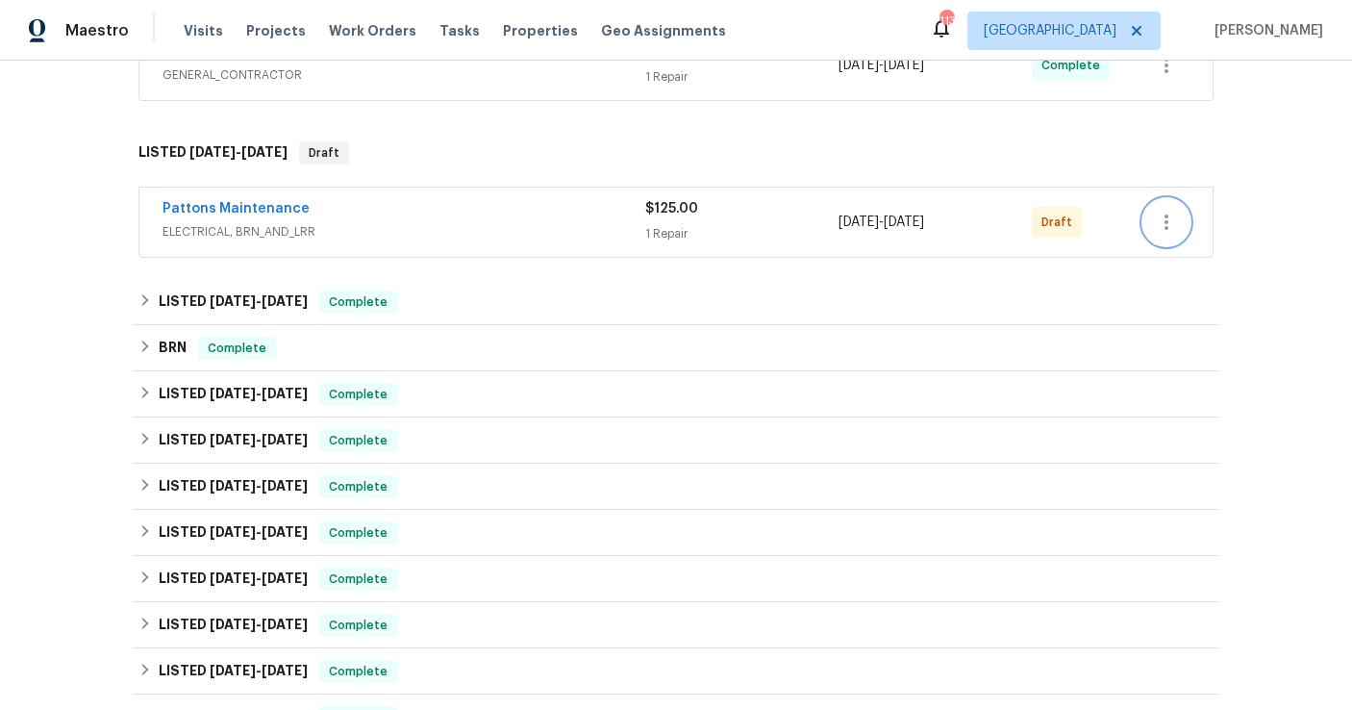
click at [1170, 240] on button "button" at bounding box center [1167, 222] width 46 height 46
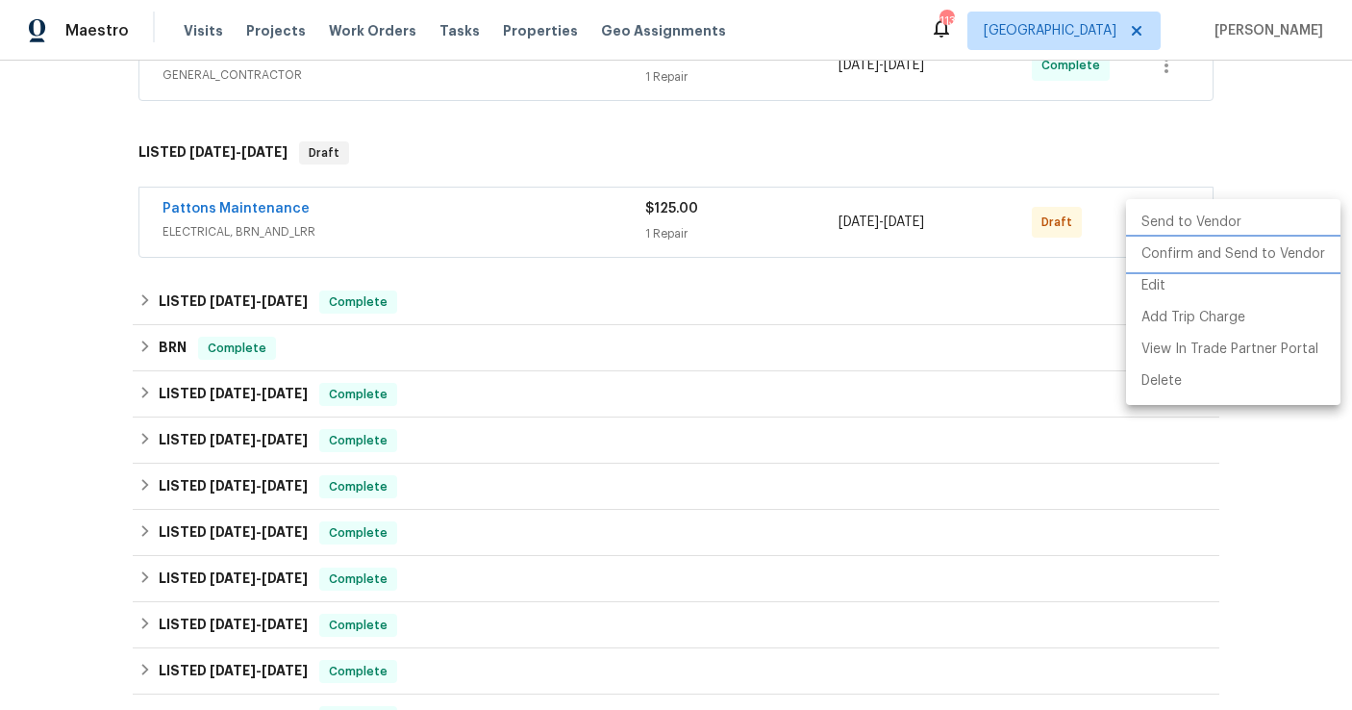
click at [1169, 266] on li "Confirm and Send to Vendor" at bounding box center [1233, 255] width 214 height 32
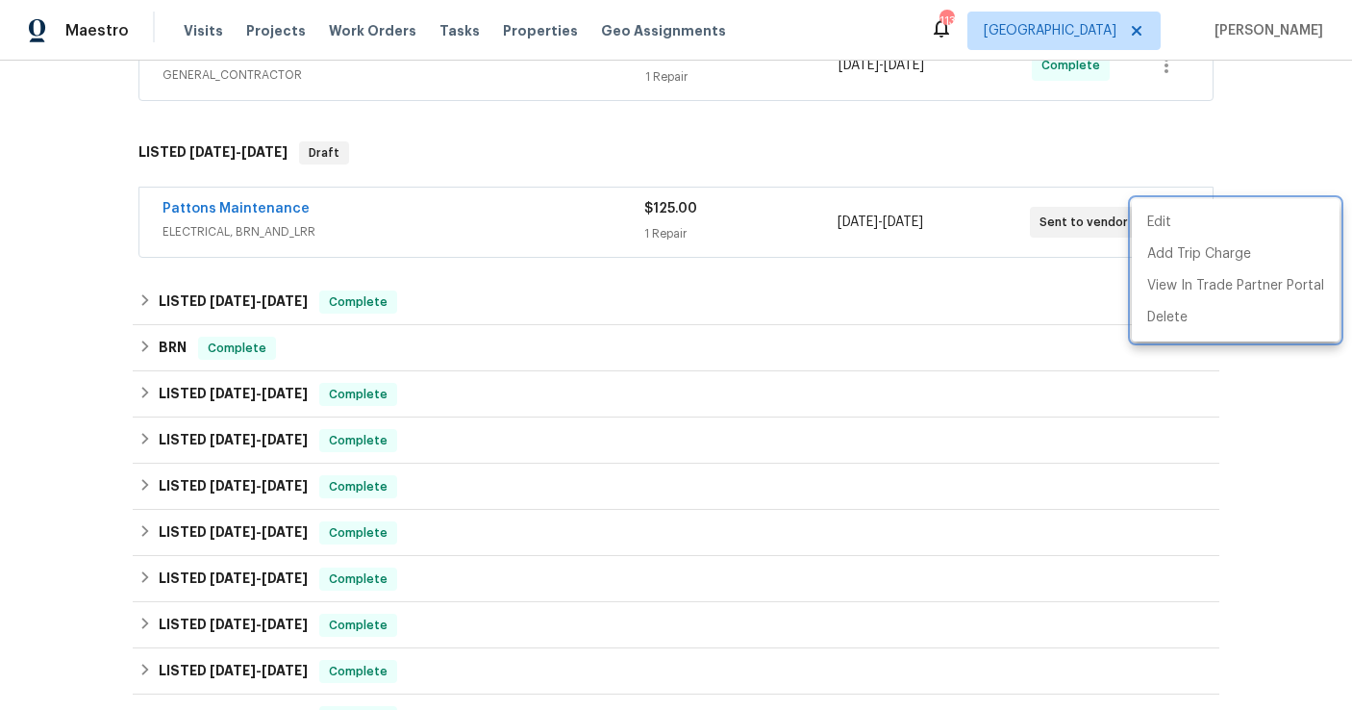
click at [456, 125] on div at bounding box center [676, 355] width 1352 height 710
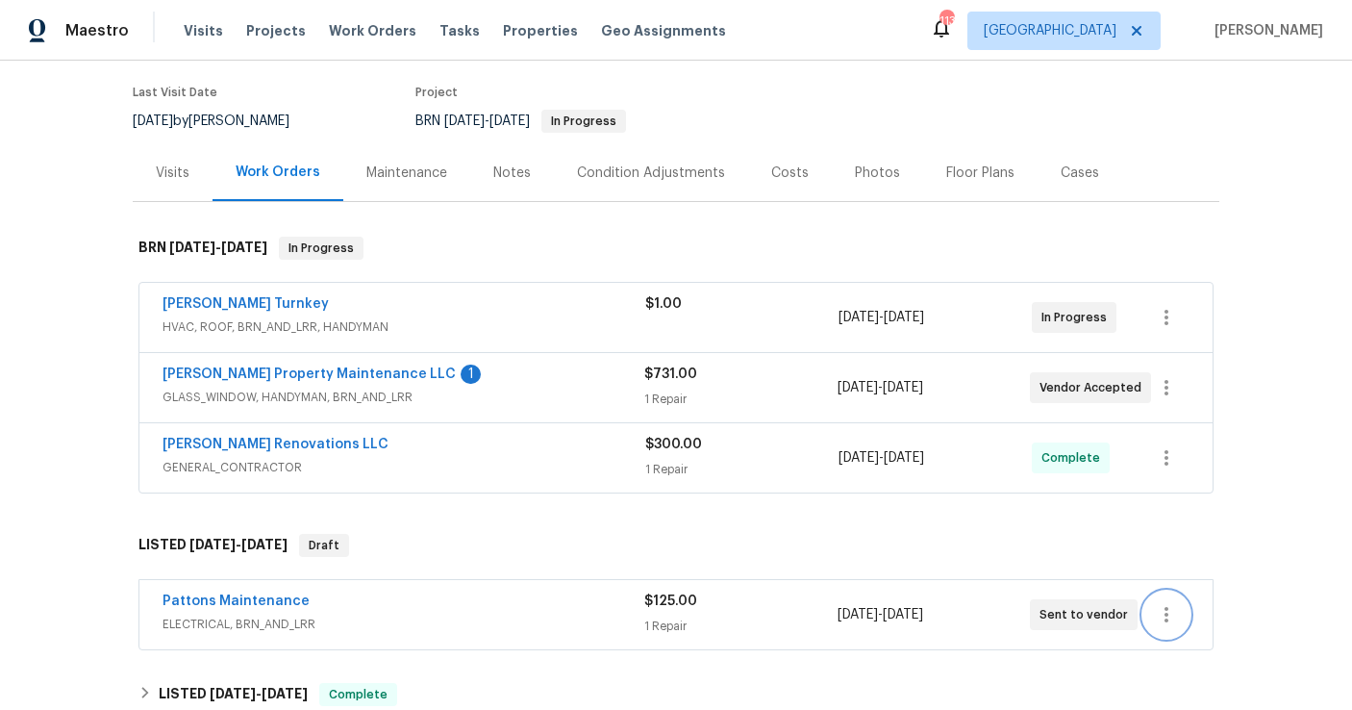
scroll to position [157, 0]
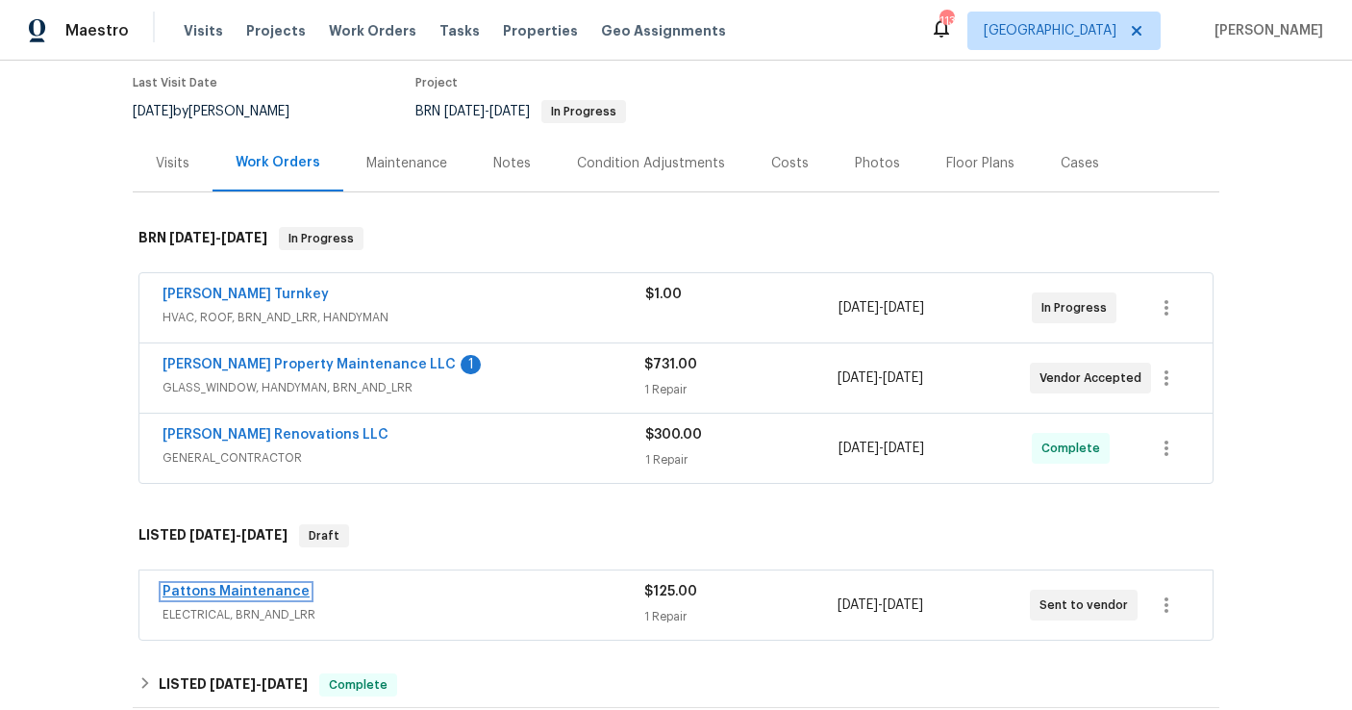
click at [270, 591] on link "Pattons Maintenance" at bounding box center [236, 591] width 147 height 13
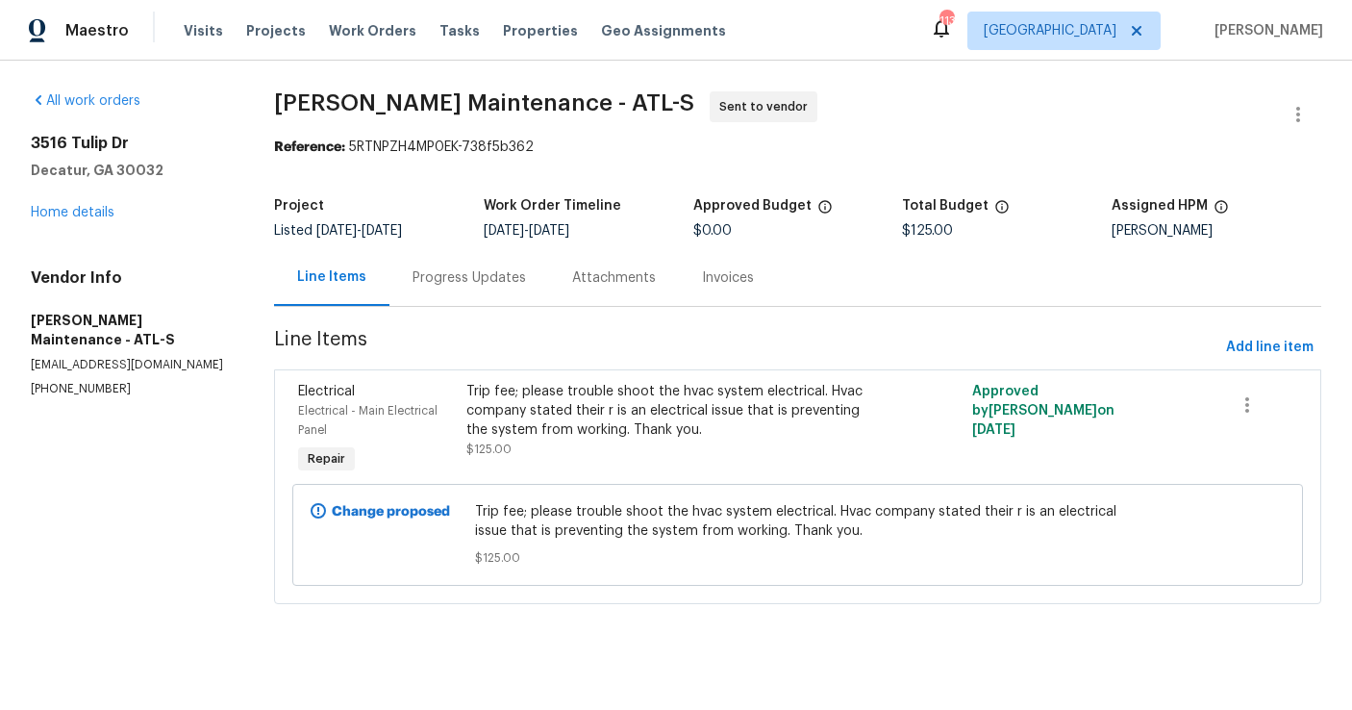
click at [458, 273] on div "Progress Updates" at bounding box center [469, 277] width 113 height 19
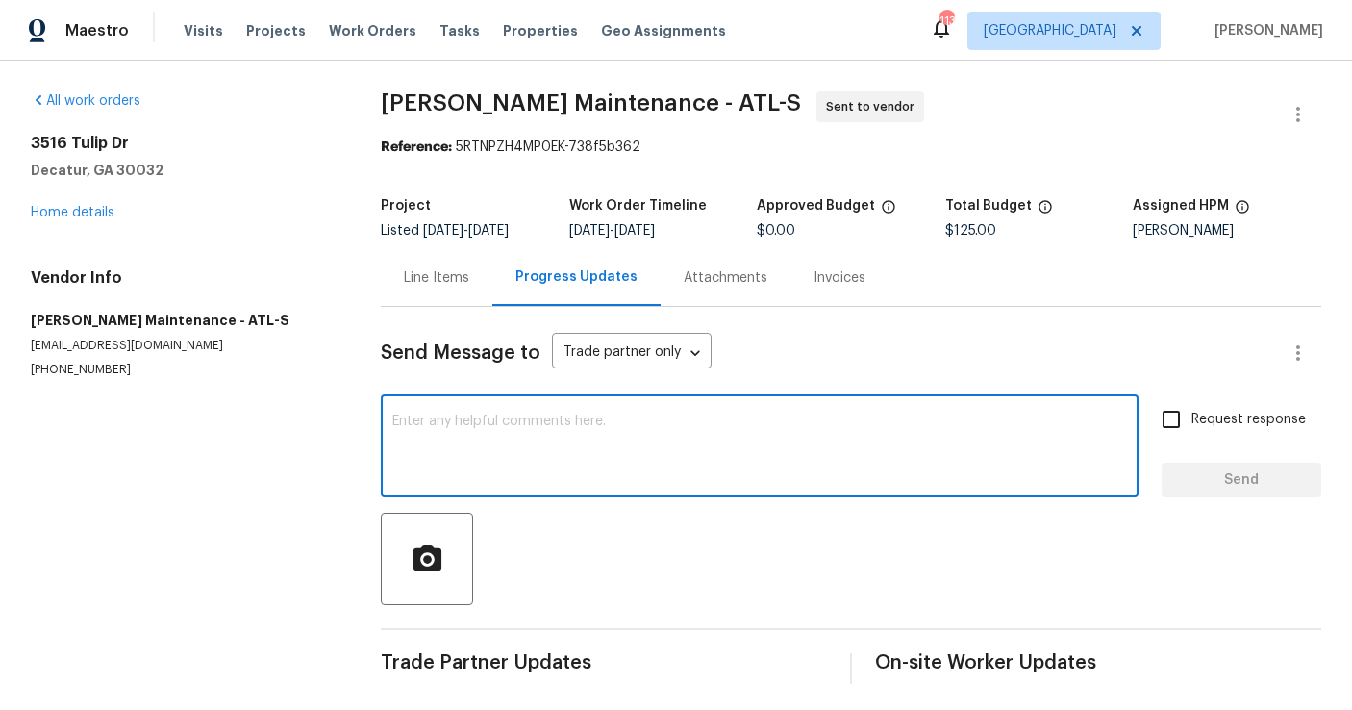
click at [475, 464] on textarea at bounding box center [759, 448] width 735 height 67
paste textarea "remove popcorn ceiling"
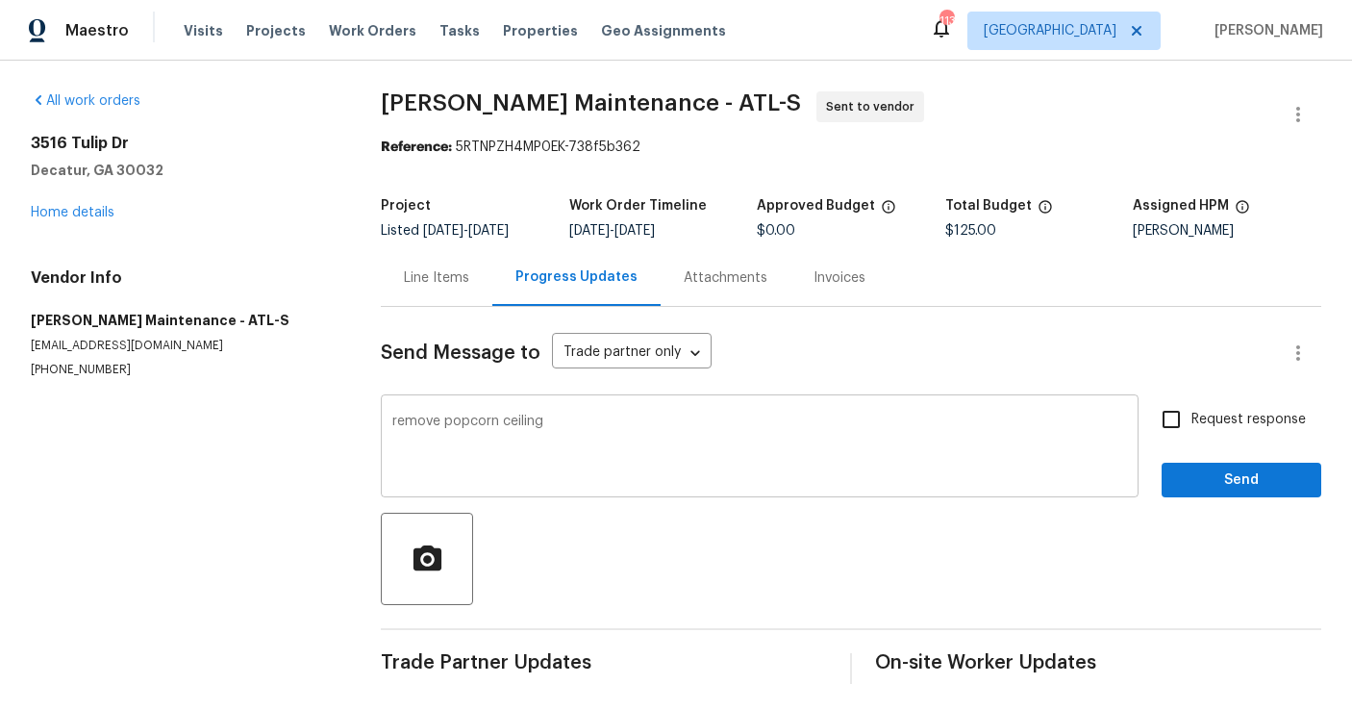
drag, startPoint x: 552, startPoint y: 414, endPoint x: 554, endPoint y: 435, distance: 21.2
click at [554, 435] on div "remove popcorn ceiling x ​" at bounding box center [760, 448] width 758 height 98
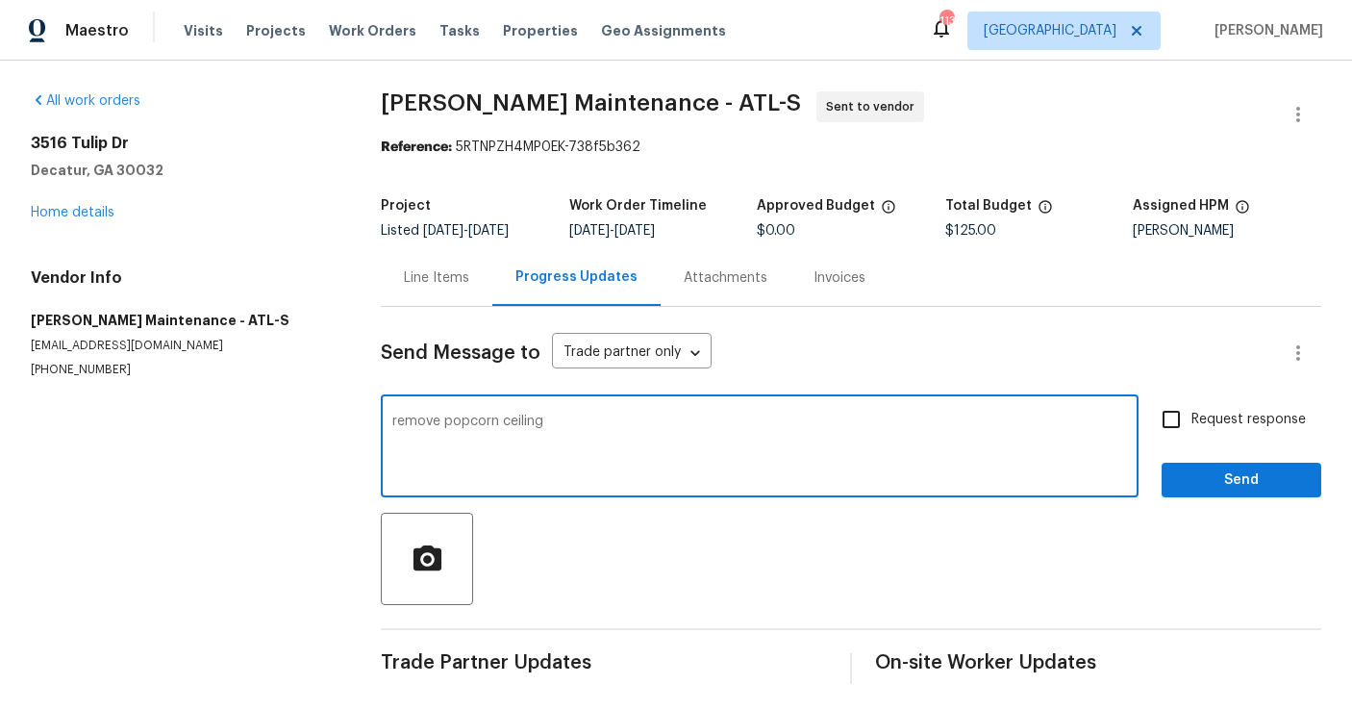
drag, startPoint x: 554, startPoint y: 435, endPoint x: 411, endPoint y: 424, distance: 143.7
click at [411, 424] on textarea "remove popcorn ceiling" at bounding box center [759, 448] width 735 height 67
type textarea "r"
click at [454, 435] on textarea at bounding box center [759, 448] width 735 height 67
paste textarea "Buyer's Full Name : [PERSON_NAME] Phone: [PHONE_NUMBER] Email: [EMAIL_ADDRESS][…"
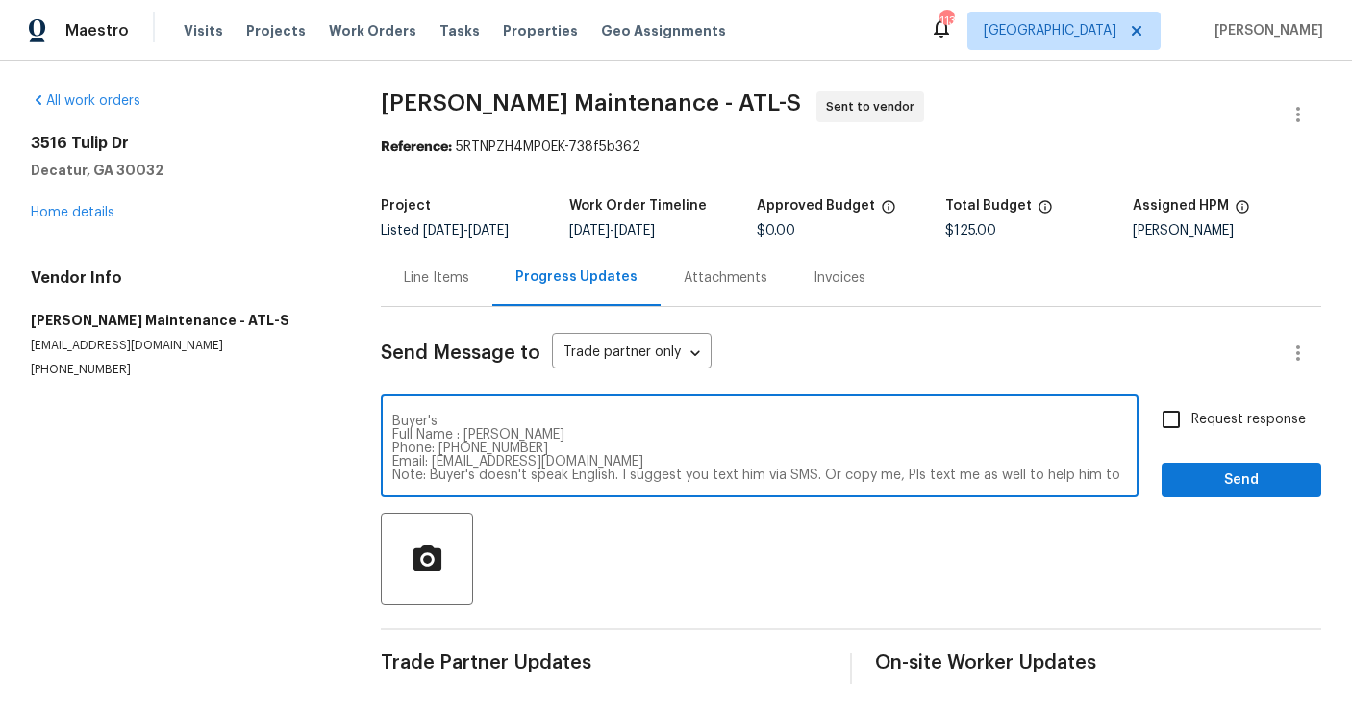
click at [426, 408] on div "Buyer's Full Name : [PERSON_NAME] Phone: [PHONE_NUMBER] Email: [EMAIL_ADDRESS][…" at bounding box center [760, 448] width 758 height 98
click at [395, 410] on div "Buyer's Full Name : [PERSON_NAME] Phone: [PHONE_NUMBER] Email: [EMAIL_ADDRESS][…" at bounding box center [760, 448] width 758 height 98
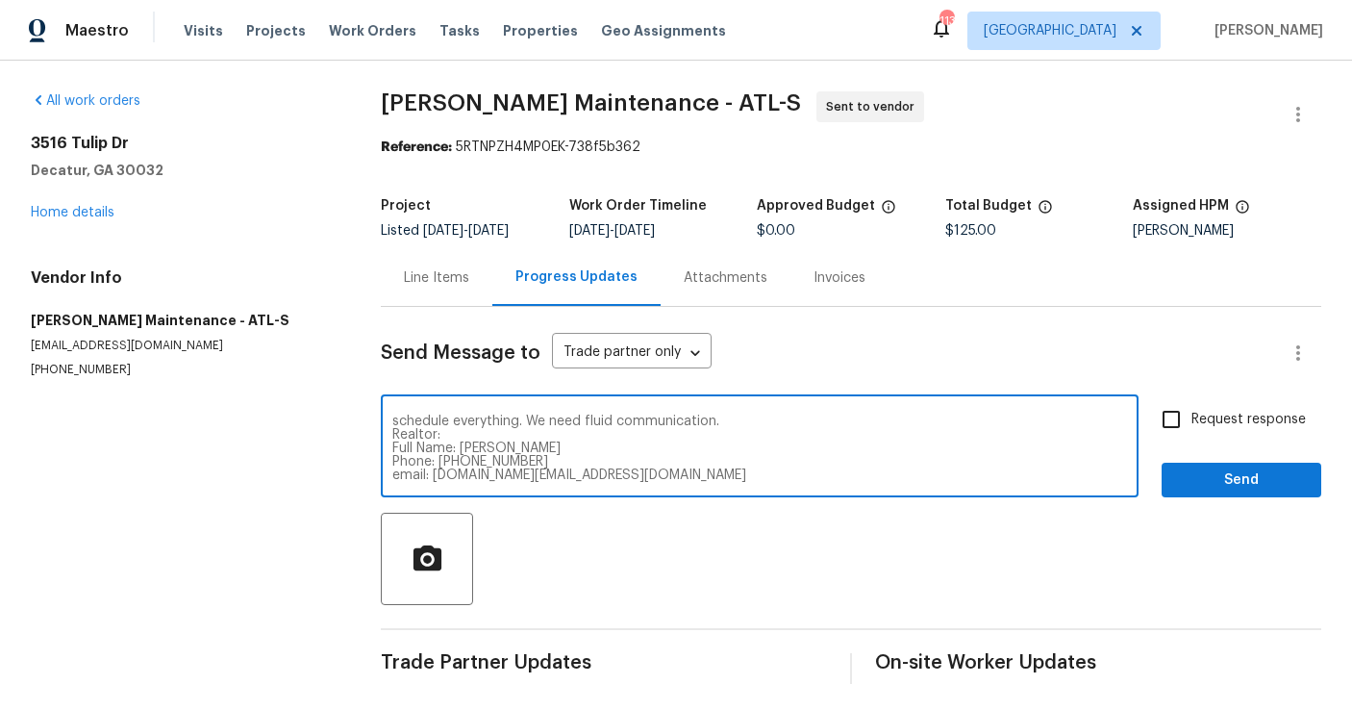
click at [392, 422] on textarea "Buyer's Full Name : [PERSON_NAME] Phone: [PHONE_NUMBER] Email: [EMAIL_ADDRESS][…" at bounding box center [759, 448] width 735 height 67
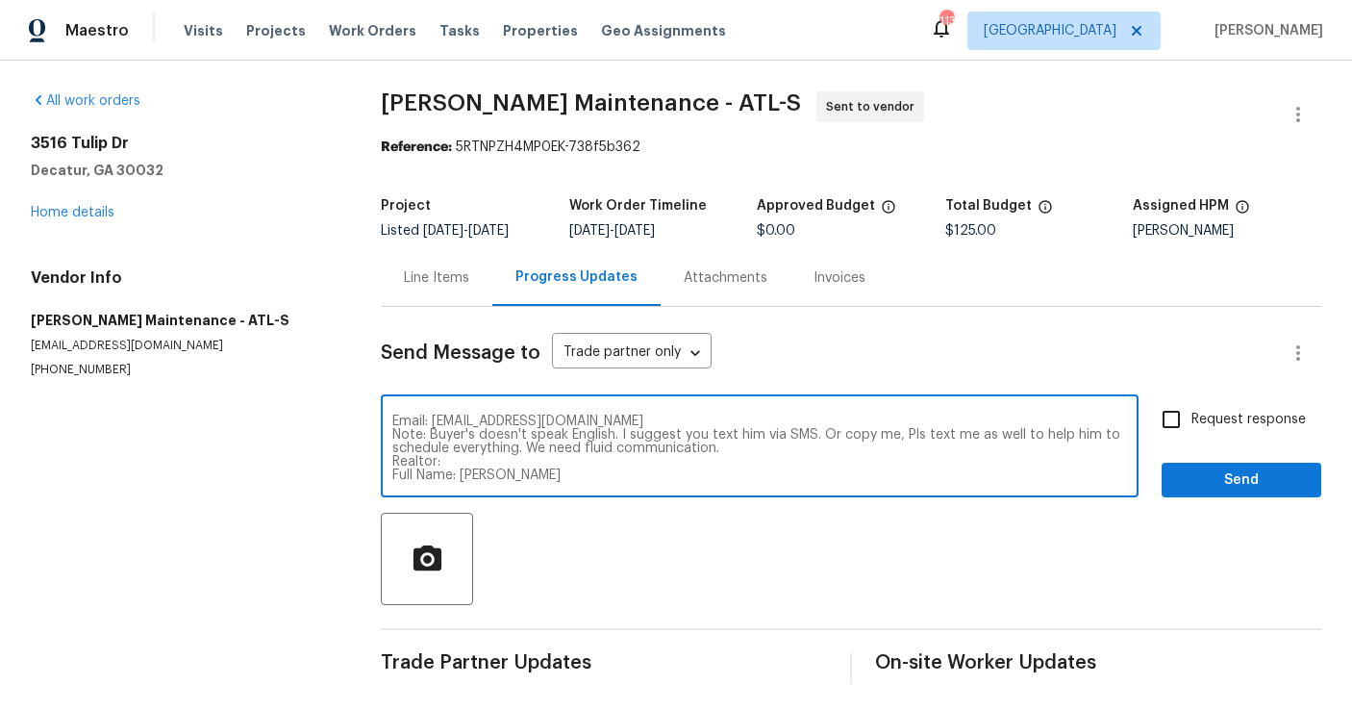
scroll to position [0, 0]
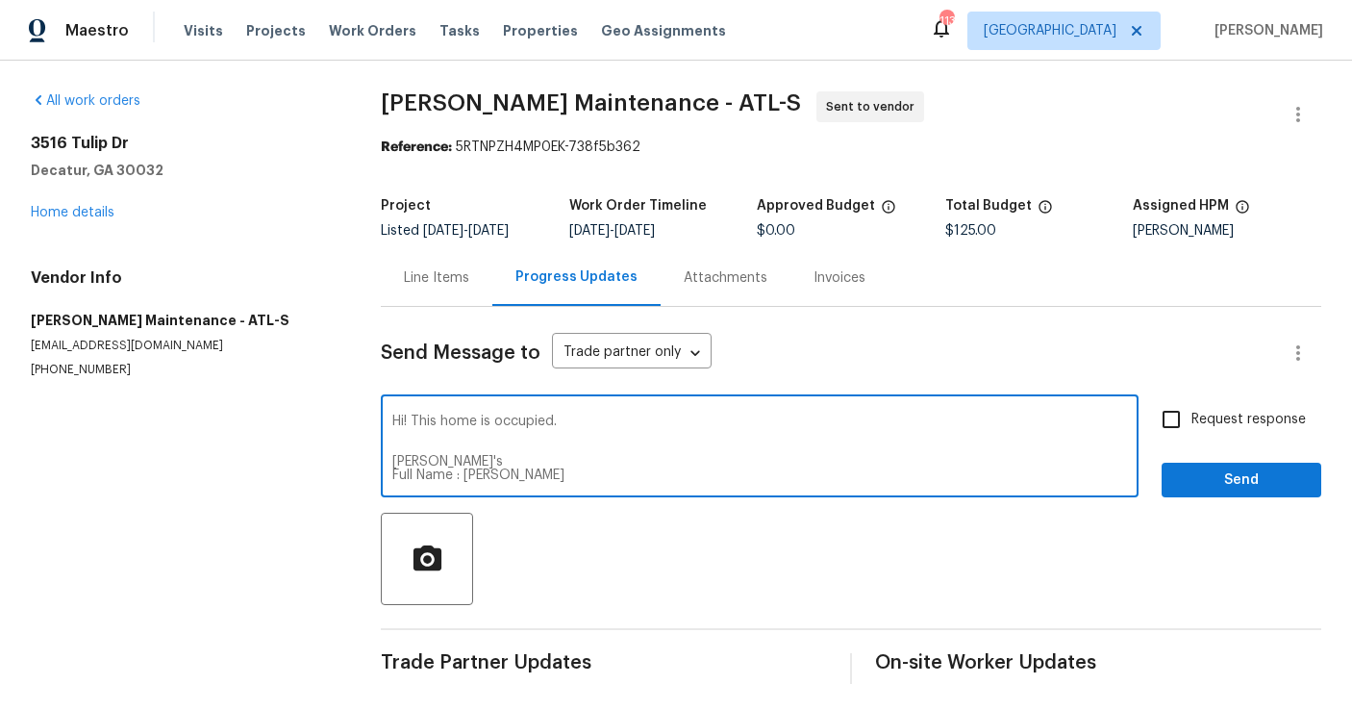
type textarea "Hi! This home is occupied. [PERSON_NAME]'s Full Name : [PERSON_NAME] Phone: [PH…"
click at [1170, 416] on input "Request response" at bounding box center [1171, 419] width 40 height 40
checkbox input "true"
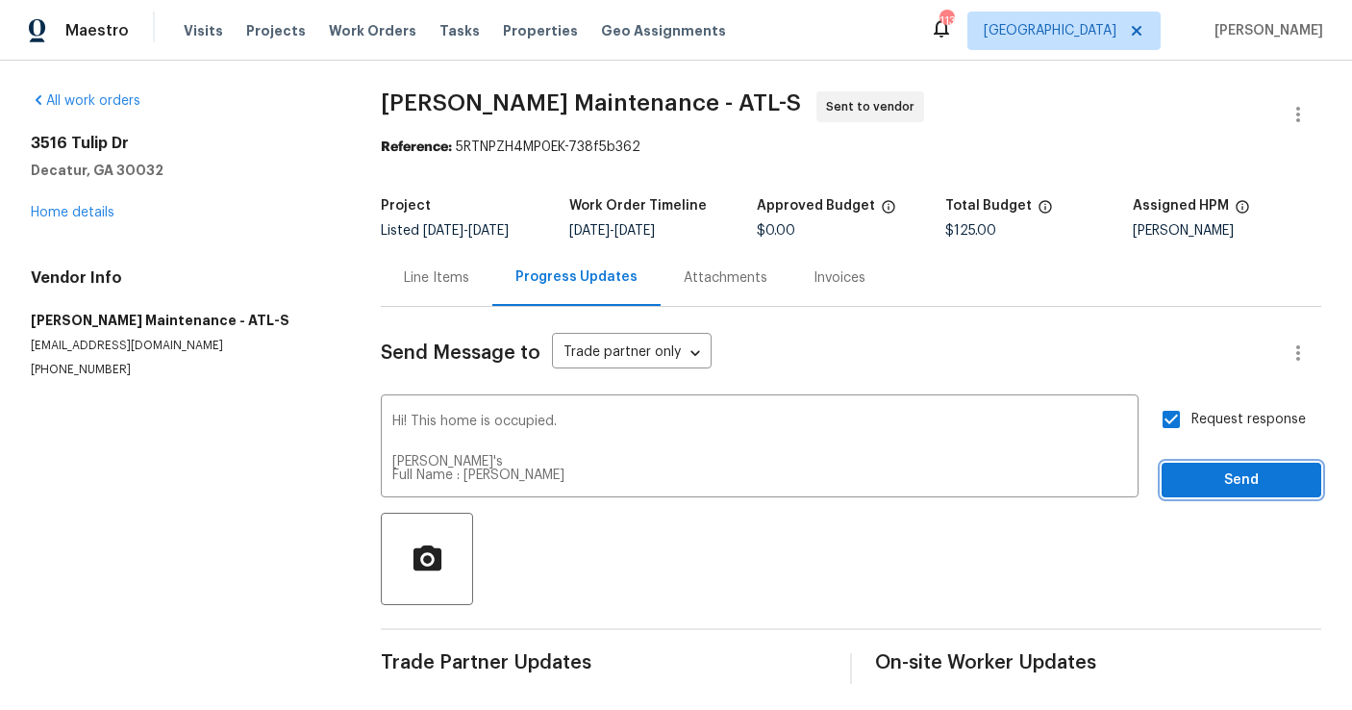
click at [1186, 471] on span "Send" at bounding box center [1241, 480] width 129 height 24
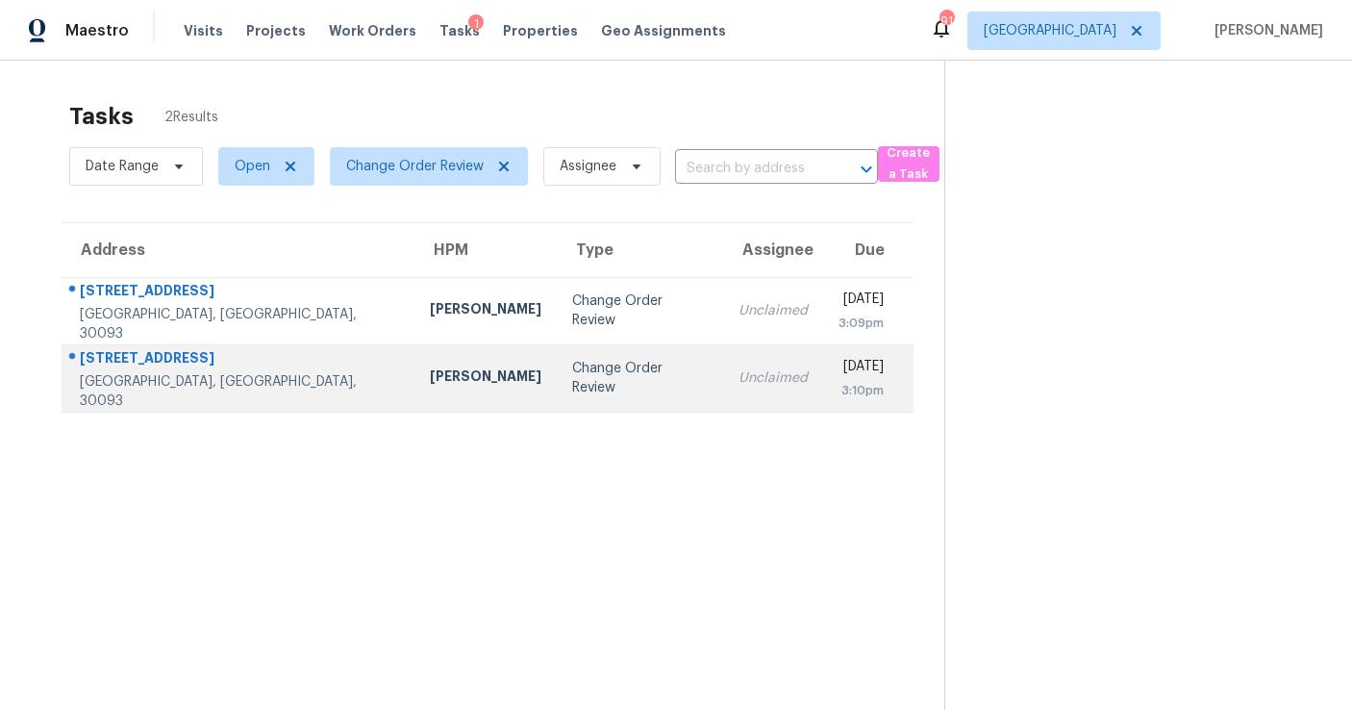
click at [557, 368] on td "Change Order Review" at bounding box center [640, 377] width 166 height 67
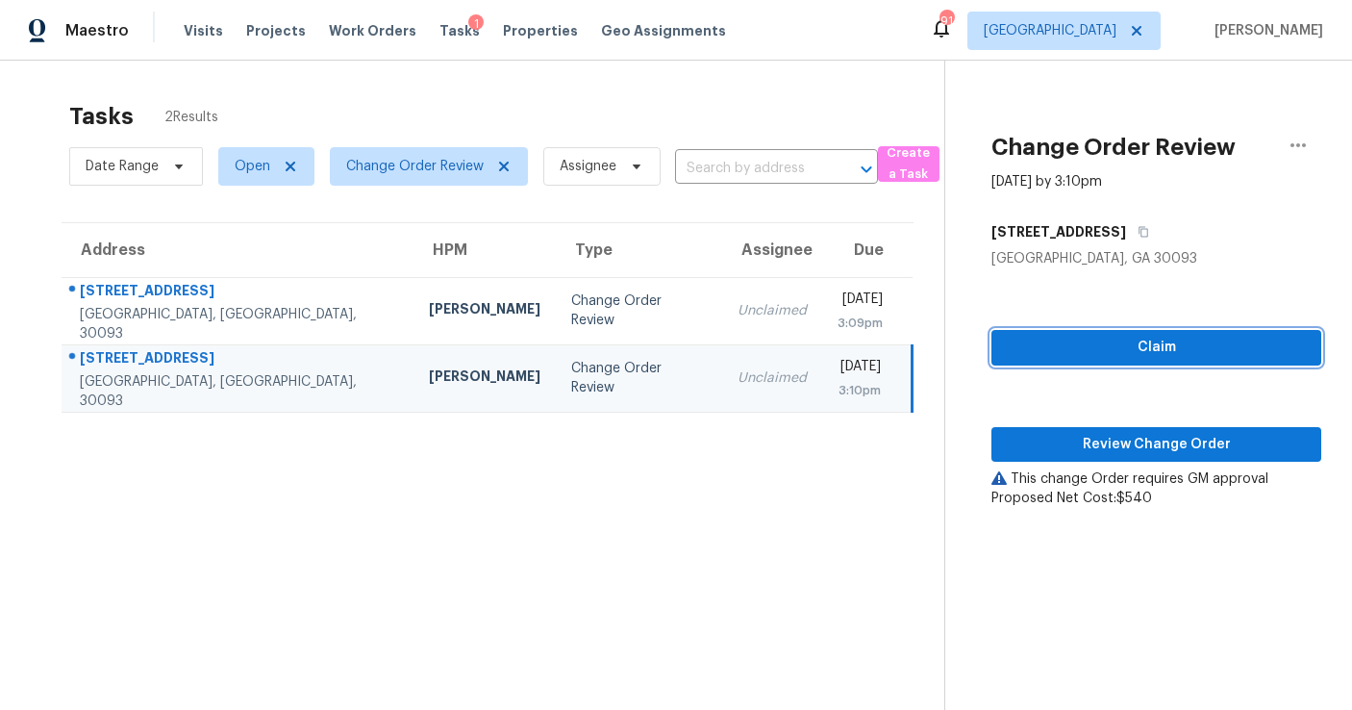
click at [1038, 340] on span "Claim" at bounding box center [1156, 348] width 299 height 24
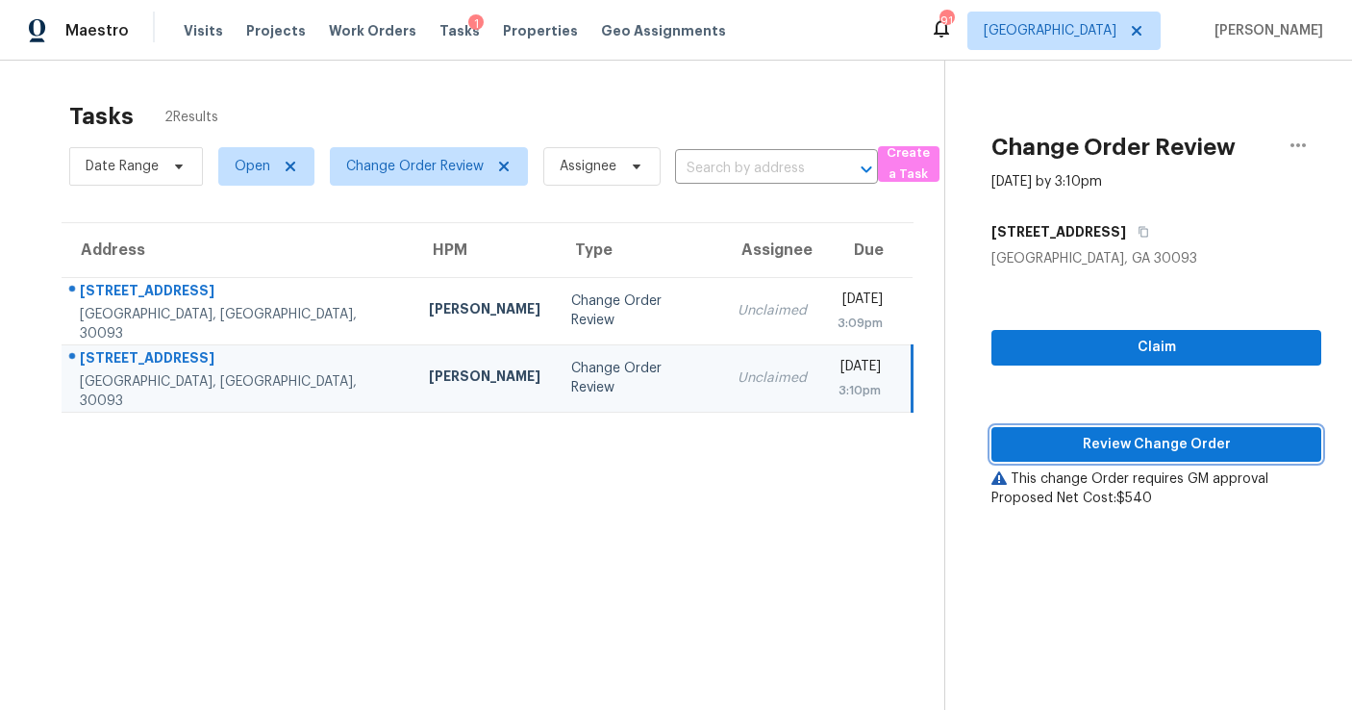
click at [1046, 433] on span "Review Change Order" at bounding box center [1156, 445] width 299 height 24
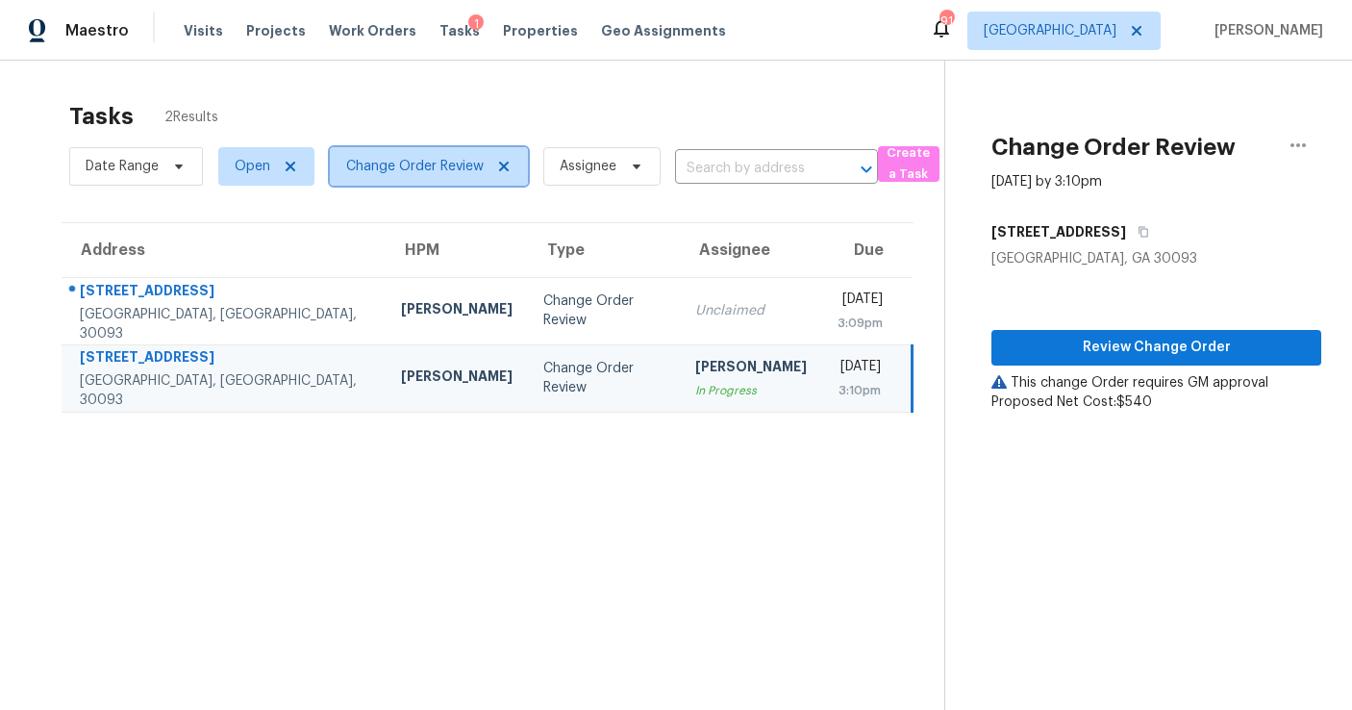
click at [502, 166] on icon at bounding box center [504, 167] width 10 height 10
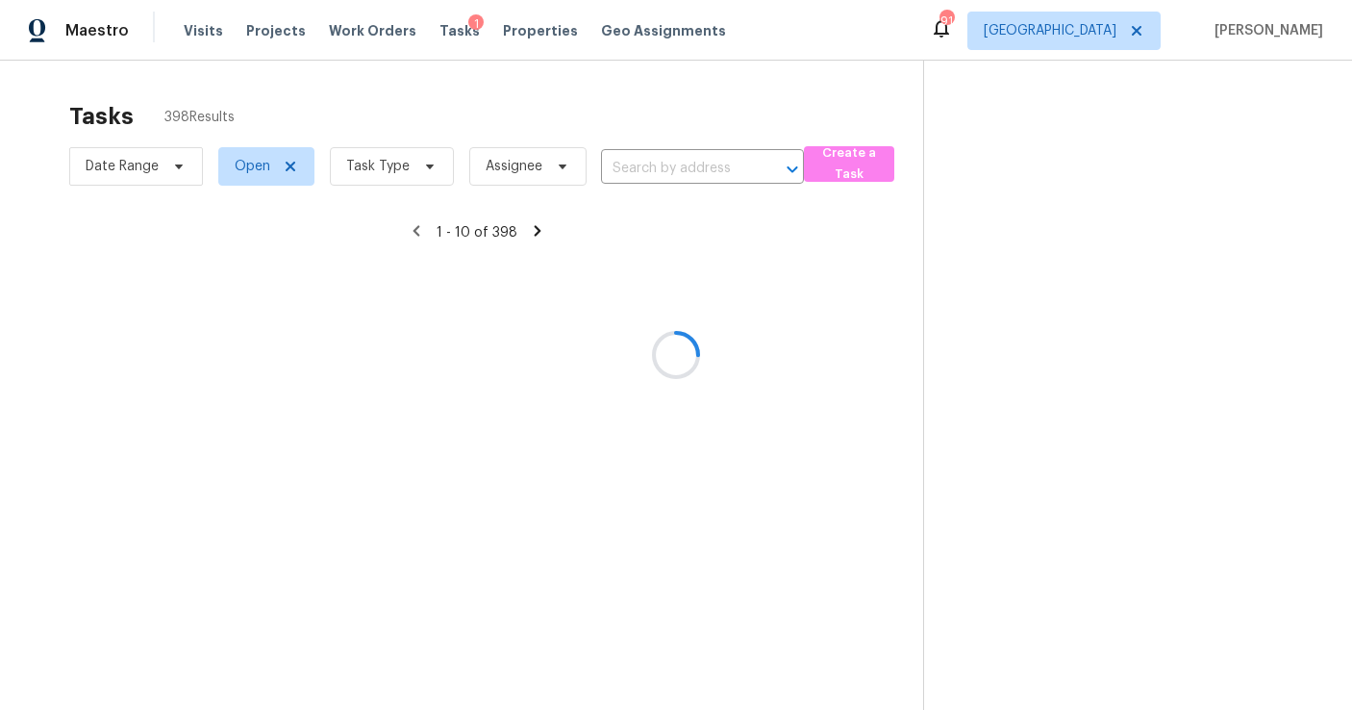
click at [383, 164] on div at bounding box center [676, 355] width 1352 height 710
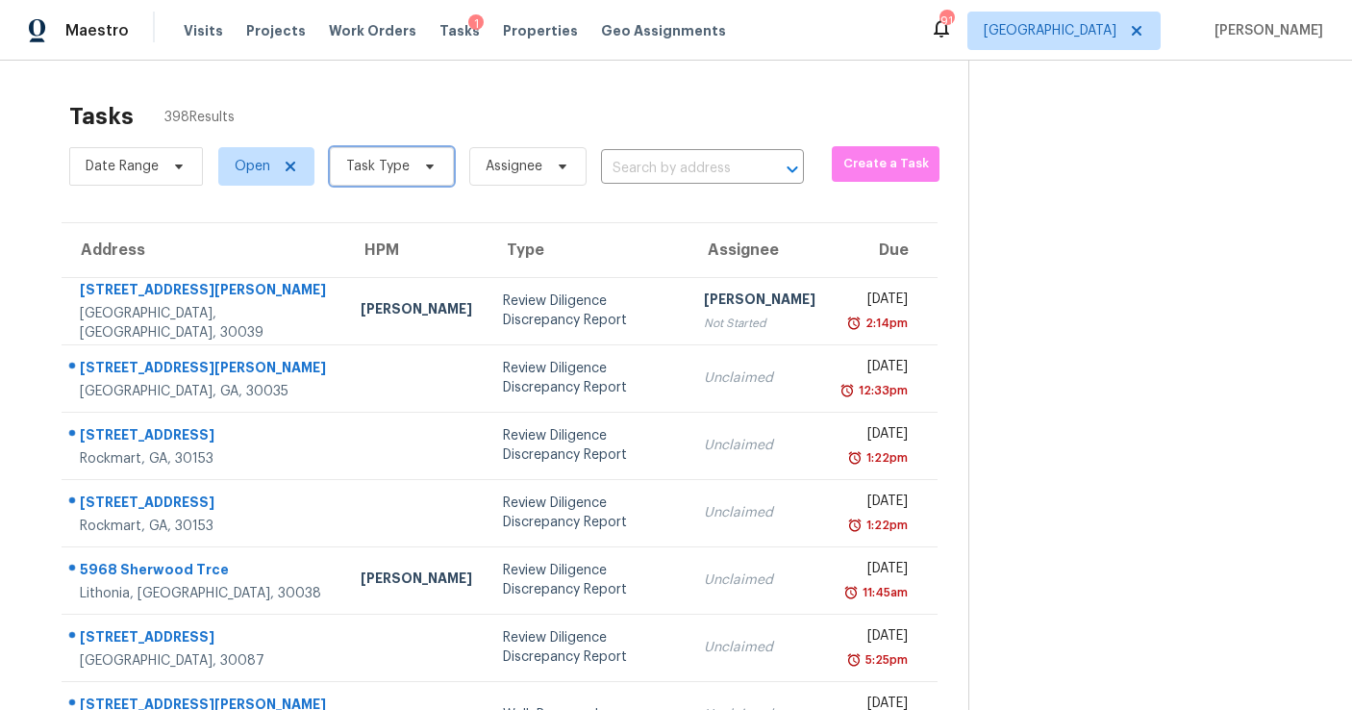
click at [376, 176] on span "Task Type" at bounding box center [392, 166] width 124 height 38
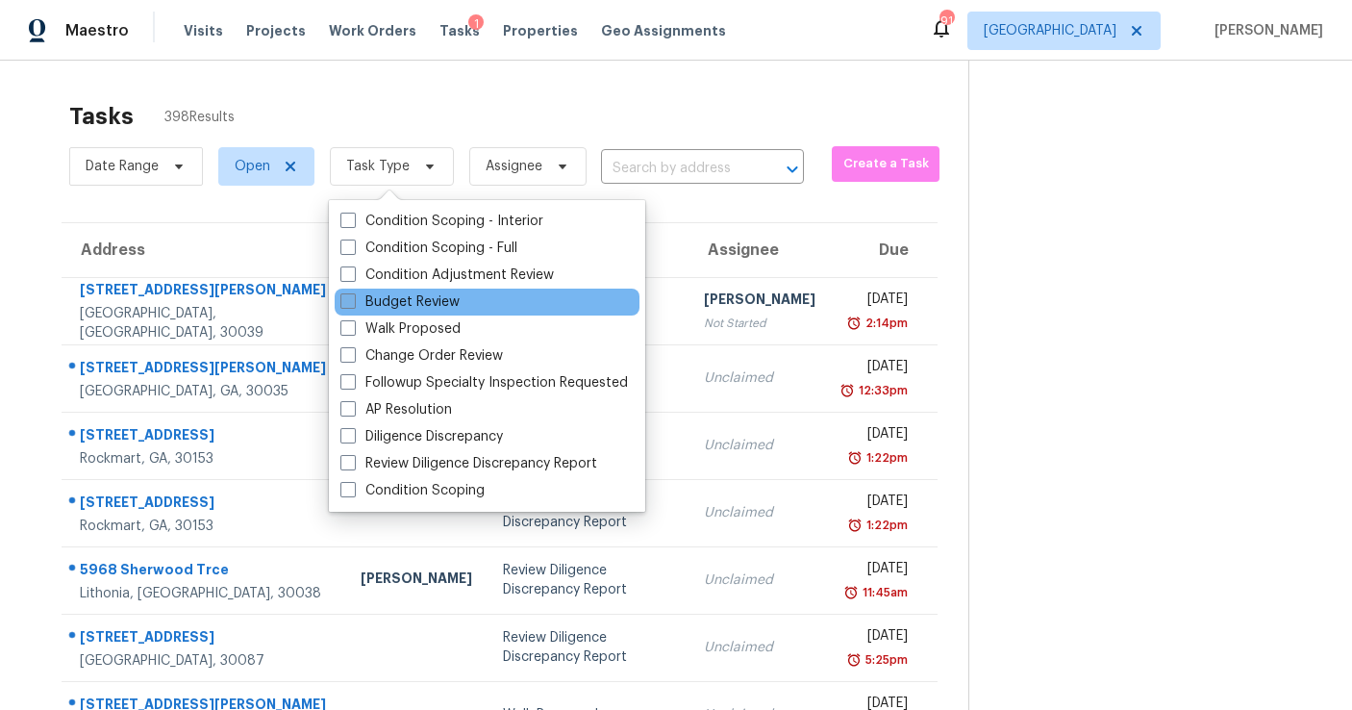
click at [373, 304] on label "Budget Review" at bounding box center [399, 301] width 119 height 19
click at [353, 304] on input "Budget Review" at bounding box center [346, 298] width 13 height 13
checkbox input "true"
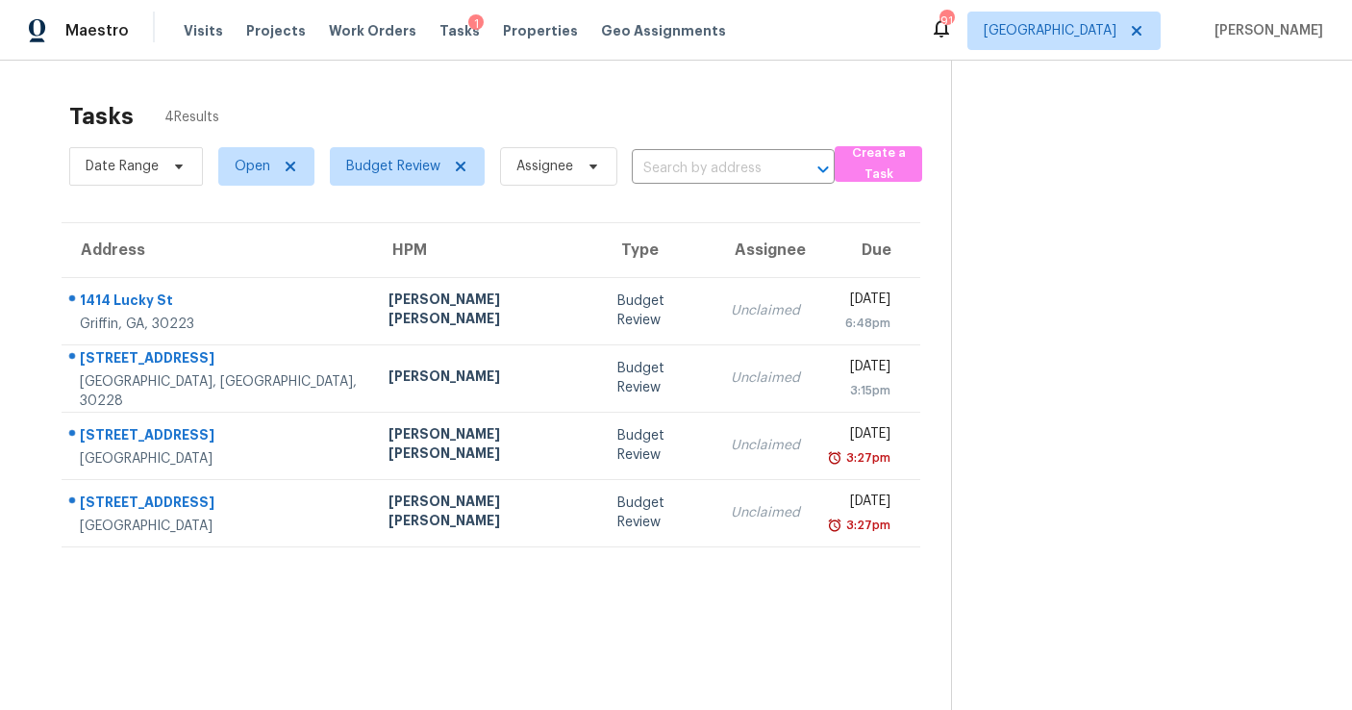
click at [387, 101] on div "Tasks 4 Results" at bounding box center [510, 116] width 882 height 50
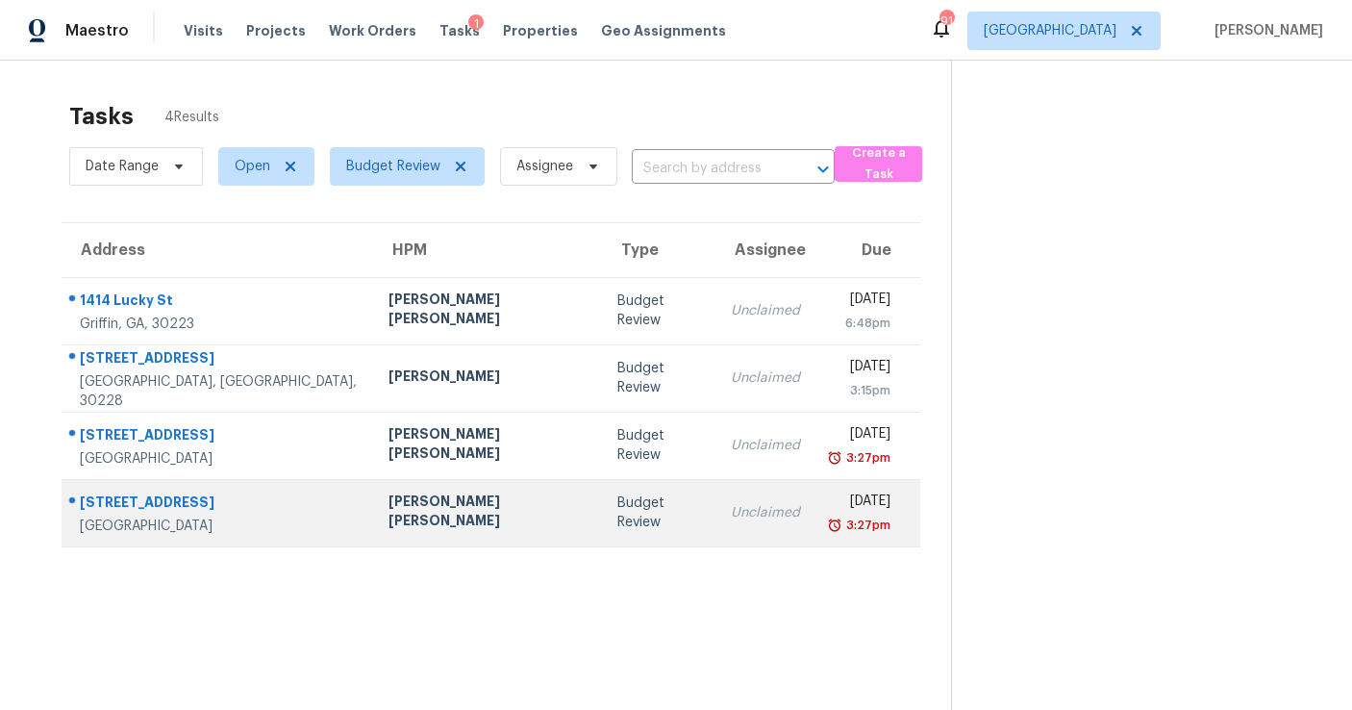
click at [716, 532] on td "Unclaimed" at bounding box center [766, 512] width 100 height 67
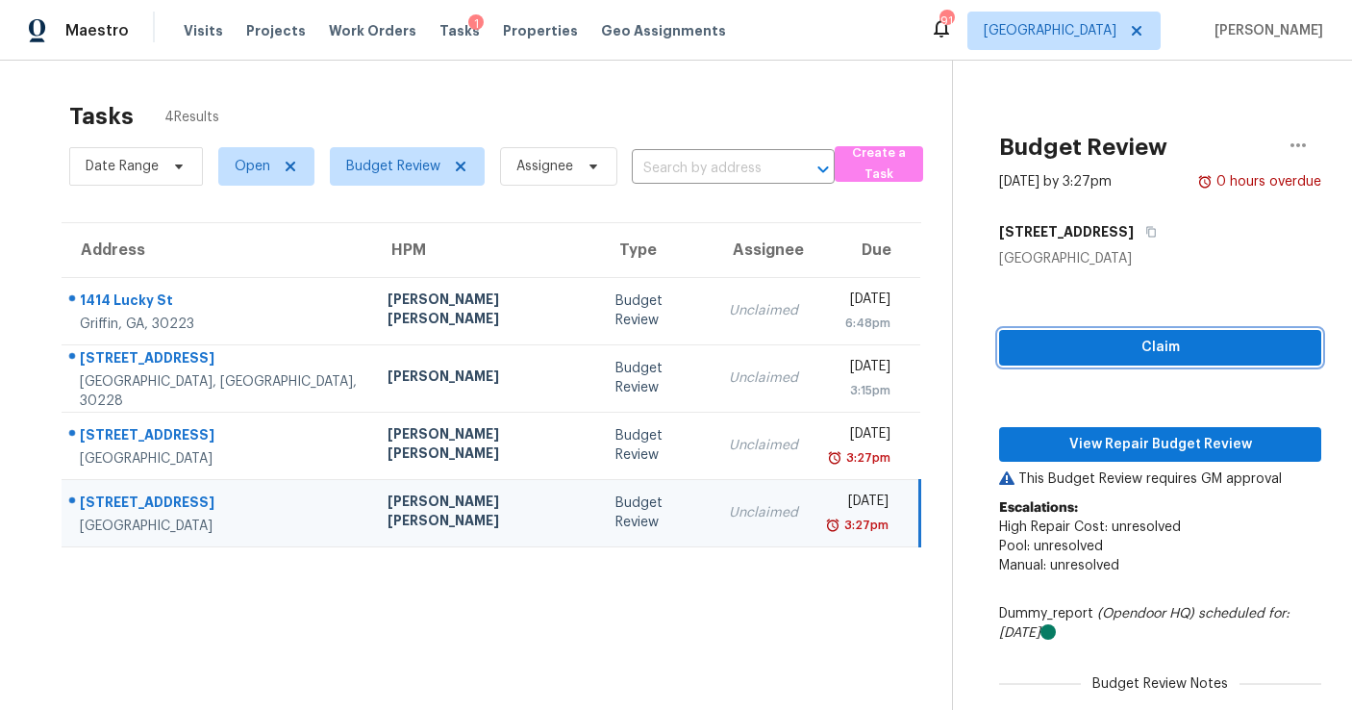
click at [1178, 347] on span "Claim" at bounding box center [1160, 348] width 291 height 24
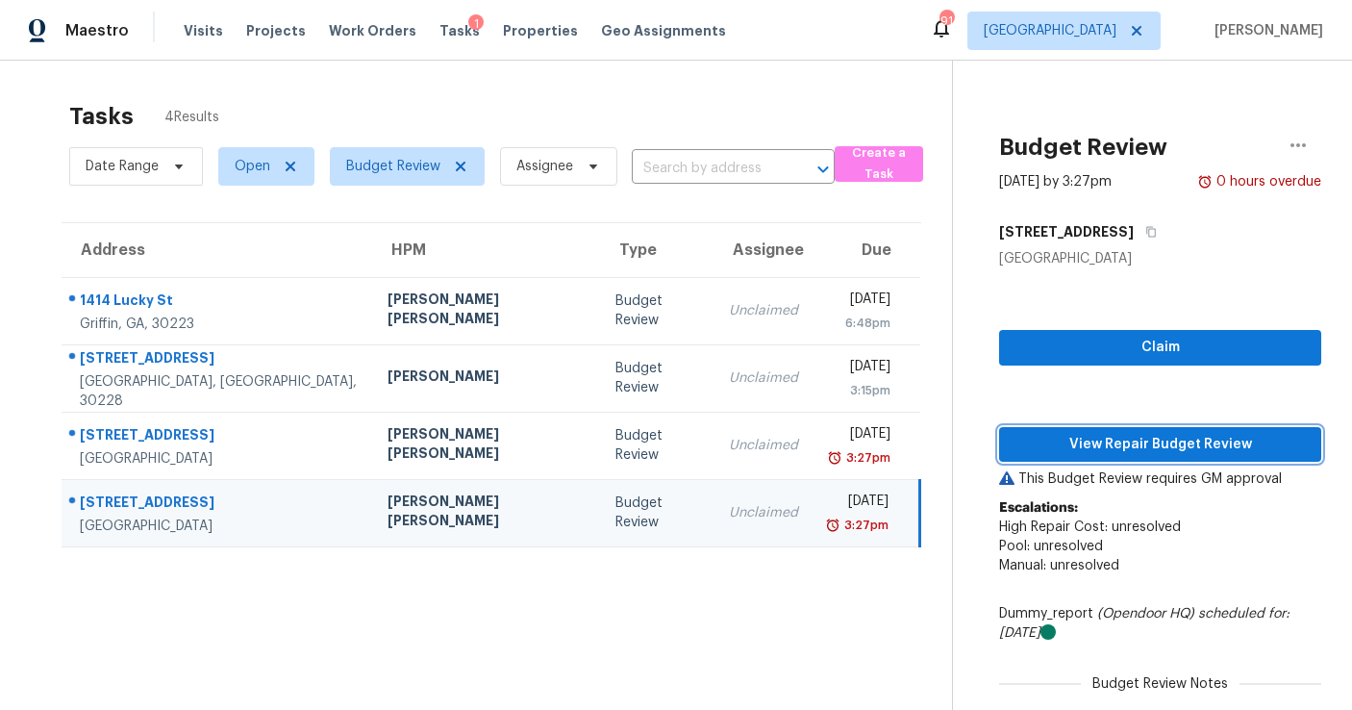
click at [1111, 442] on span "View Repair Budget Review" at bounding box center [1160, 445] width 291 height 24
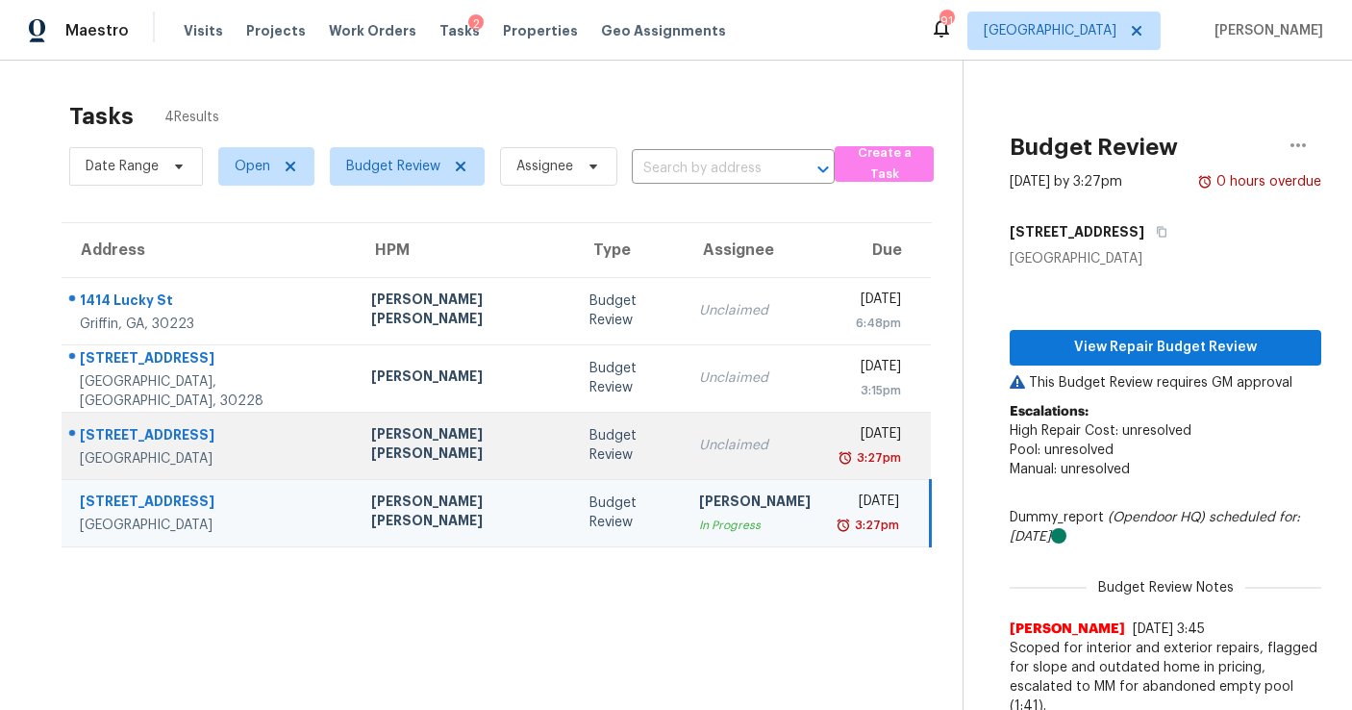
click at [699, 439] on div "Unclaimed" at bounding box center [755, 445] width 112 height 19
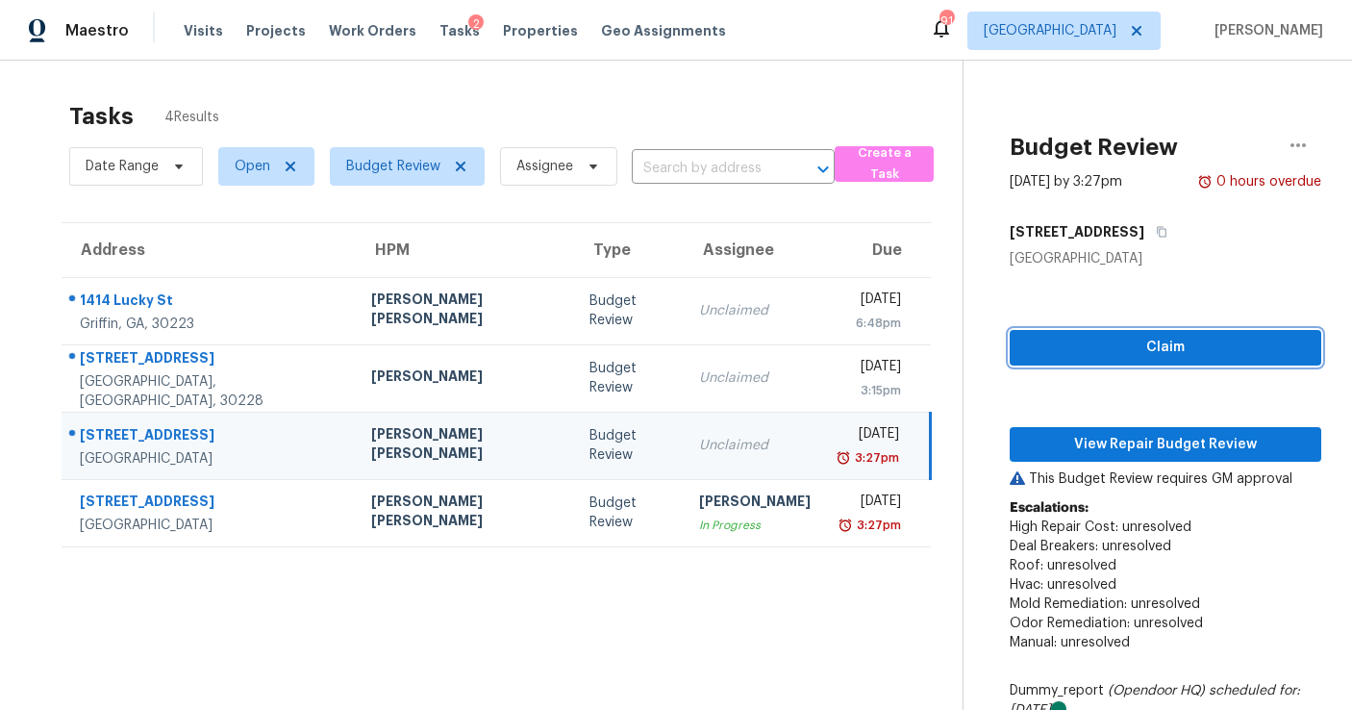
click at [1161, 339] on span "Claim" at bounding box center [1165, 348] width 281 height 24
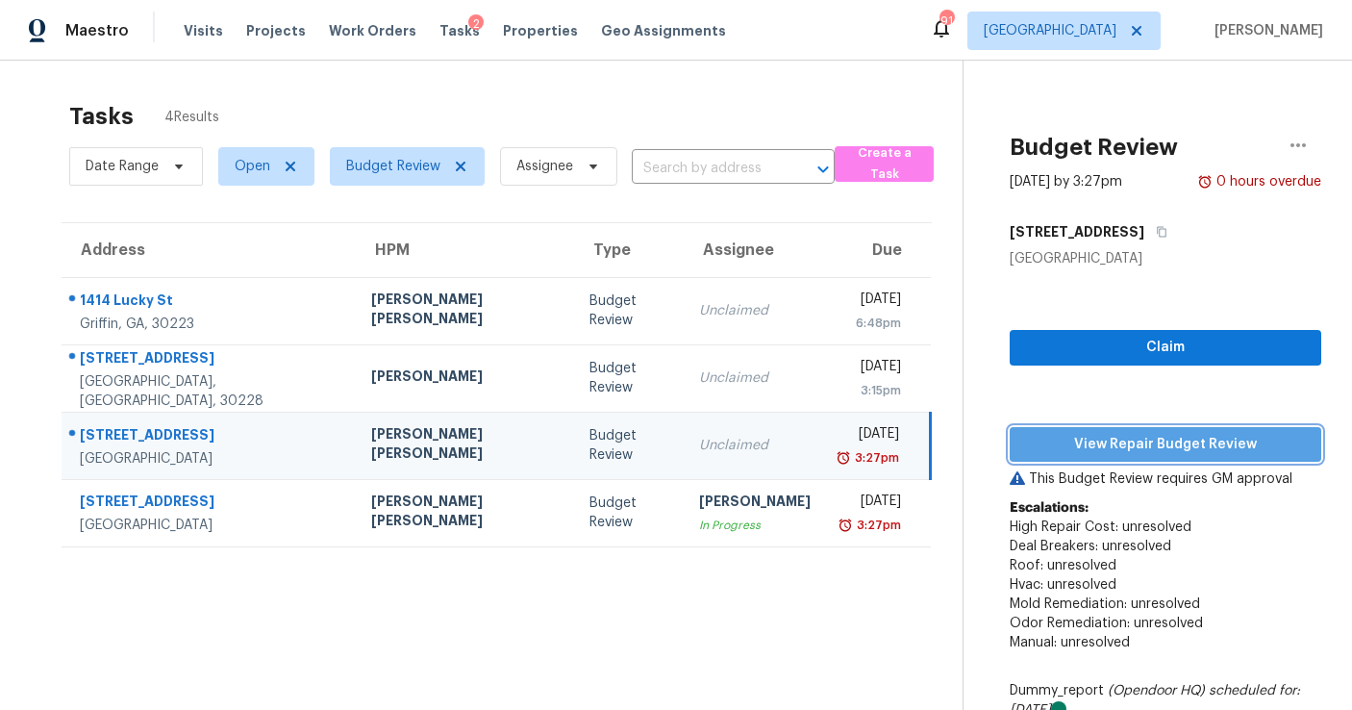
click at [1127, 440] on span "View Repair Budget Review" at bounding box center [1165, 445] width 281 height 24
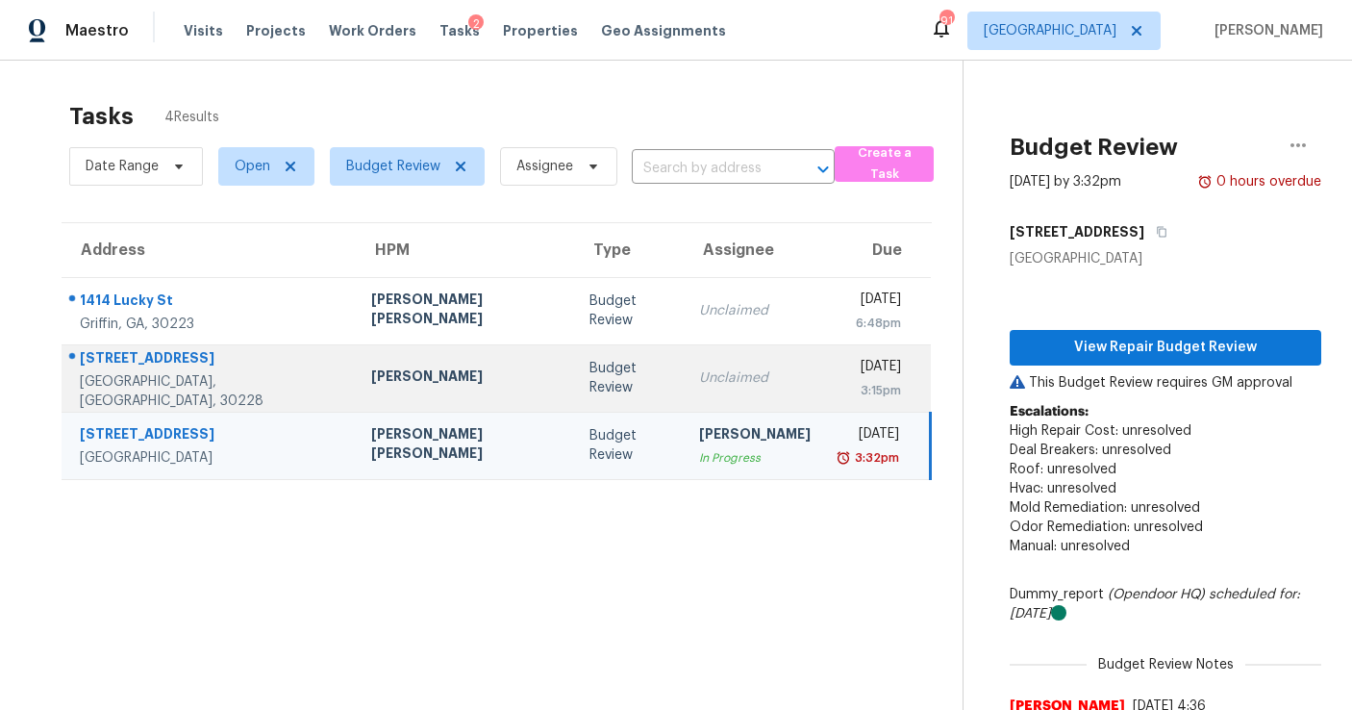
click at [684, 389] on td "Unclaimed" at bounding box center [755, 377] width 142 height 67
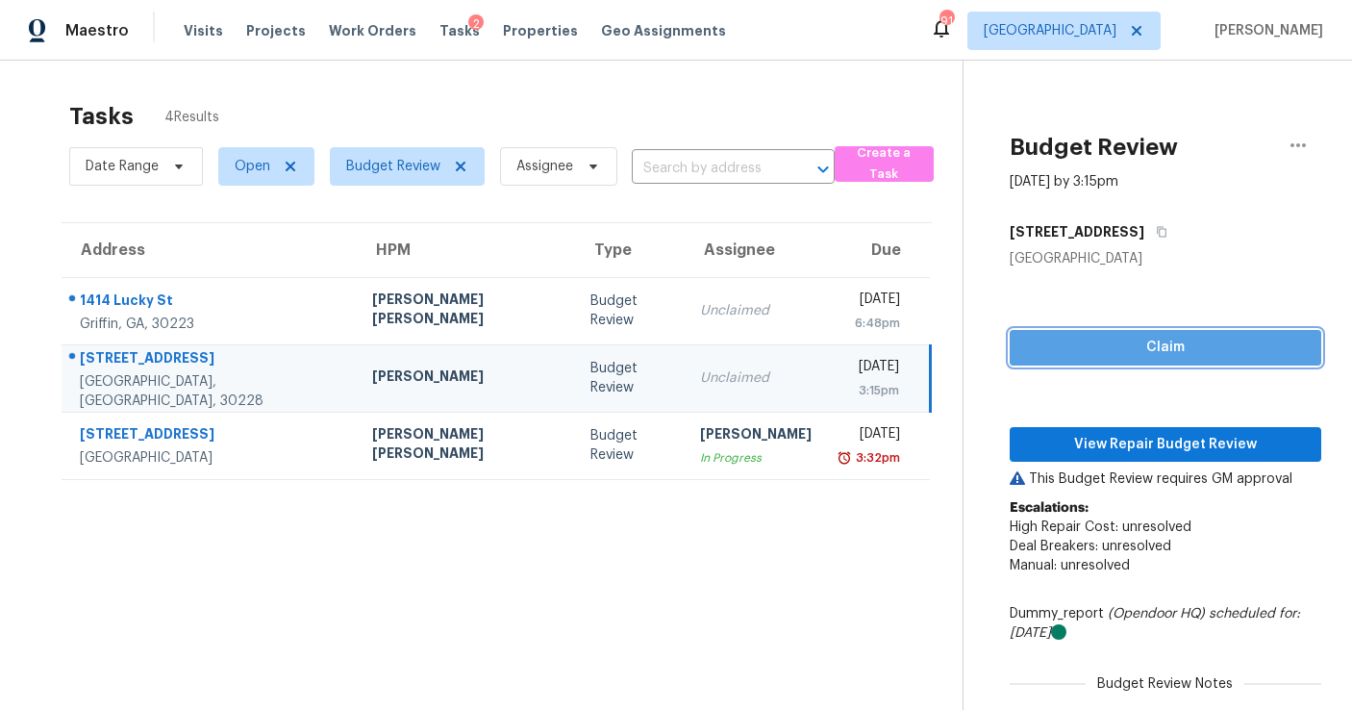
click at [1114, 349] on span "Claim" at bounding box center [1165, 348] width 281 height 24
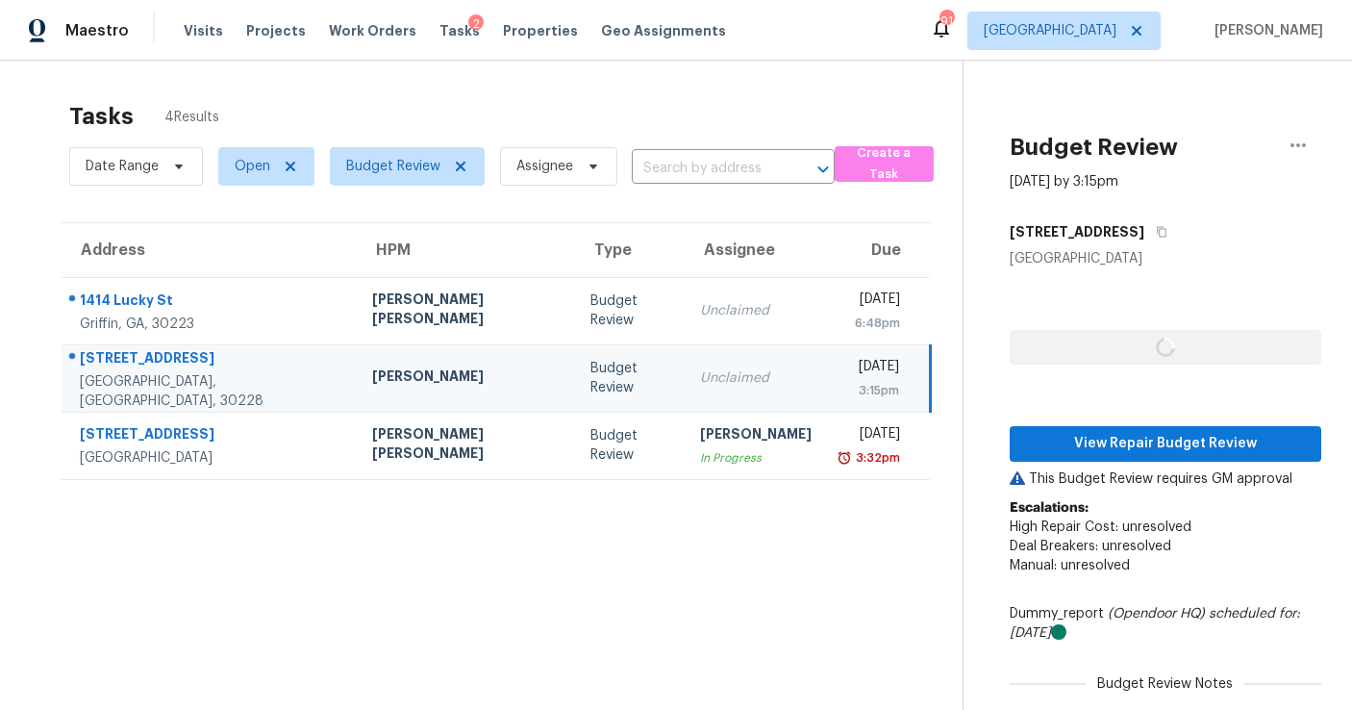
click at [1104, 466] on div "View Repair Budget Review This Budget Review requires GM approval Escalations: …" at bounding box center [1166, 525] width 312 height 515
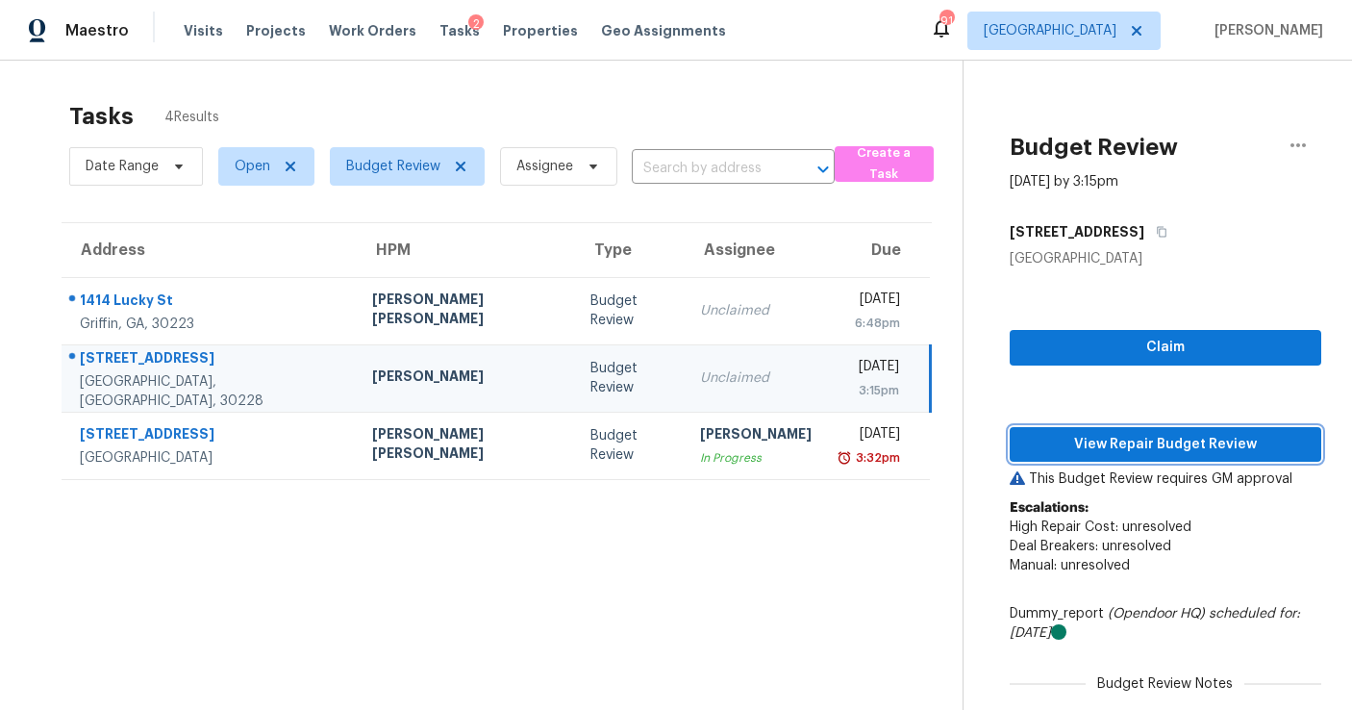
click at [1104, 446] on span "View Repair Budget Review" at bounding box center [1165, 445] width 281 height 24
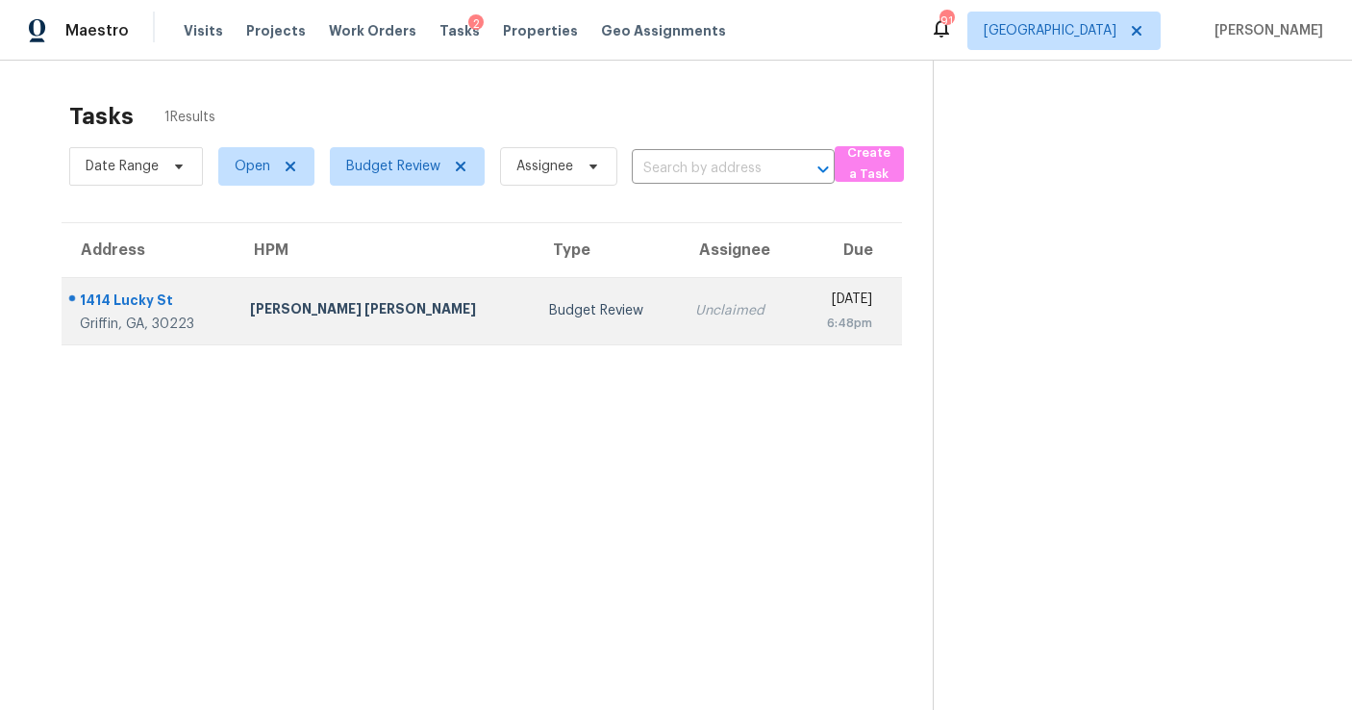
click at [380, 316] on div "Marcos Ricardo Resendiz" at bounding box center [384, 311] width 268 height 24
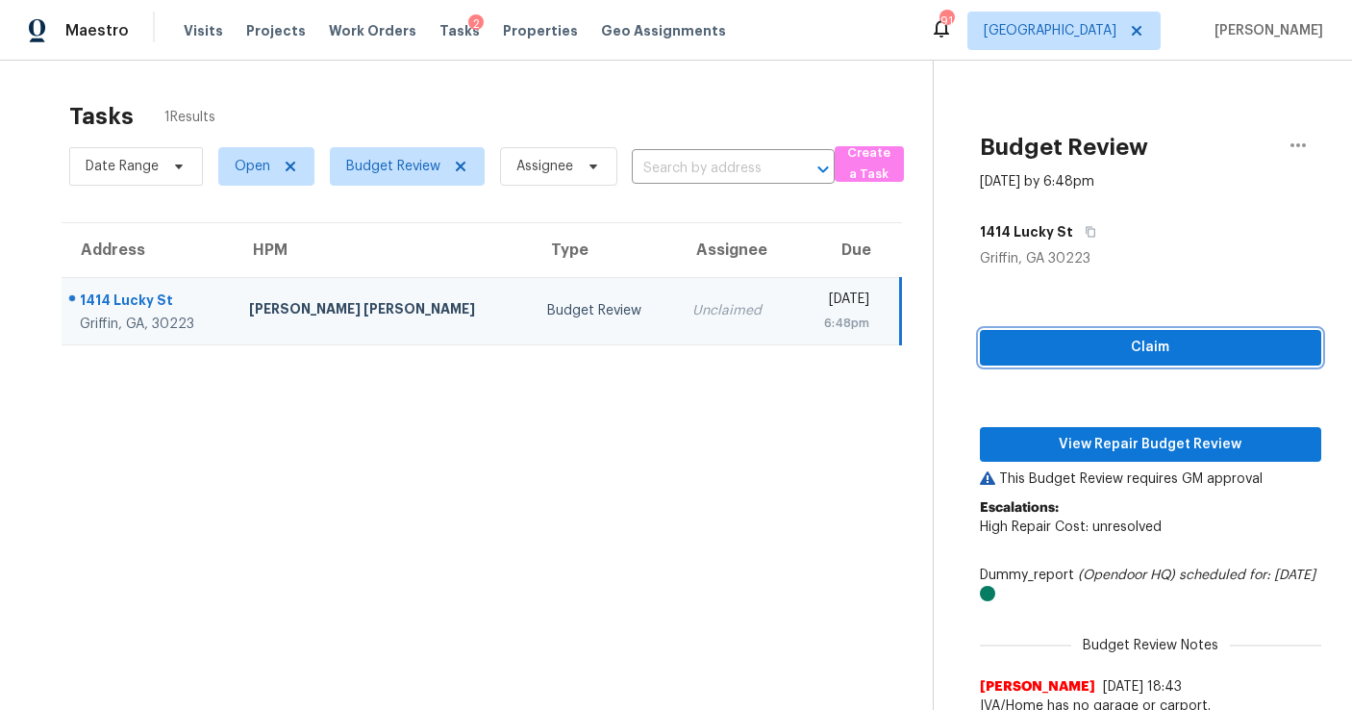
click at [1167, 347] on span "Claim" at bounding box center [1150, 348] width 311 height 24
click at [1140, 425] on div "Claim View Repair Budget Review This Budget Review requires GM approval Escalat…" at bounding box center [1150, 496] width 341 height 457
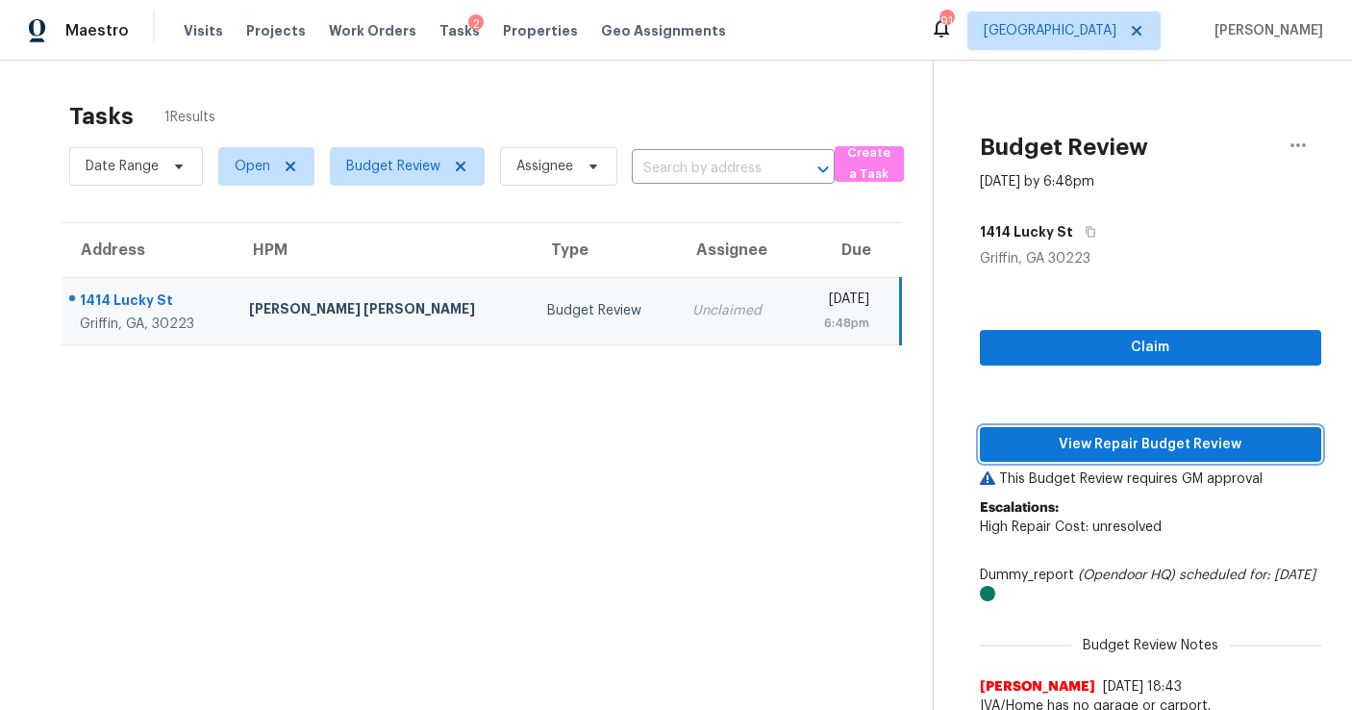
click at [1133, 448] on span "View Repair Budget Review" at bounding box center [1150, 445] width 311 height 24
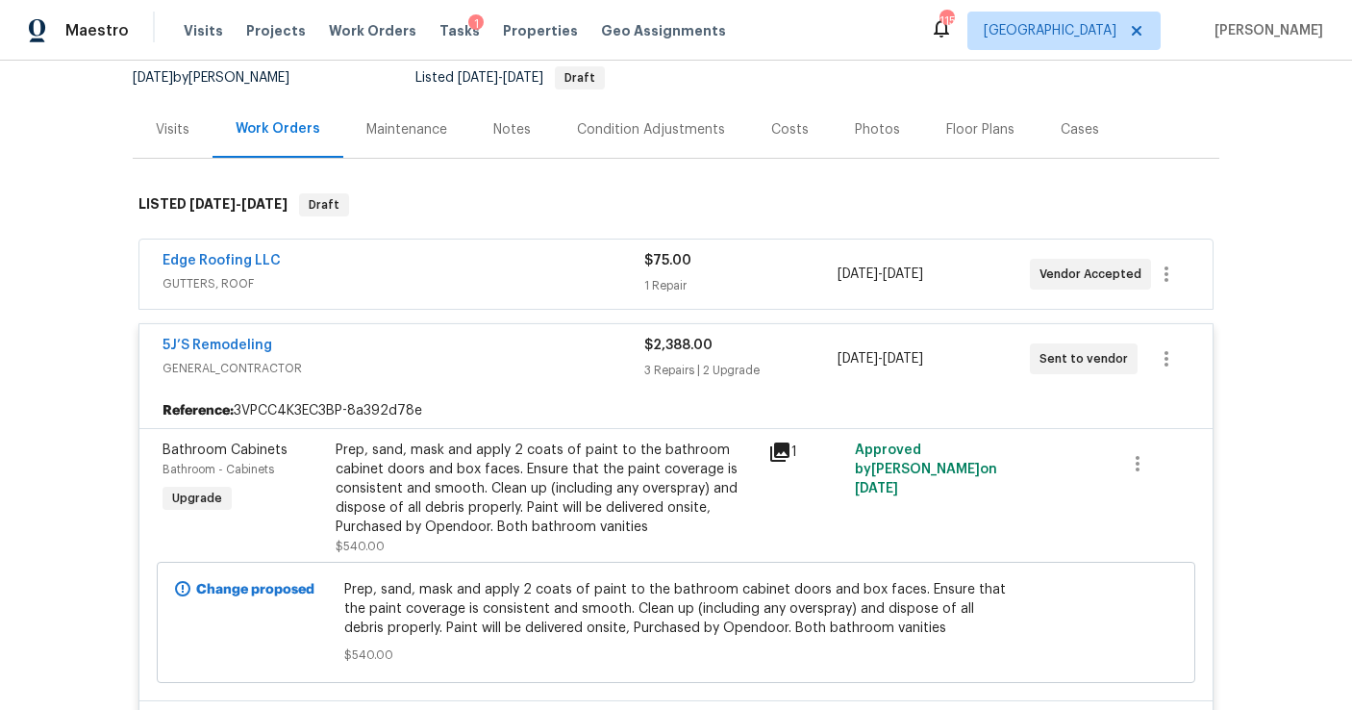
scroll to position [164, 0]
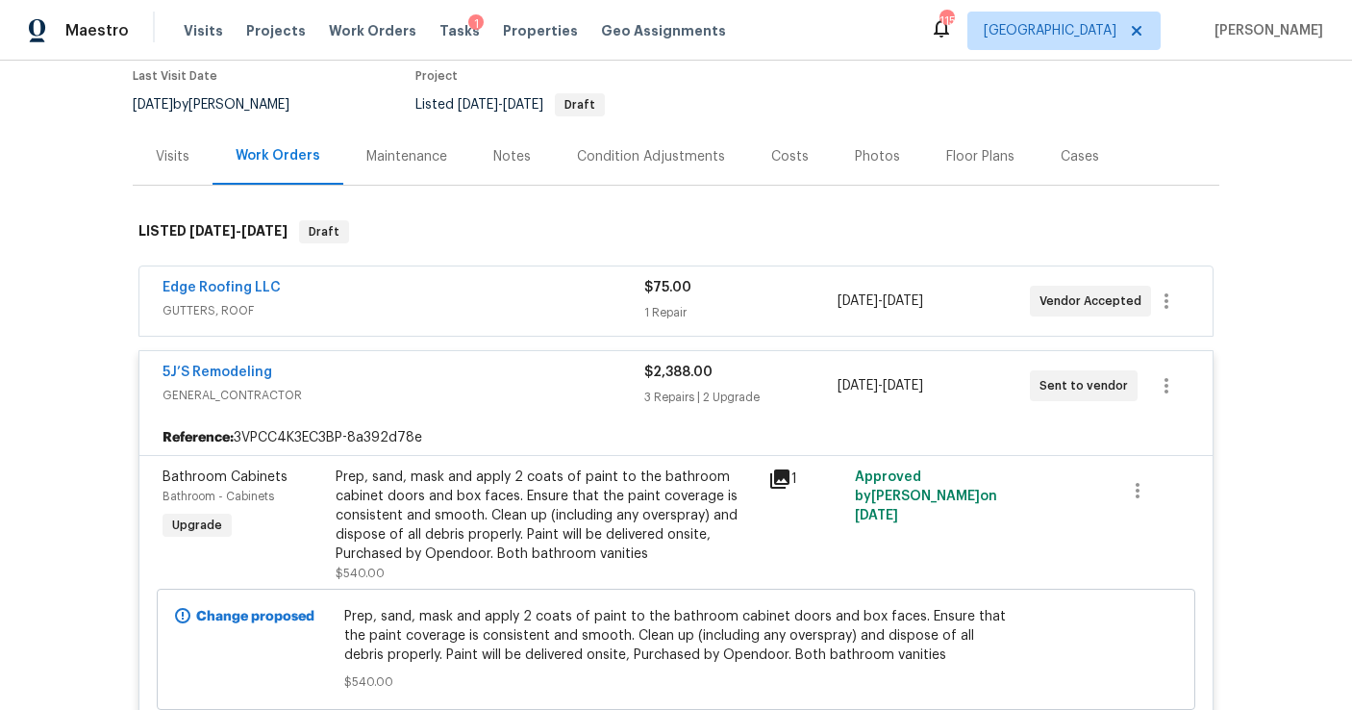
click at [535, 305] on span "GUTTERS, ROOF" at bounding box center [404, 310] width 482 height 19
